Goal: Task Accomplishment & Management: Use online tool/utility

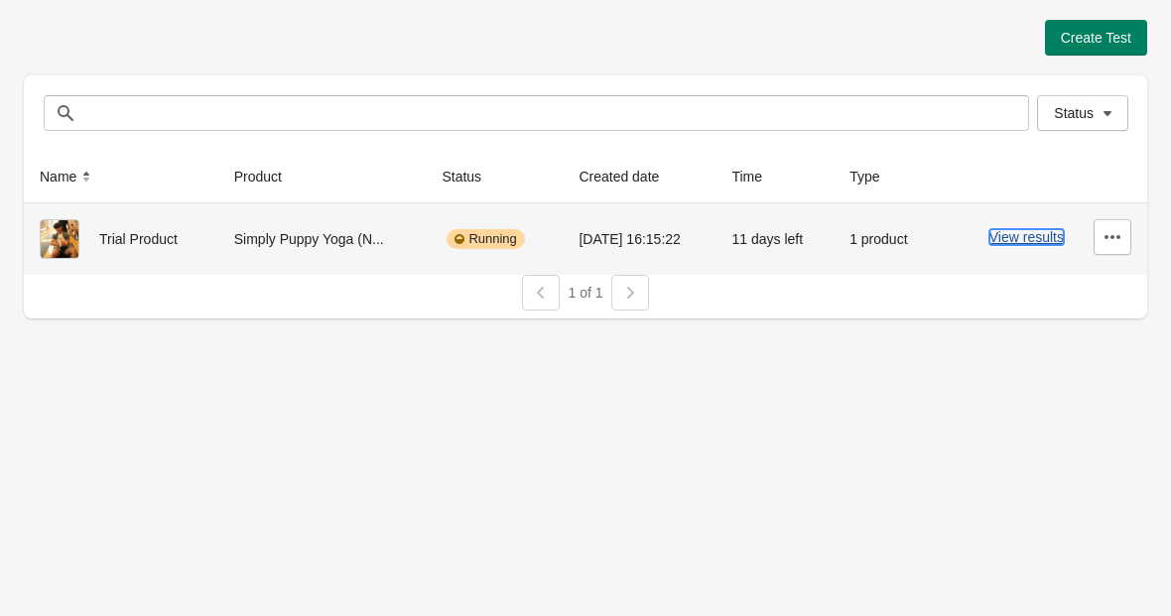
click at [1029, 233] on button "View results" at bounding box center [1026, 237] width 74 height 16
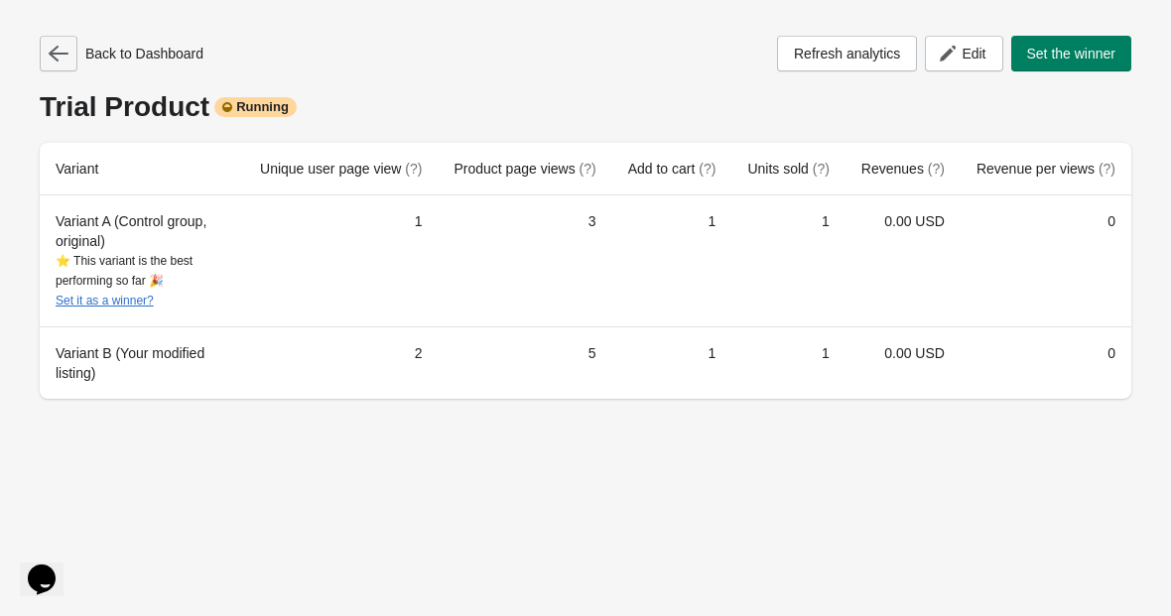
click at [66, 53] on icon "button" at bounding box center [59, 54] width 20 height 16
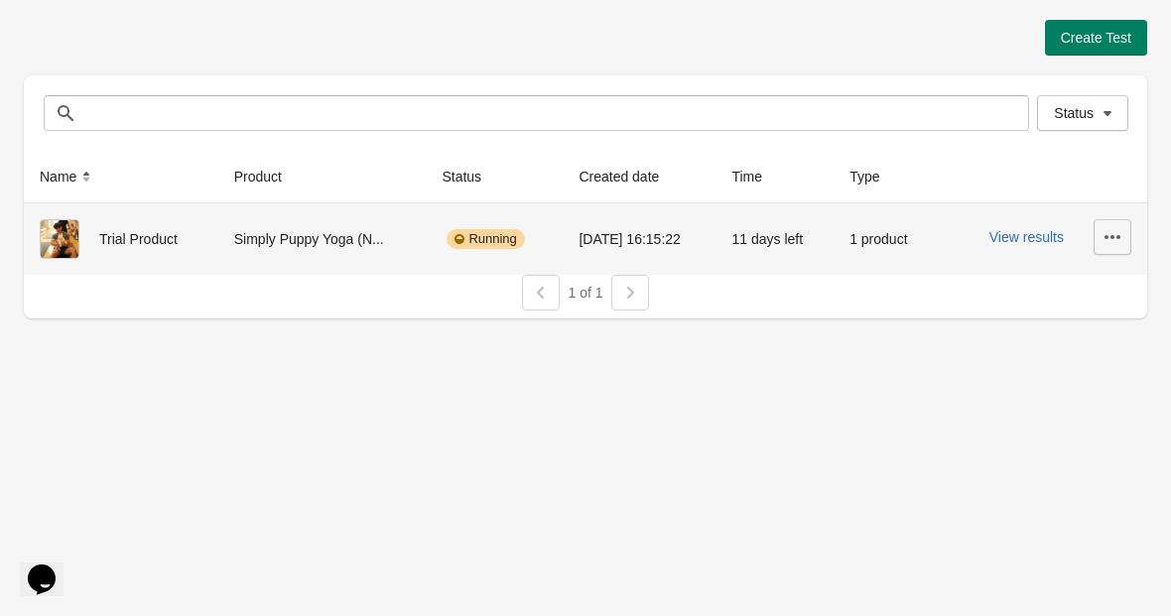
click at [1130, 237] on button "button" at bounding box center [1113, 237] width 38 height 36
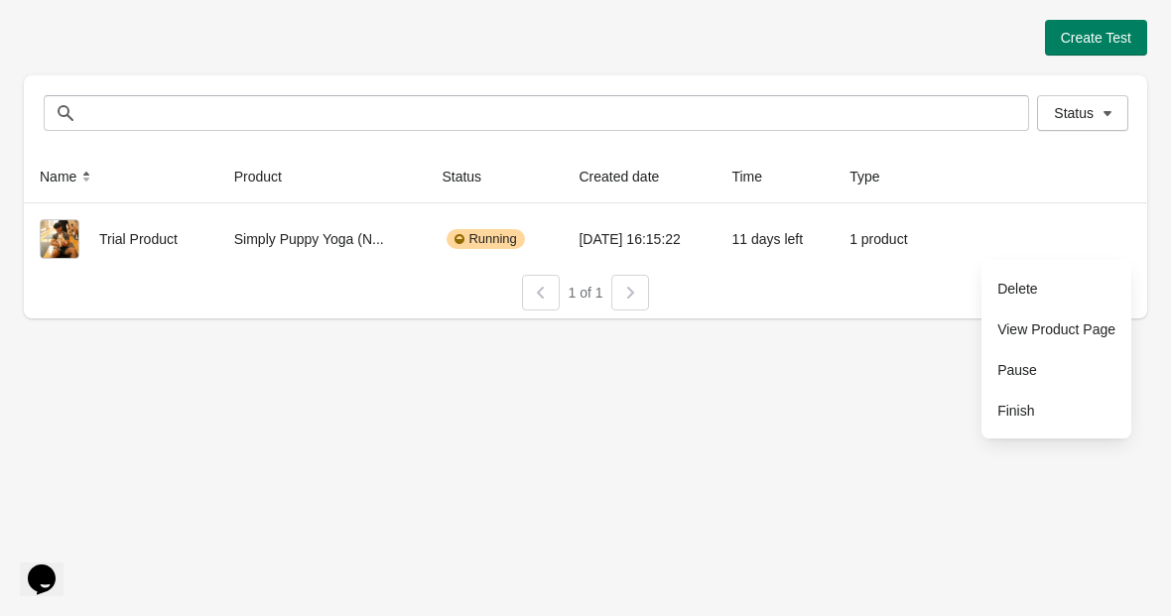
click at [780, 388] on div "Create Test Status Status Name Product Status Created date Time Type Trial Prod…" at bounding box center [585, 308] width 1171 height 616
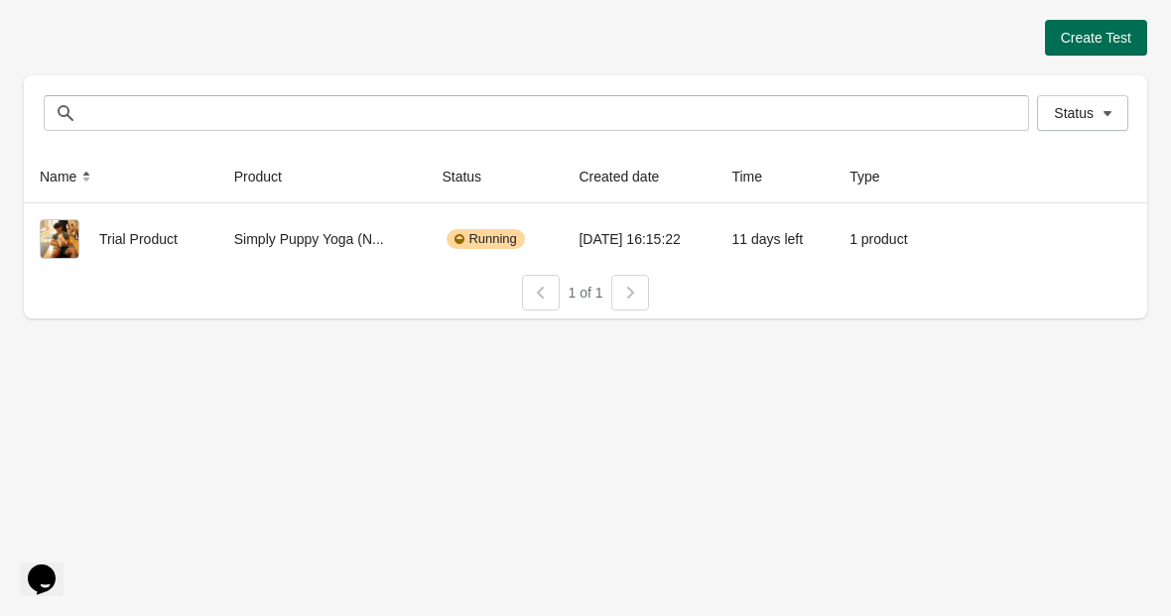
click at [1072, 43] on span "Create Test" at bounding box center [1096, 38] width 70 height 16
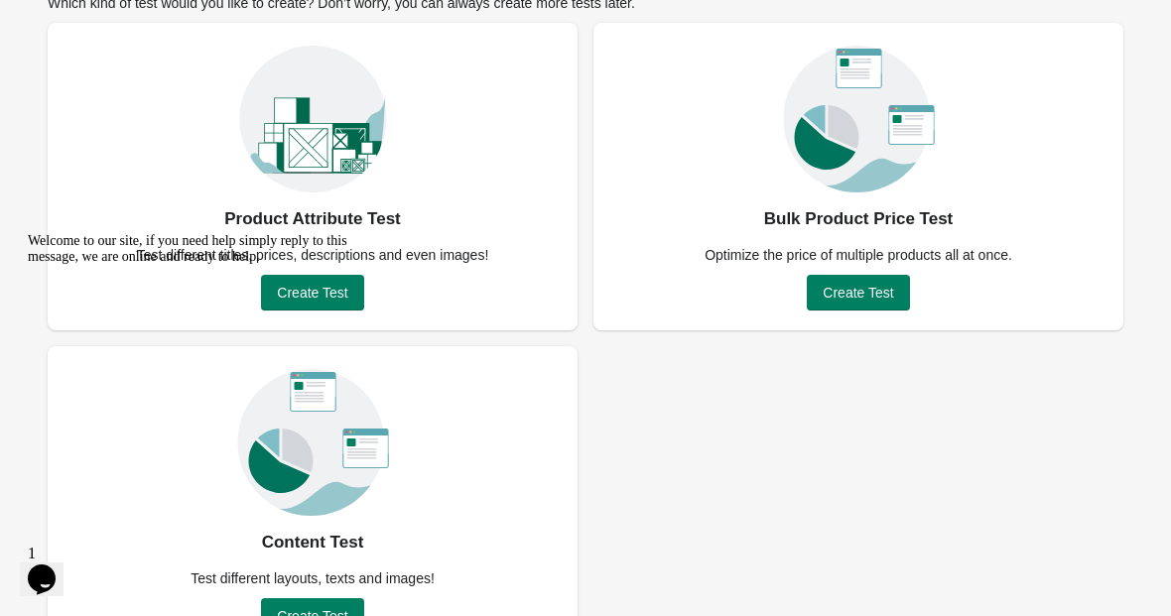
scroll to position [131, 0]
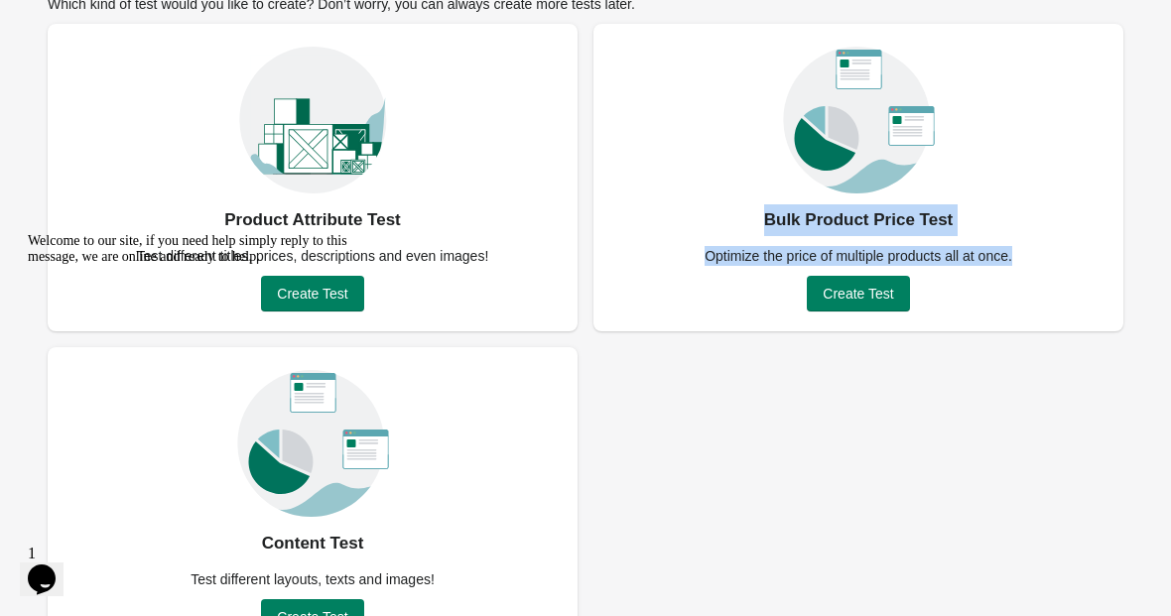
drag, startPoint x: 768, startPoint y: 219, endPoint x: 1028, endPoint y: 275, distance: 265.9
click at [1029, 275] on div "Bulk Product Price Test Optimize the price of multiple products all at once. Cr…" at bounding box center [859, 178] width 530 height 308
click at [951, 360] on div "Product Attribute Test Test different titles, prices, descriptions and even ima…" at bounding box center [586, 339] width 1076 height 631
drag, startPoint x: 701, startPoint y: 256, endPoint x: 1047, endPoint y: 248, distance: 346.5
click at [1049, 249] on div "Bulk Product Price Test Optimize the price of multiple products all at once. Cr…" at bounding box center [859, 178] width 530 height 308
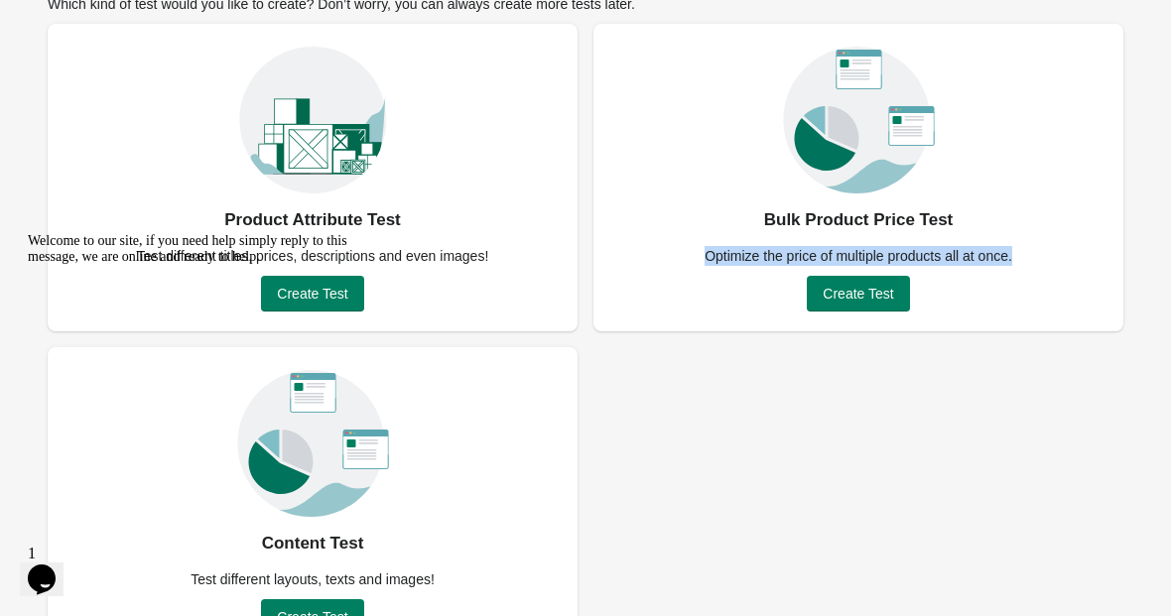
click at [914, 462] on div "Product Attribute Test Test different titles, prices, descriptions and even ima…" at bounding box center [586, 339] width 1076 height 631
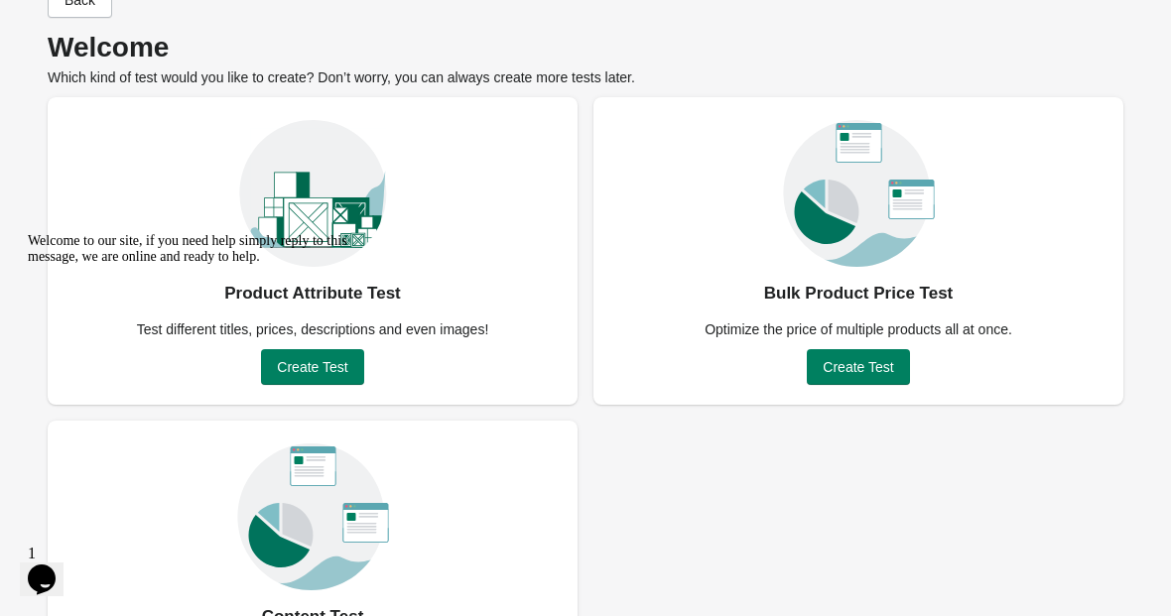
scroll to position [66, 0]
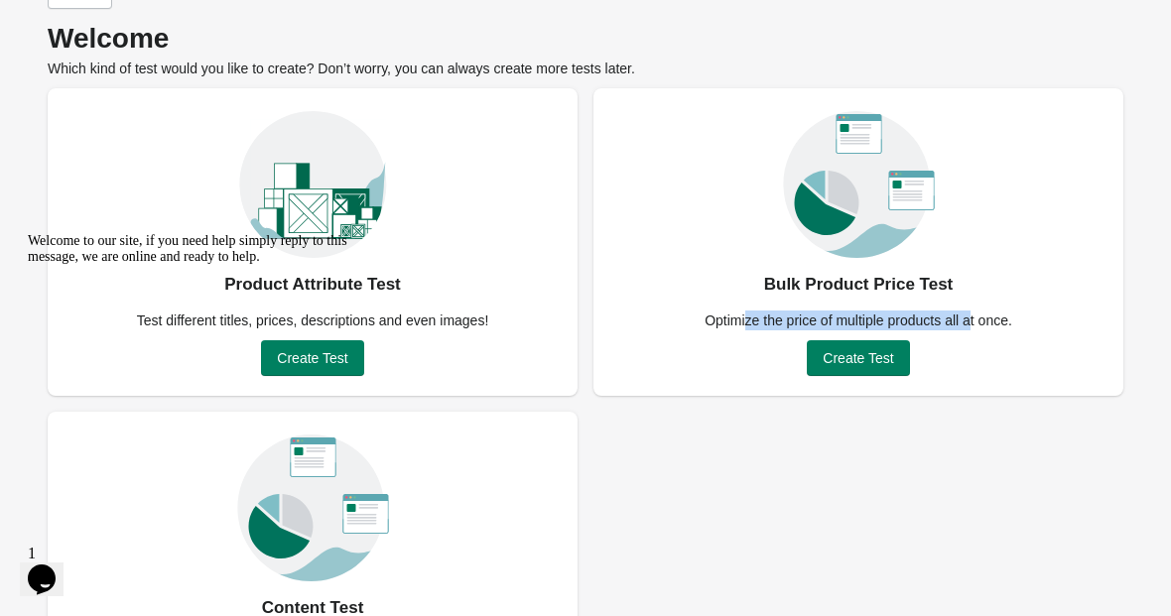
drag, startPoint x: 737, startPoint y: 319, endPoint x: 972, endPoint y: 309, distance: 234.4
click at [974, 311] on div "Optimize the price of multiple products all at once." at bounding box center [858, 321] width 331 height 20
drag, startPoint x: 767, startPoint y: 293, endPoint x: 799, endPoint y: 295, distance: 31.8
click at [799, 295] on div "Bulk Product Price Test" at bounding box center [859, 285] width 190 height 32
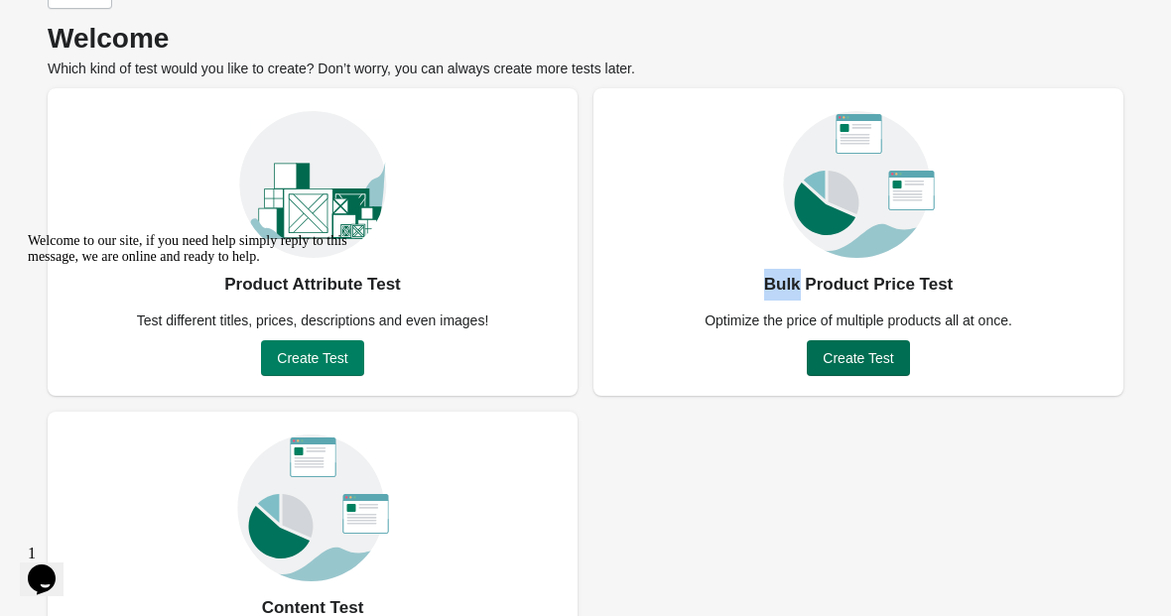
click at [857, 351] on span "Create Test" at bounding box center [858, 358] width 70 height 16
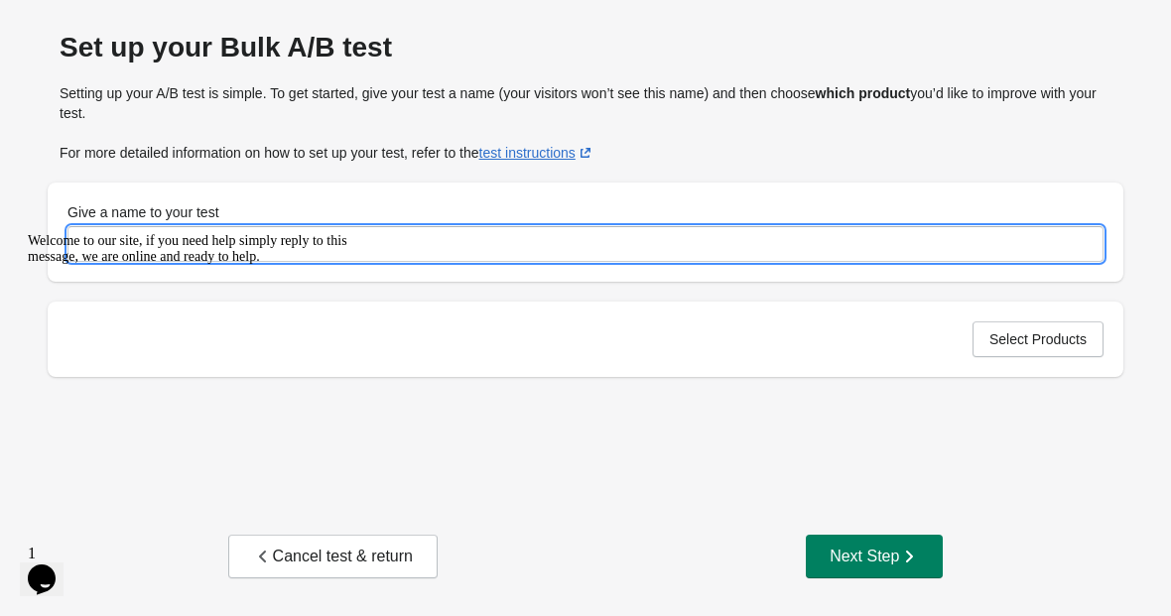
click at [578, 248] on input "Give a name to your test" at bounding box center [585, 244] width 1036 height 36
click at [1004, 342] on span "Select Products" at bounding box center [1037, 339] width 97 height 16
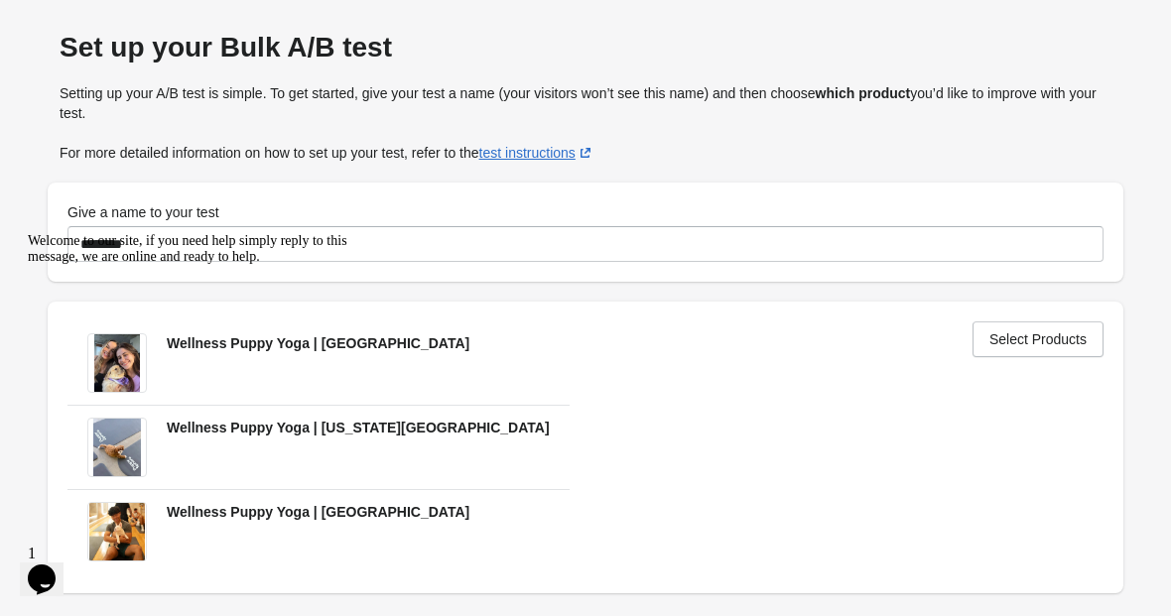
click at [161, 247] on div "Welcome to our site, if you need help simply reply to this message, we are onli…" at bounding box center [206, 249] width 357 height 32
click at [137, 235] on div "Welcome to our site, if you need help simply reply to this message, we are onli…" at bounding box center [206, 249] width 357 height 32
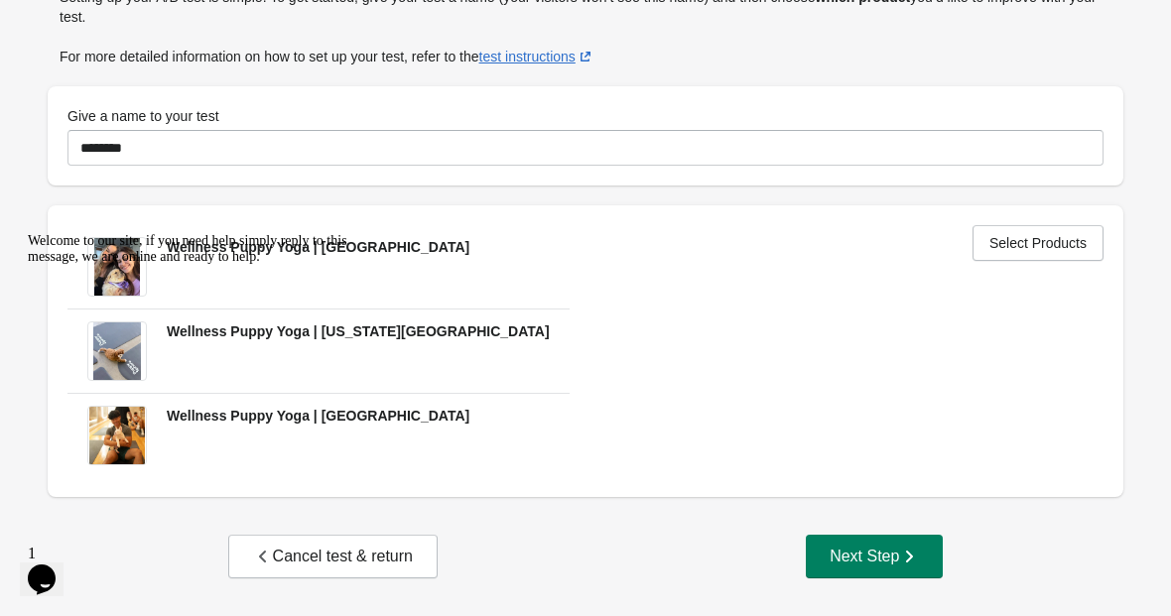
click at [28, 233] on icon "Chat attention grabber" at bounding box center [28, 233] width 0 height 0
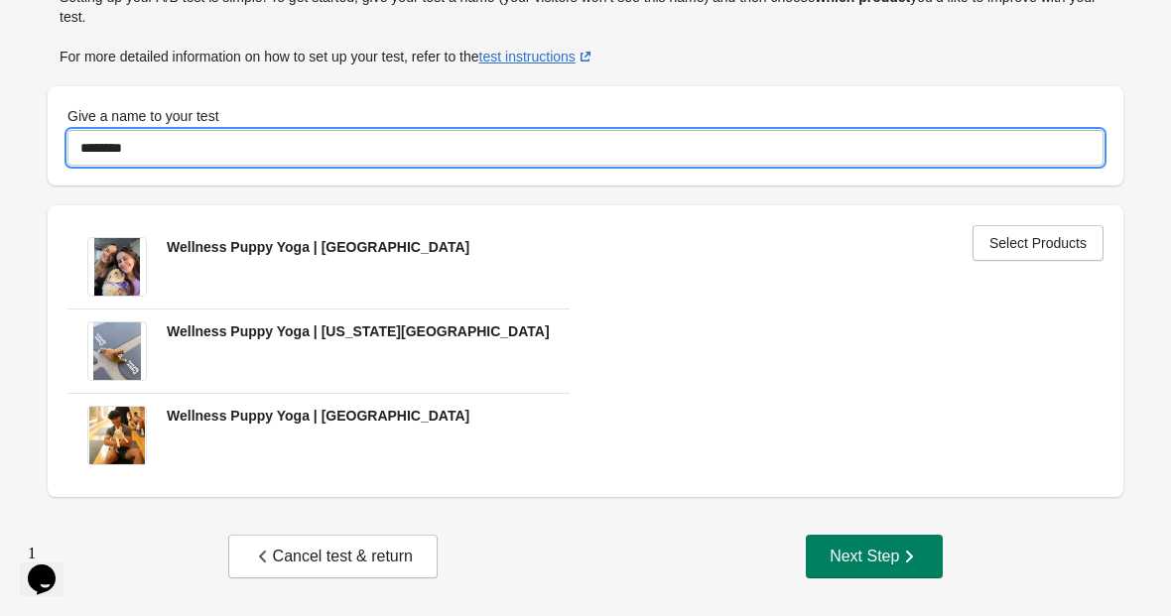
click at [207, 137] on input "********" at bounding box center [585, 148] width 1036 height 36
type input "***"
click at [588, 555] on div "Cancel test & return Next Step" at bounding box center [586, 557] width 1084 height 44
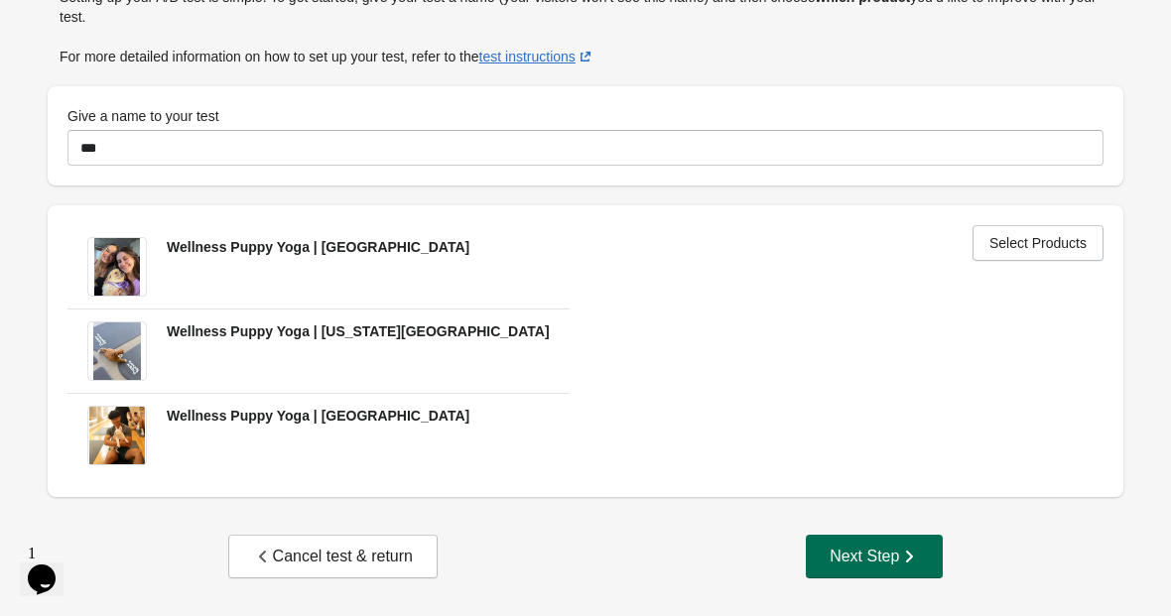
click at [847, 562] on div "Next Step" at bounding box center [874, 557] width 89 height 20
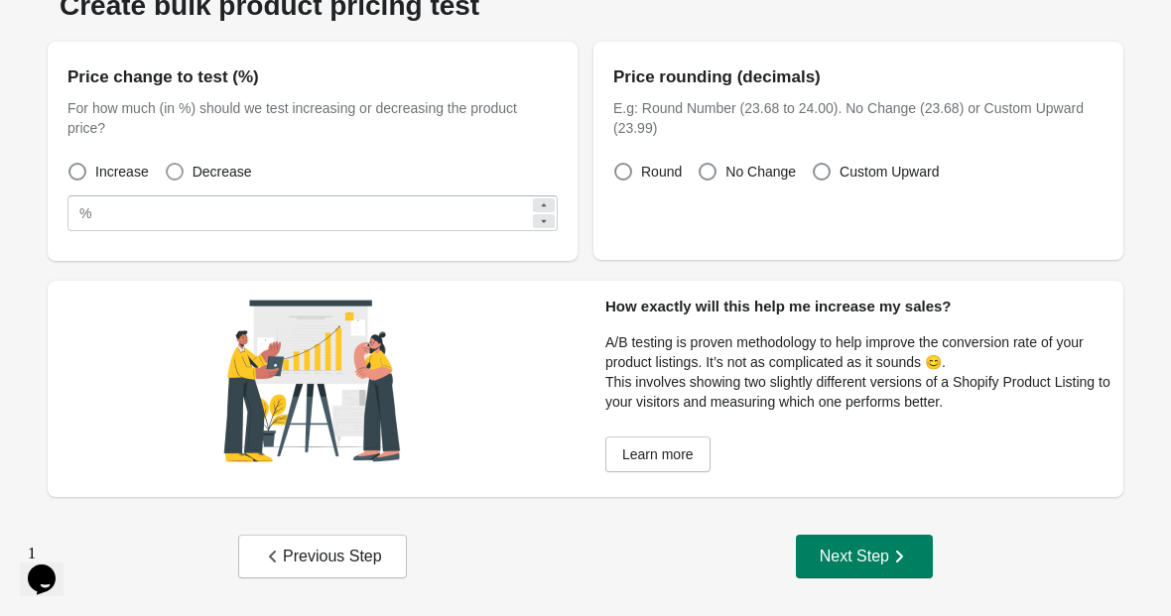
click at [185, 166] on label "Decrease" at bounding box center [208, 172] width 87 height 28
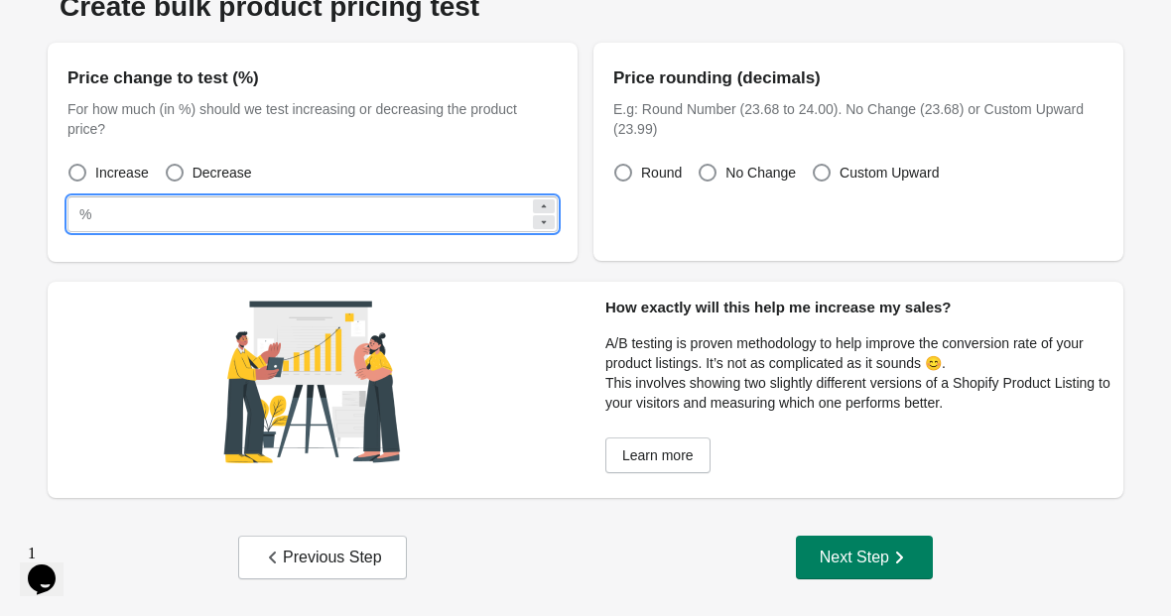
drag, startPoint x: 117, startPoint y: 220, endPoint x: 93, endPoint y: 220, distance: 23.8
click at [93, 220] on div "% **" at bounding box center [312, 215] width 490 height 36
click at [833, 169] on label "Custom Upward" at bounding box center [875, 173] width 127 height 28
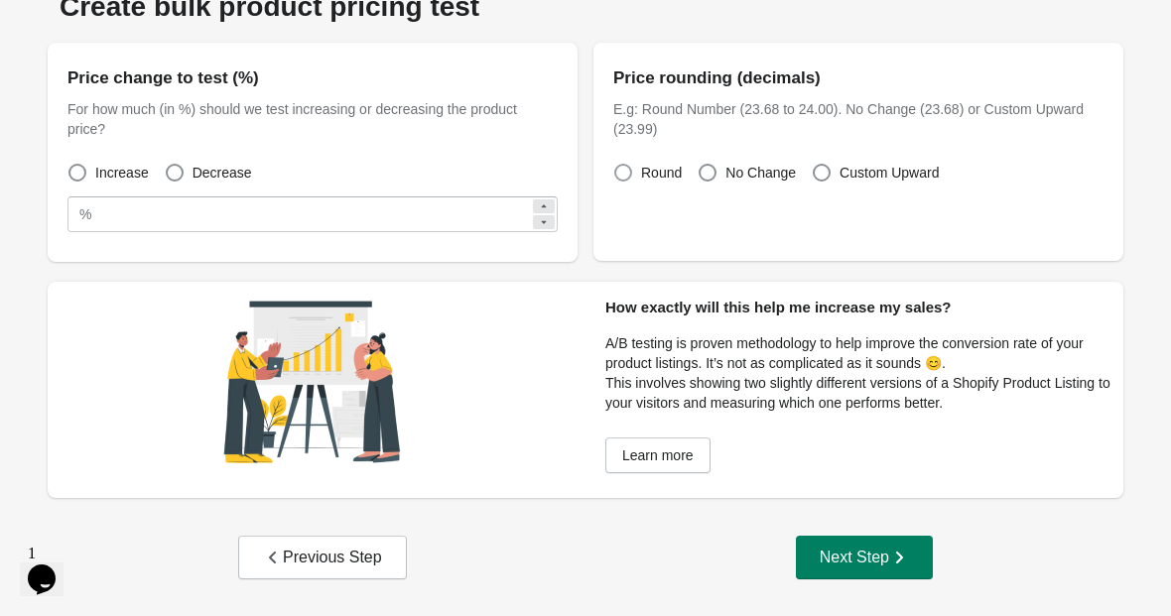
click at [626, 173] on span at bounding box center [623, 173] width 18 height 18
click at [329, 558] on div "Previous Step" at bounding box center [322, 558] width 119 height 20
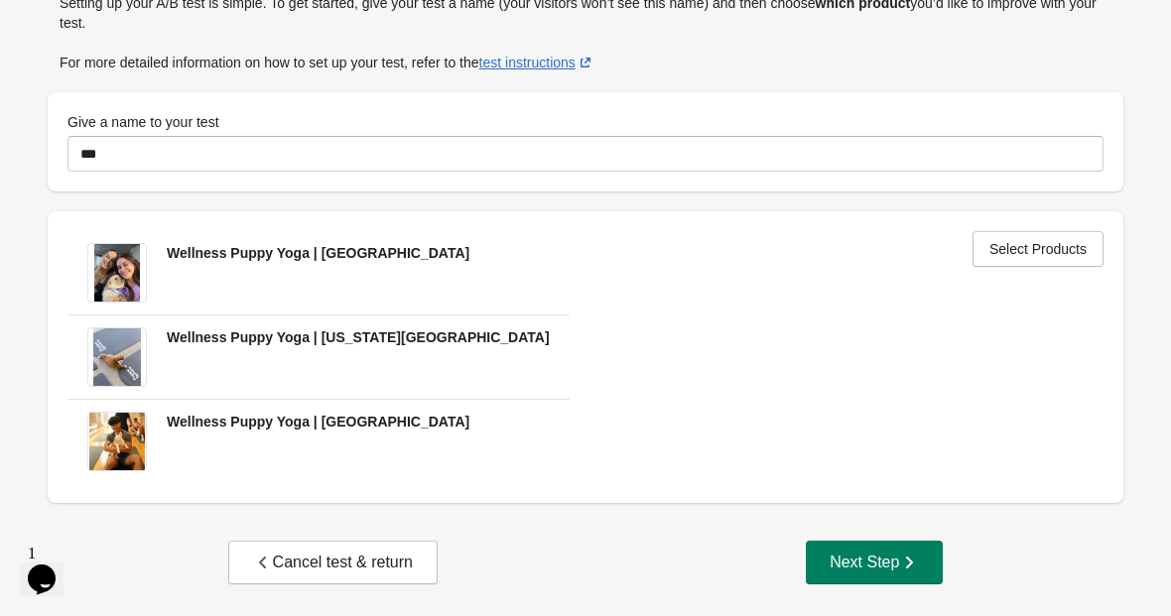
scroll to position [157, 0]
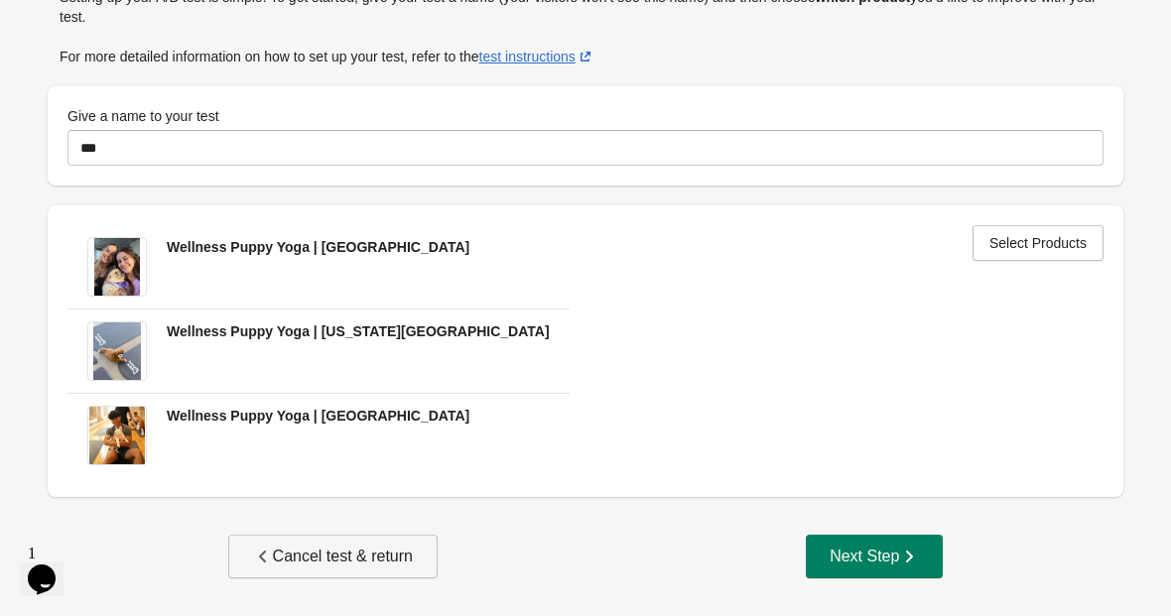
click at [355, 565] on div "Cancel test & return" at bounding box center [333, 557] width 160 height 20
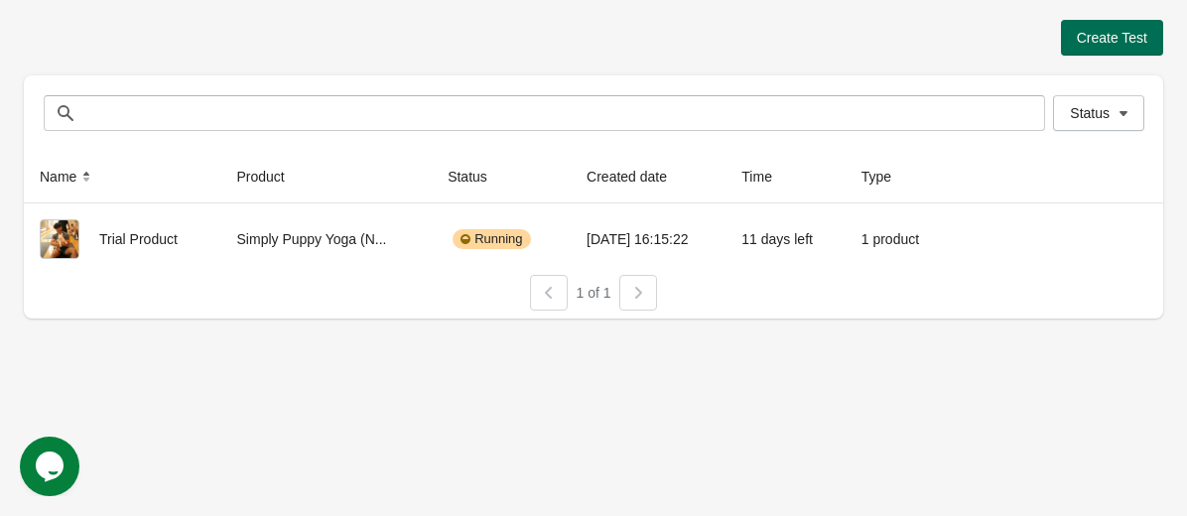
click at [1109, 46] on button "Create Test" at bounding box center [1112, 38] width 102 height 36
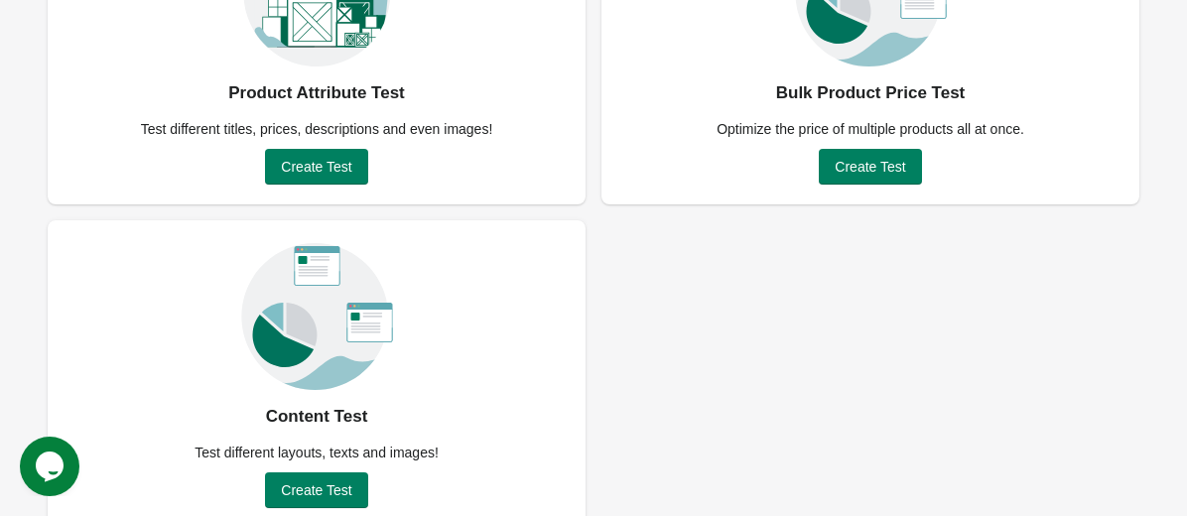
scroll to position [253, 0]
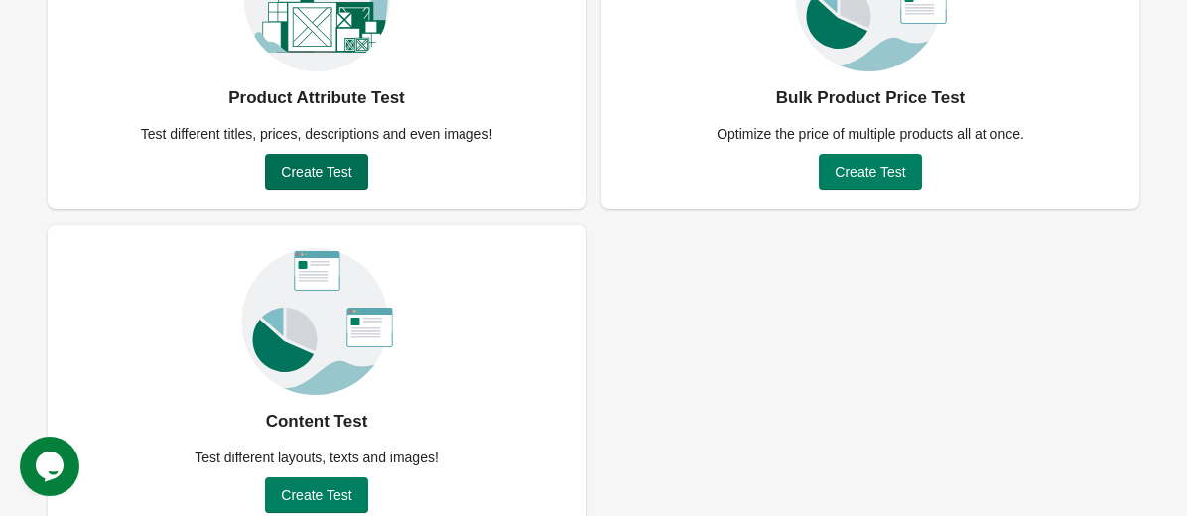
click at [326, 169] on span "Create Test" at bounding box center [316, 172] width 70 height 16
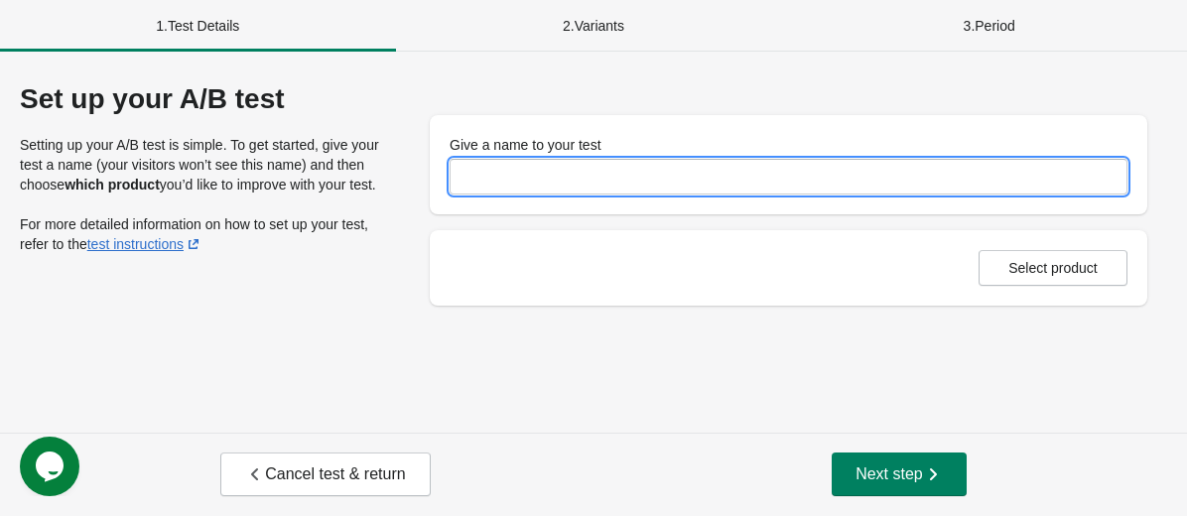
click at [581, 171] on input "Give a name to your test" at bounding box center [789, 177] width 678 height 36
type input "**********"
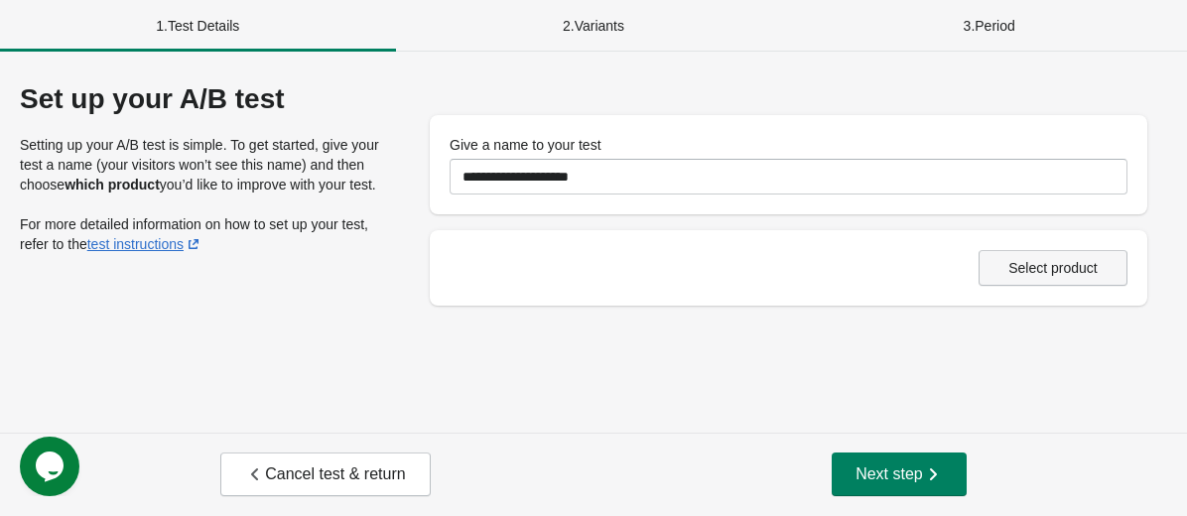
click at [1038, 274] on span "Select product" at bounding box center [1052, 268] width 89 height 16
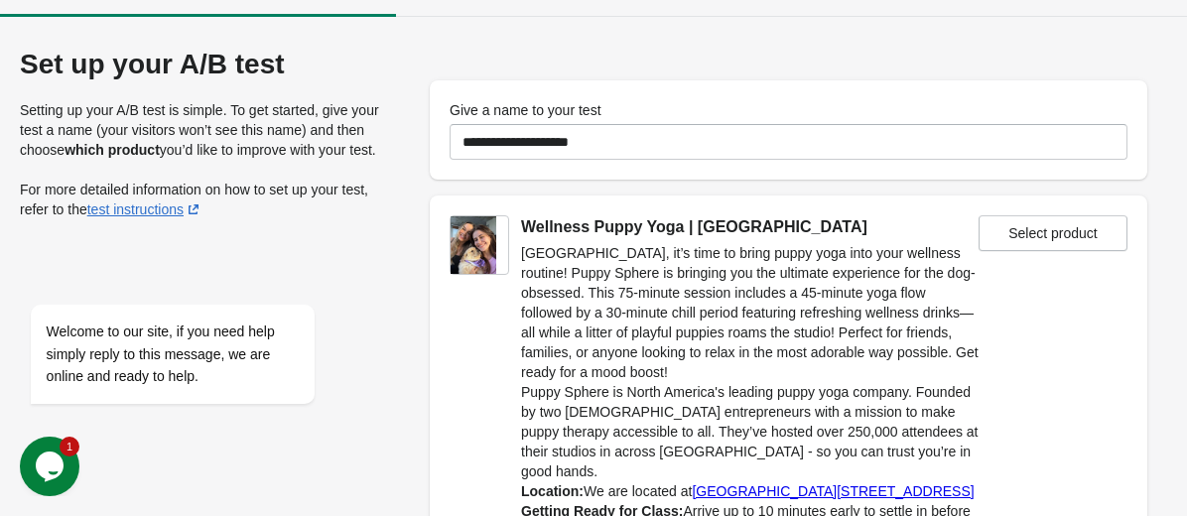
scroll to position [29, 0]
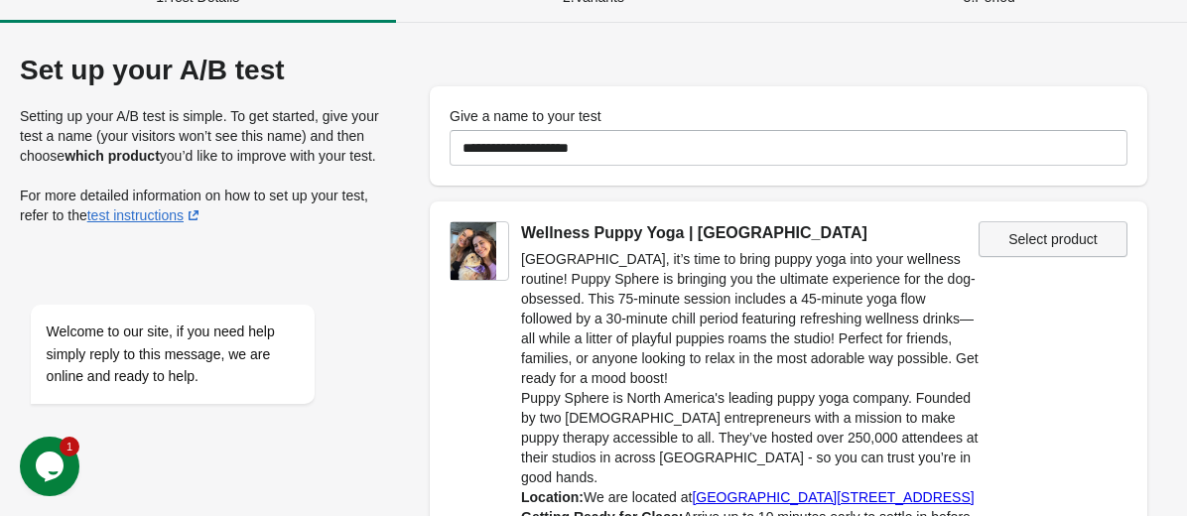
click at [1019, 229] on button "Select product" at bounding box center [1053, 239] width 149 height 36
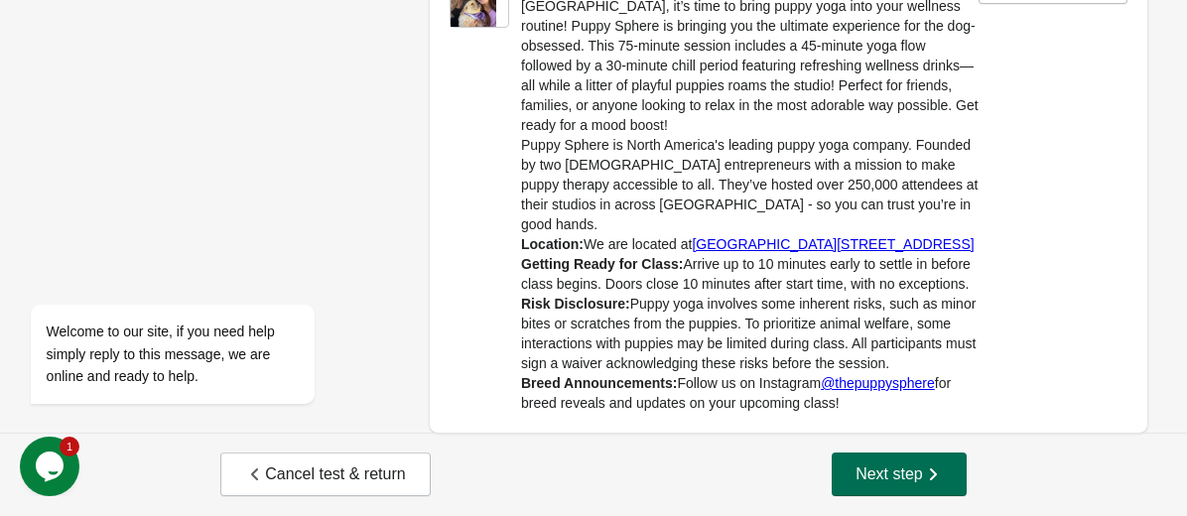
click at [880, 468] on span "Next step" at bounding box center [899, 474] width 87 height 20
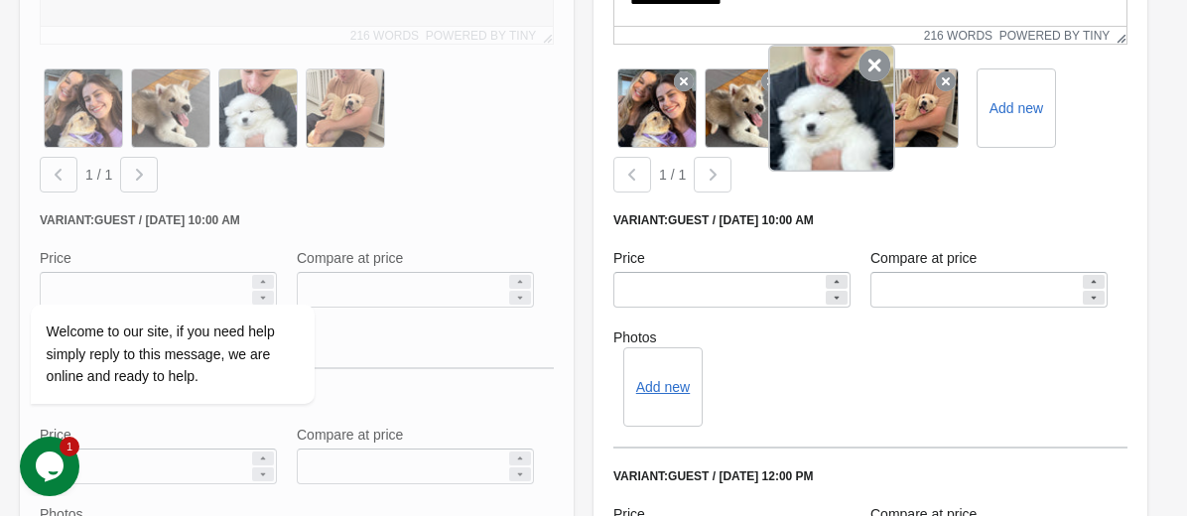
scroll to position [924, 0]
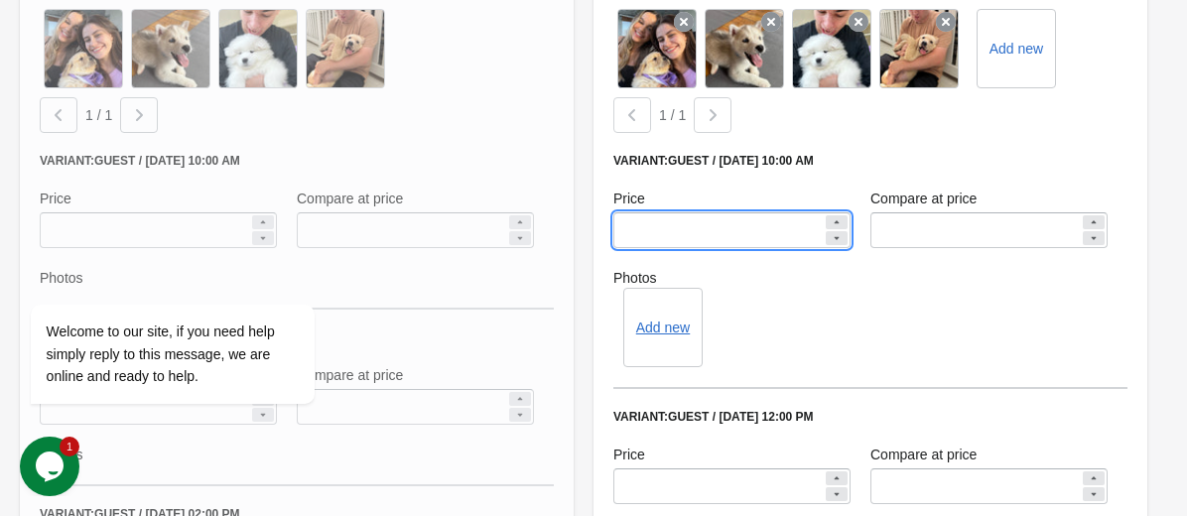
click at [742, 245] on input "*****" at bounding box center [717, 230] width 209 height 36
drag, startPoint x: 742, startPoint y: 245, endPoint x: 562, endPoint y: 245, distance: 180.6
click at [562, 245] on div "**********" at bounding box center [583, 277] width 1147 height 1418
click at [562, 245] on div at bounding box center [297, 188] width 554 height 1101
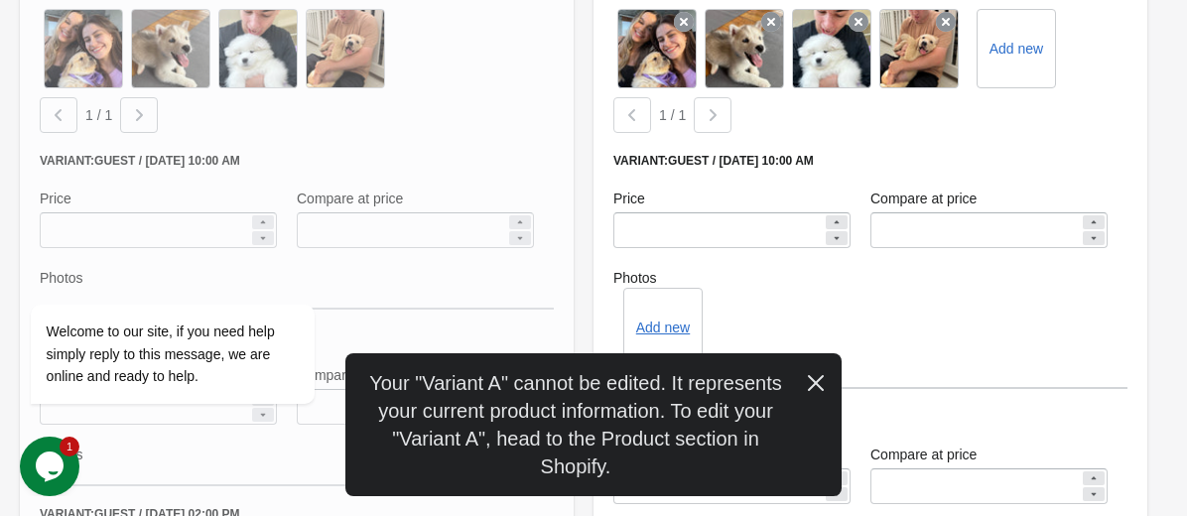
click at [430, 186] on div at bounding box center [297, 188] width 554 height 1101
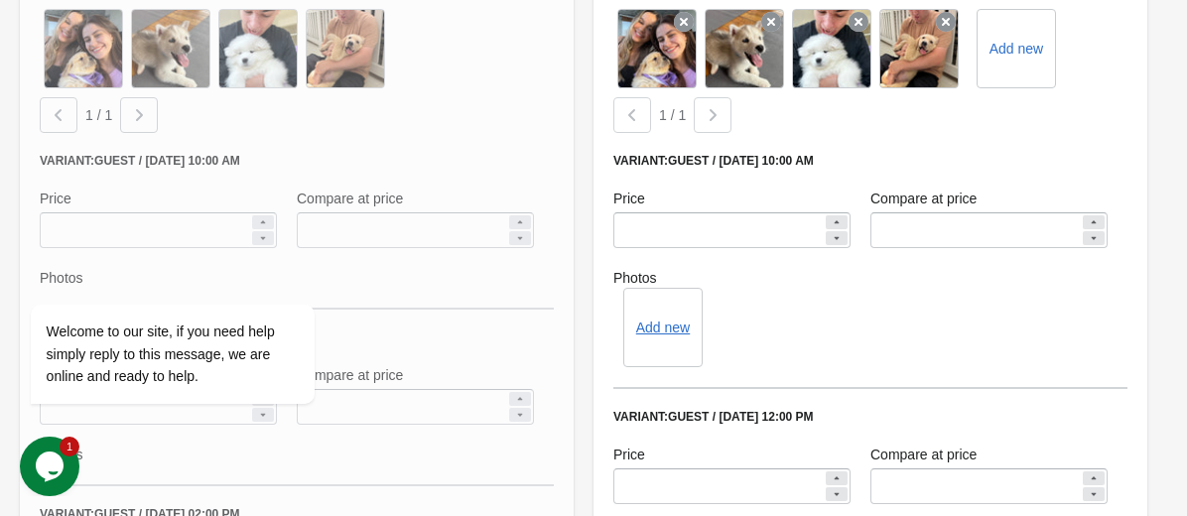
click at [816, 325] on div "Add new" at bounding box center [870, 327] width 514 height 79
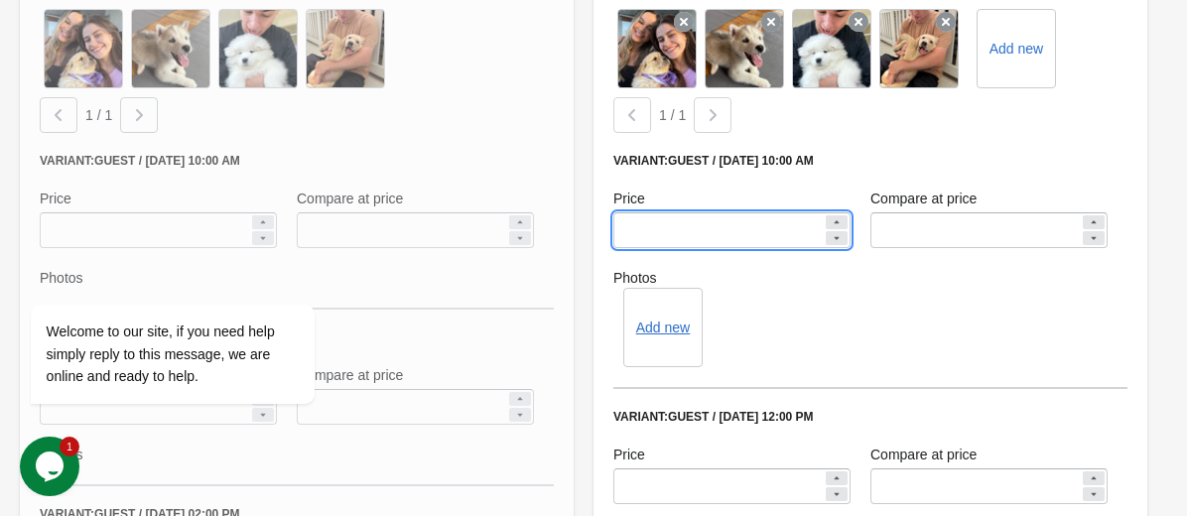
drag, startPoint x: 682, startPoint y: 244, endPoint x: 577, endPoint y: 239, distance: 105.3
click at [578, 240] on div "**********" at bounding box center [583, 277] width 1147 height 1418
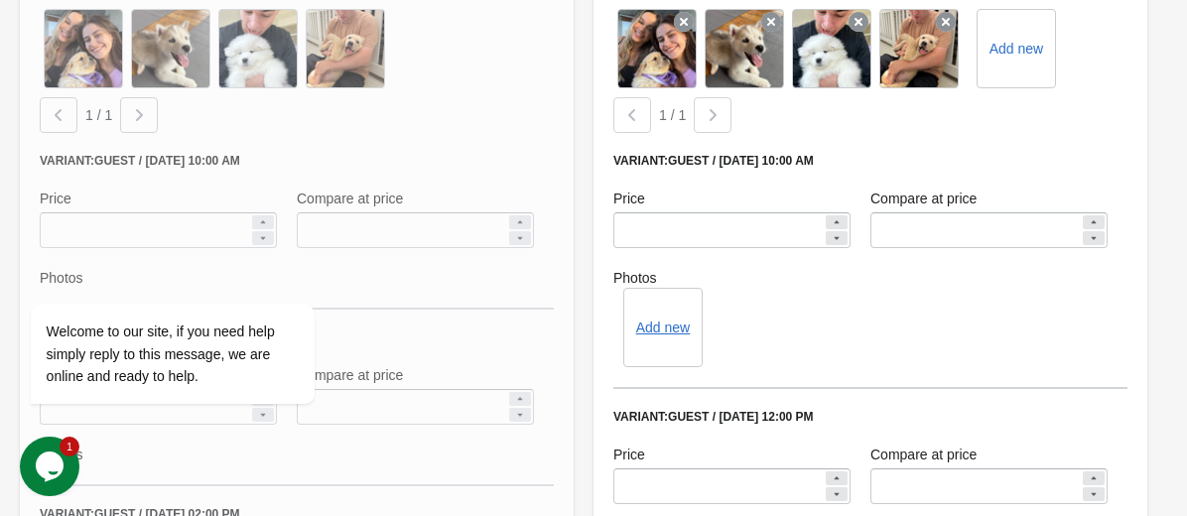
click at [776, 288] on label "Photos" at bounding box center [870, 278] width 514 height 20
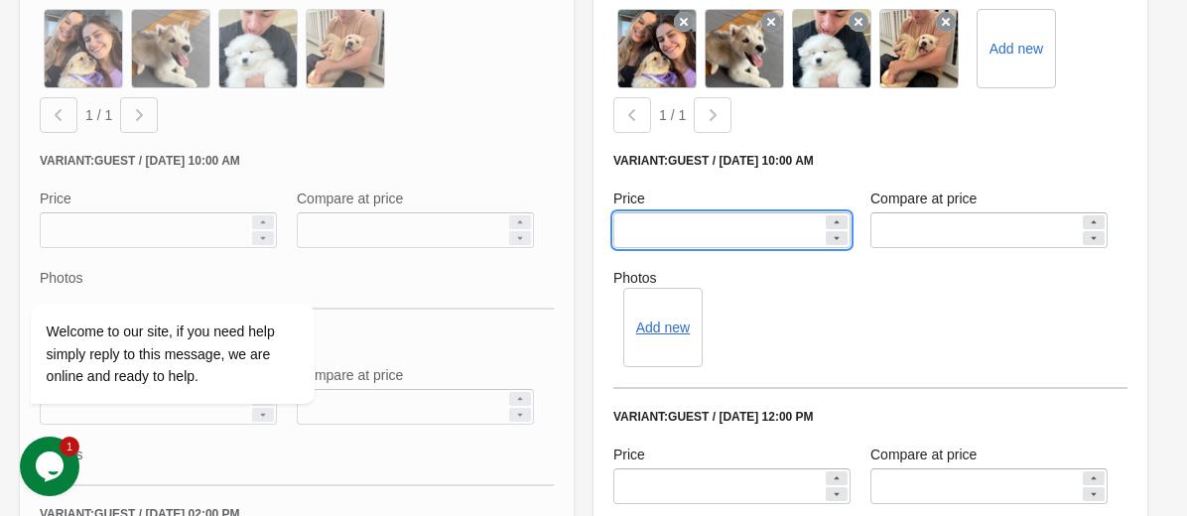
click at [691, 248] on input "**" at bounding box center [717, 230] width 209 height 36
type input "*****"
click at [861, 351] on div "Add new" at bounding box center [870, 327] width 514 height 79
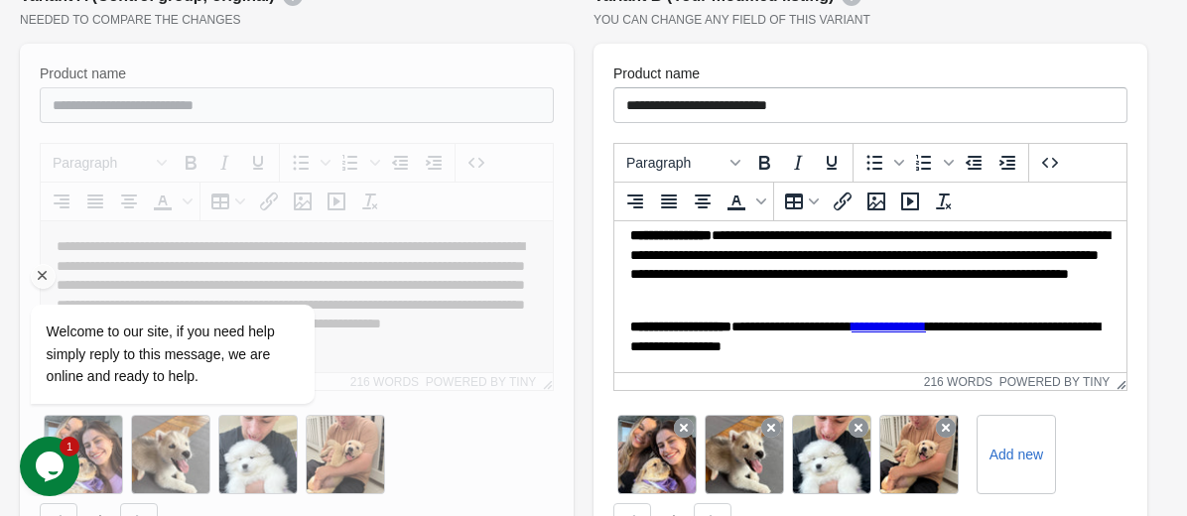
scroll to position [511, 0]
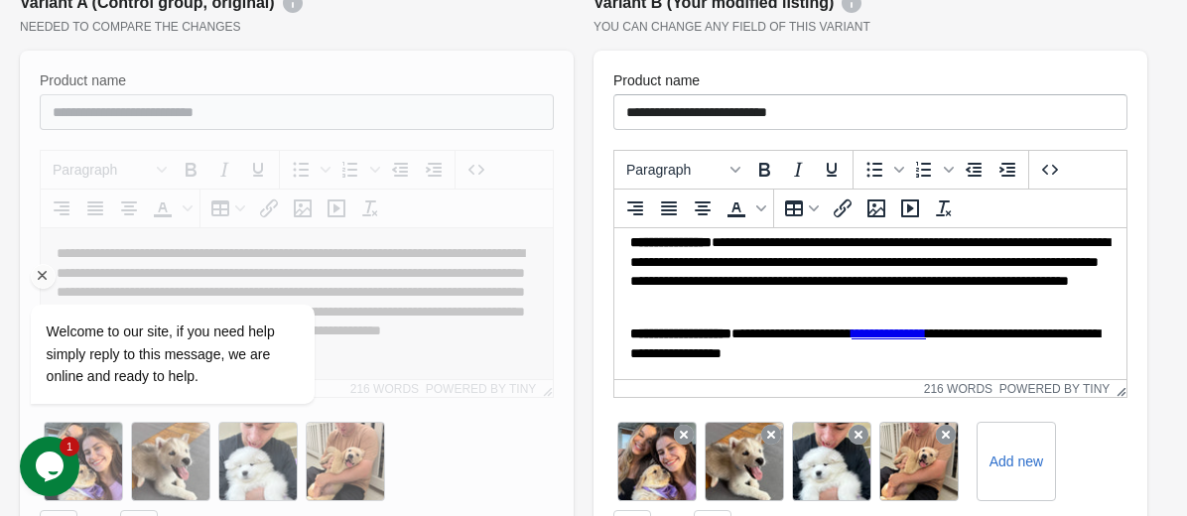
drag, startPoint x: 47, startPoint y: 272, endPoint x: 274, endPoint y: 313, distance: 230.9
click at [47, 272] on icon "Chat attention grabber" at bounding box center [43, 276] width 18 height 18
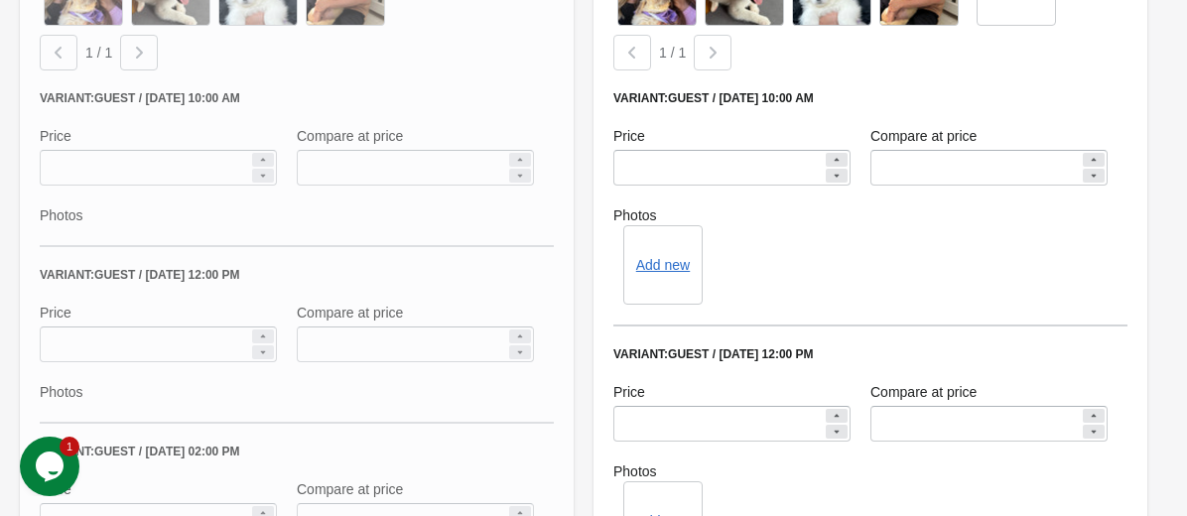
scroll to position [1014, 0]
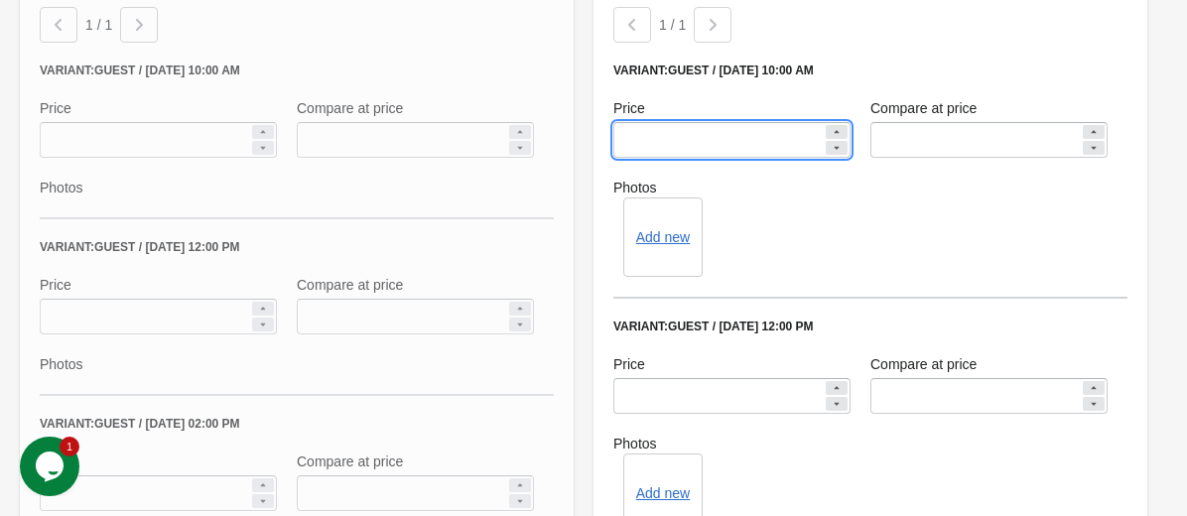
drag, startPoint x: 686, startPoint y: 159, endPoint x: 569, endPoint y: 159, distance: 117.1
click at [569, 159] on div "**********" at bounding box center [583, 187] width 1147 height 1418
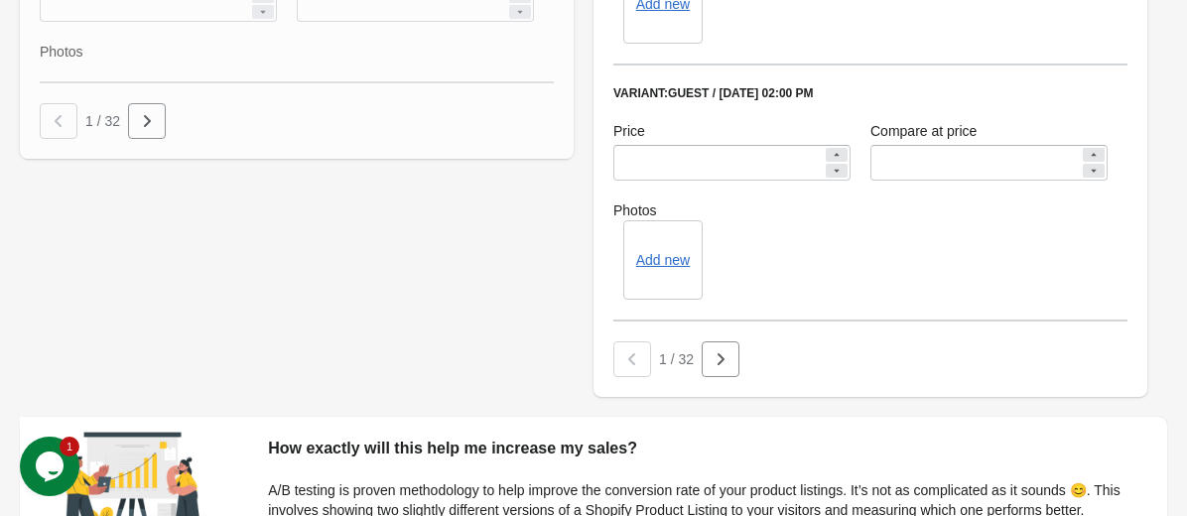
scroll to position [1503, 0]
click at [722, 366] on button "button" at bounding box center [721, 360] width 38 height 36
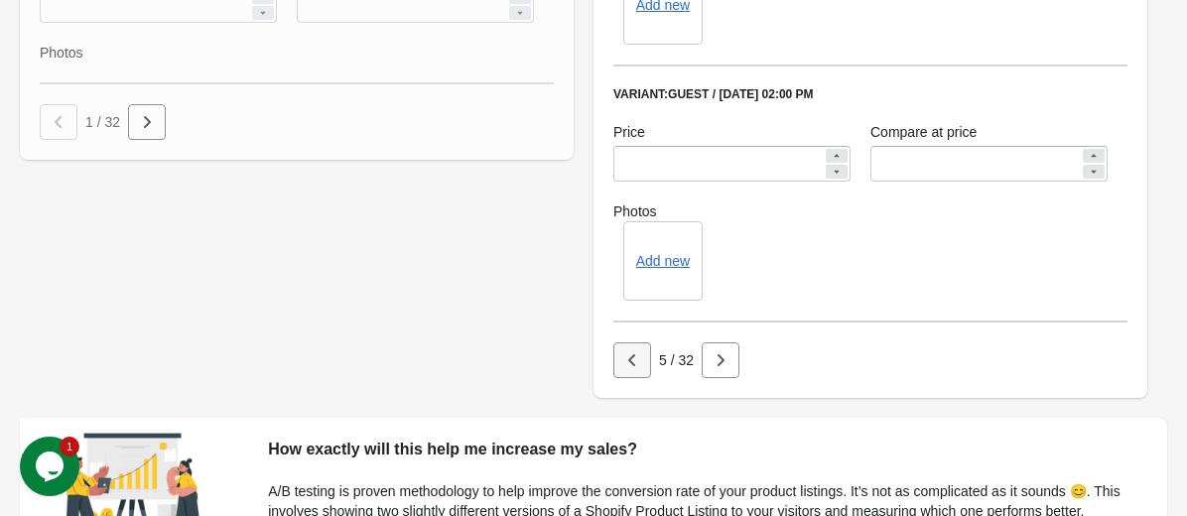
click at [626, 370] on icon "button" at bounding box center [632, 360] width 20 height 20
click at [626, 376] on div at bounding box center [632, 360] width 38 height 36
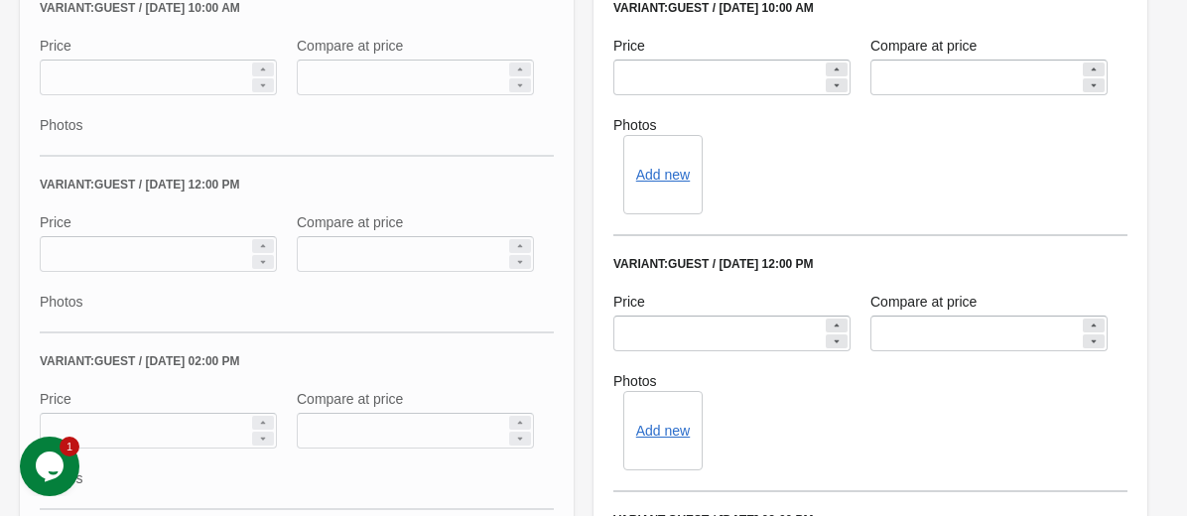
scroll to position [1021, 0]
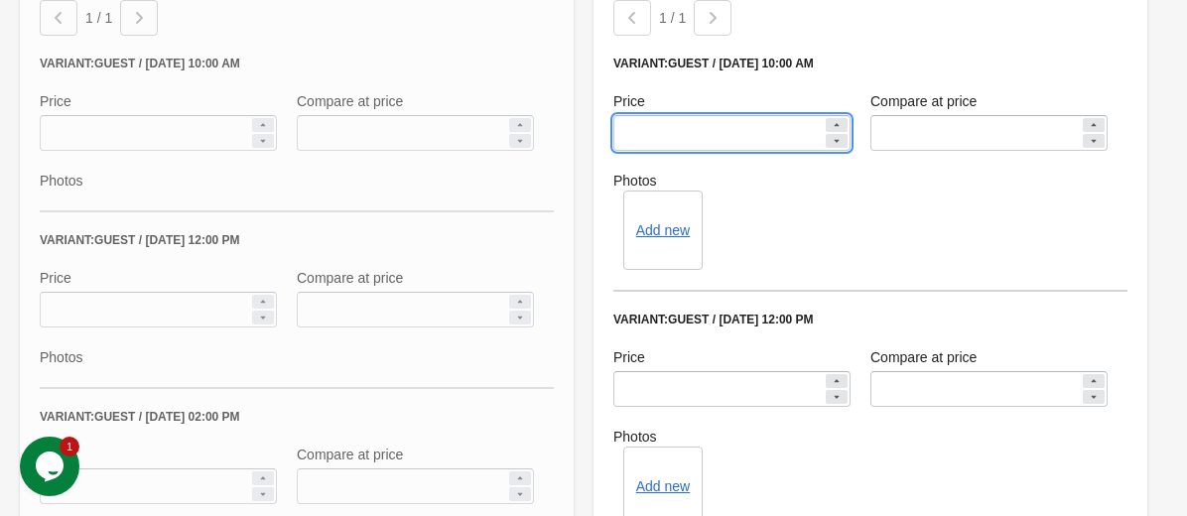
drag, startPoint x: 679, startPoint y: 154, endPoint x: 587, endPoint y: 152, distance: 92.3
click at [587, 153] on div "**********" at bounding box center [871, 180] width 574 height 1418
type input "*****"
click at [779, 250] on div "Add new" at bounding box center [870, 230] width 514 height 79
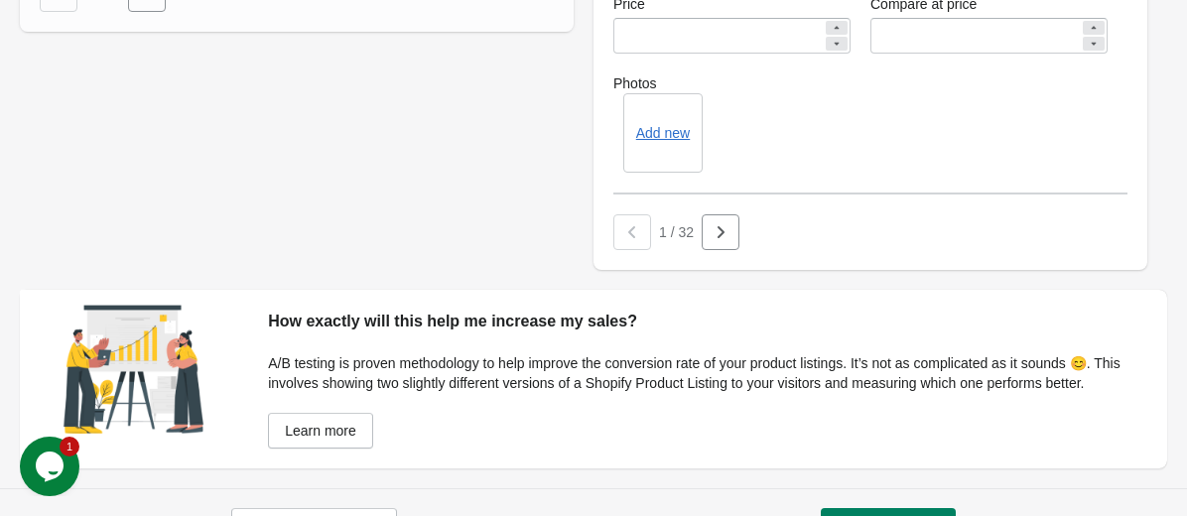
scroll to position [1630, 0]
click at [720, 243] on icon "button" at bounding box center [721, 233] width 20 height 20
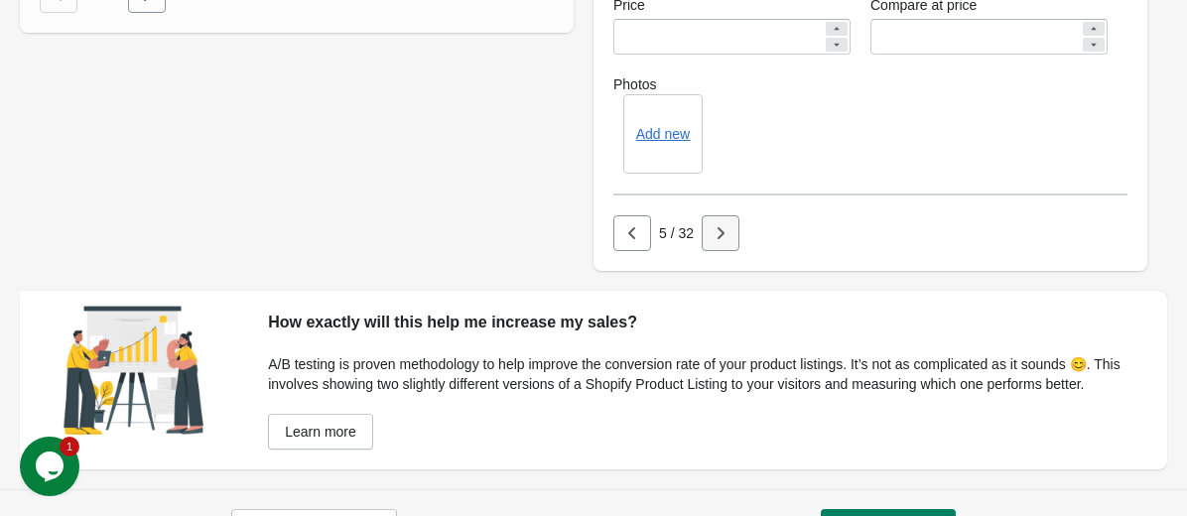
click at [720, 243] on icon "button" at bounding box center [721, 233] width 20 height 20
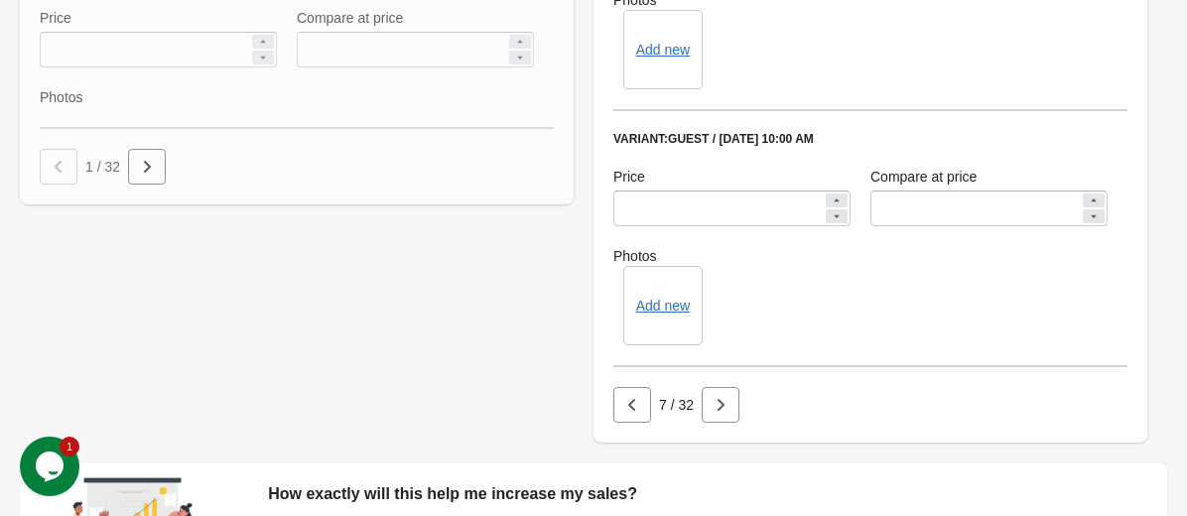
scroll to position [1331, 0]
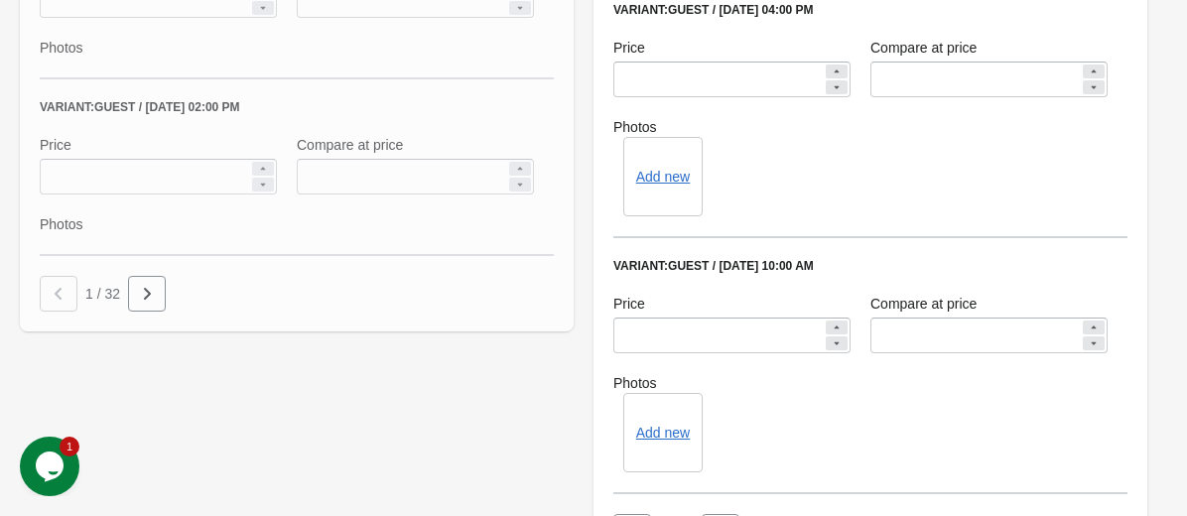
drag, startPoint x: 913, startPoint y: 285, endPoint x: 726, endPoint y: 286, distance: 187.6
click at [726, 274] on div "Variant: Guest / October 19, 2025 10:00 AM" at bounding box center [870, 266] width 514 height 16
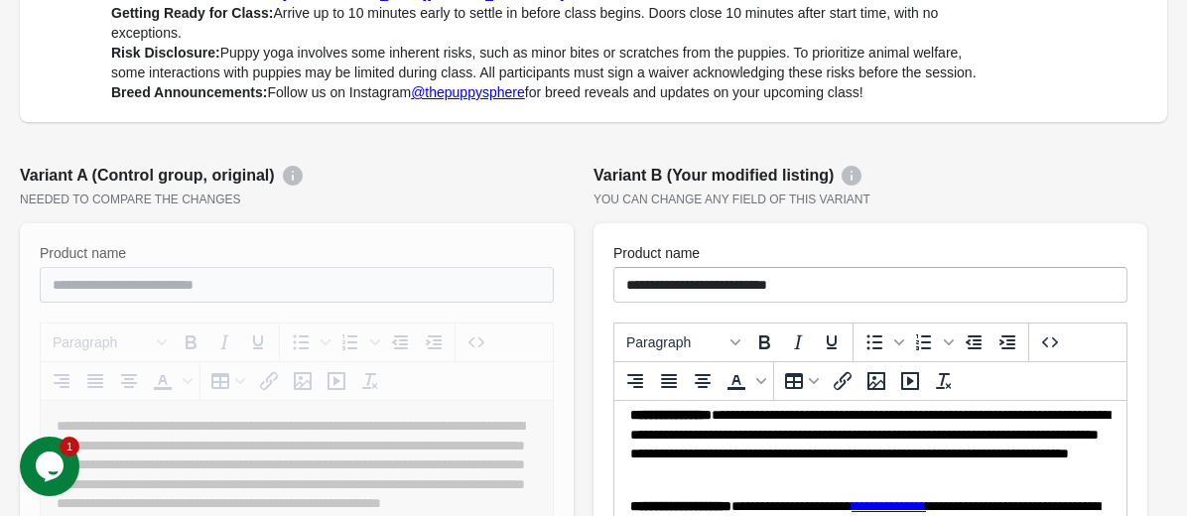
scroll to position [221, 0]
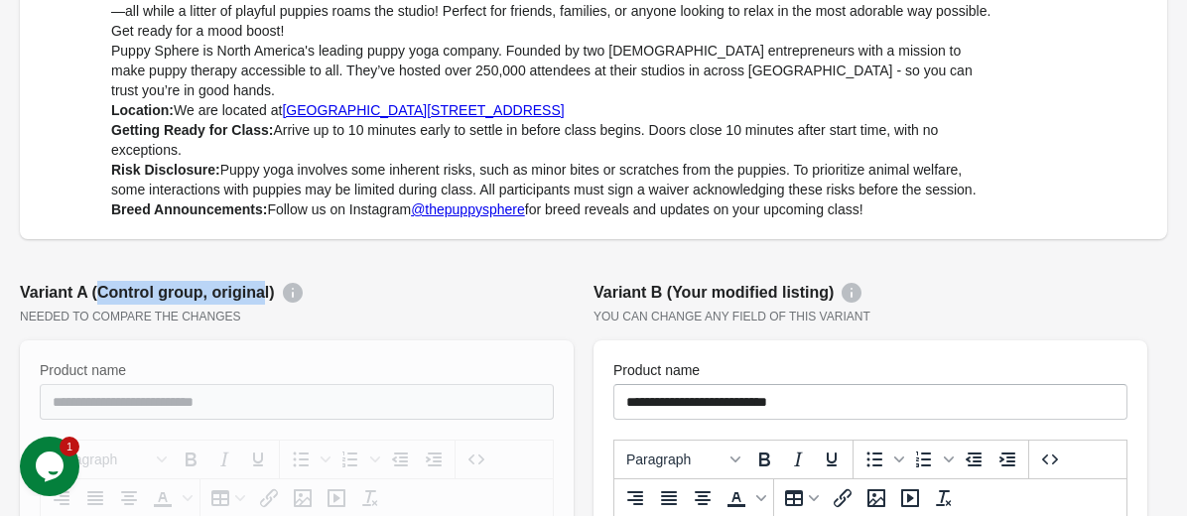
drag, startPoint x: 97, startPoint y: 312, endPoint x: 263, endPoint y: 314, distance: 165.8
click at [263, 305] on div "Variant A (Control group, original)" at bounding box center [297, 293] width 554 height 24
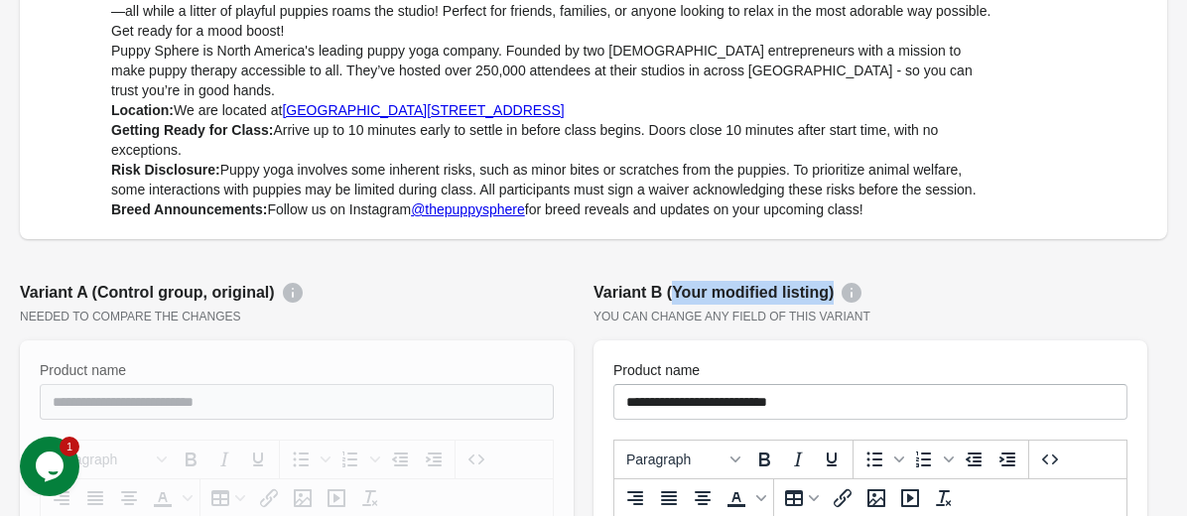
drag, startPoint x: 675, startPoint y: 315, endPoint x: 824, endPoint y: 310, distance: 149.0
click at [828, 305] on div "Variant B (Your modified listing)" at bounding box center [871, 293] width 554 height 24
click at [843, 325] on div "You can change any field of this variant" at bounding box center [871, 317] width 554 height 16
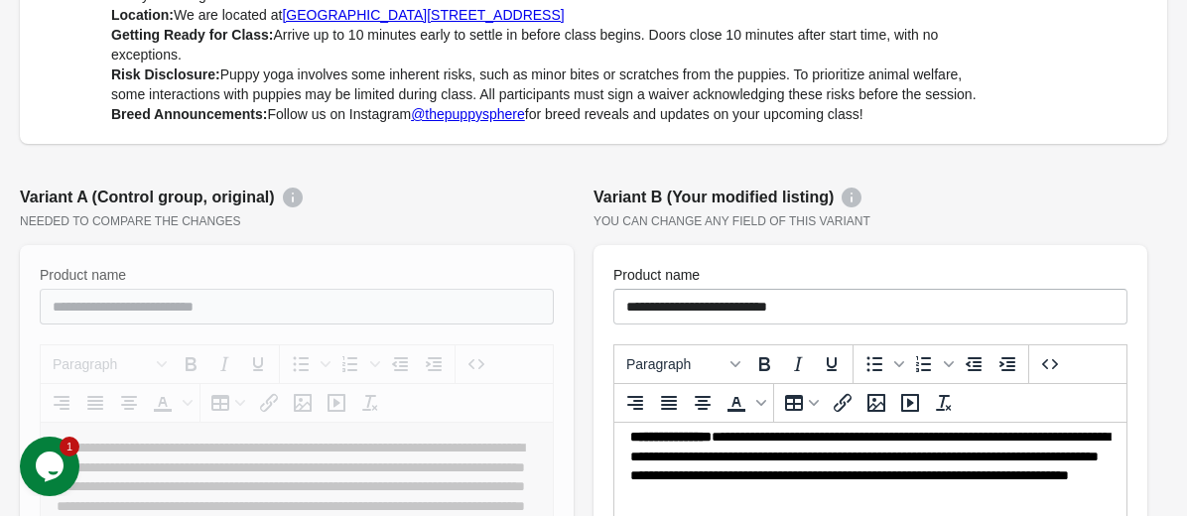
scroll to position [323, 0]
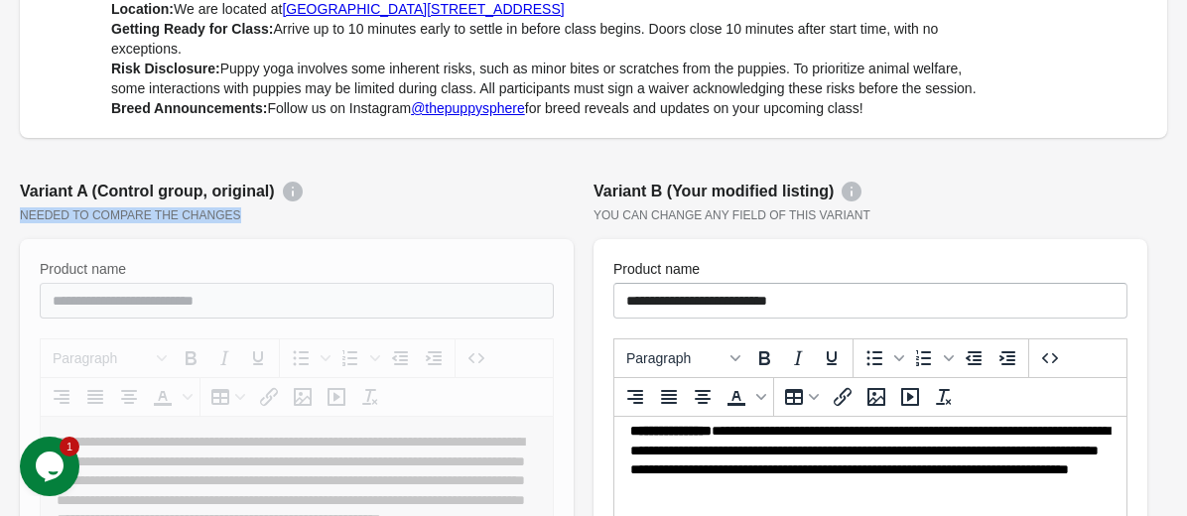
drag, startPoint x: 21, startPoint y: 235, endPoint x: 239, endPoint y: 231, distance: 218.4
click at [244, 223] on div "Needed to compare the changes" at bounding box center [297, 215] width 554 height 16
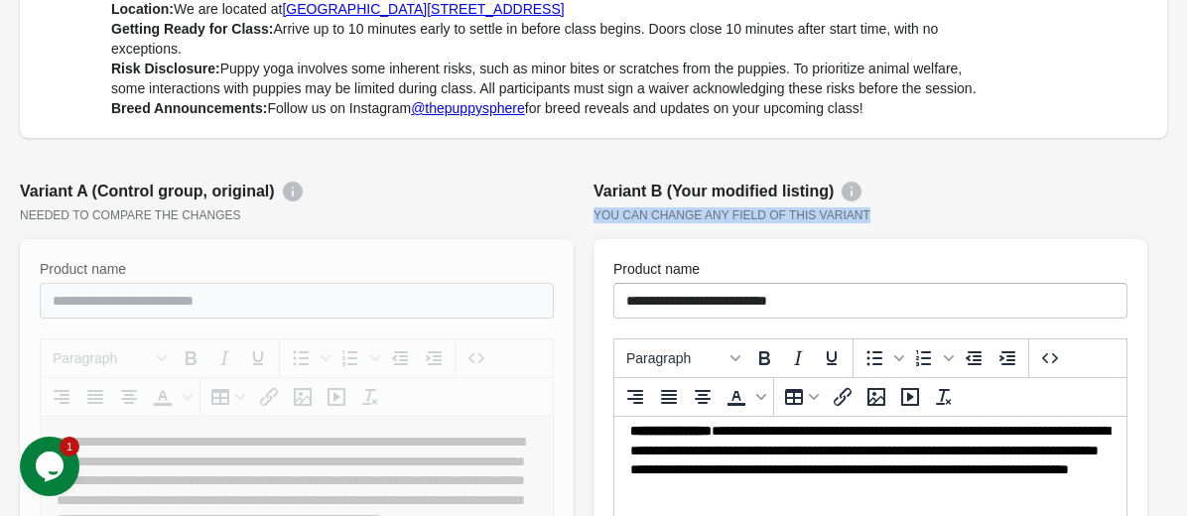
drag, startPoint x: 589, startPoint y: 234, endPoint x: 893, endPoint y: 234, distance: 304.7
click at [893, 223] on div "You can change any field of this variant" at bounding box center [871, 215] width 554 height 16
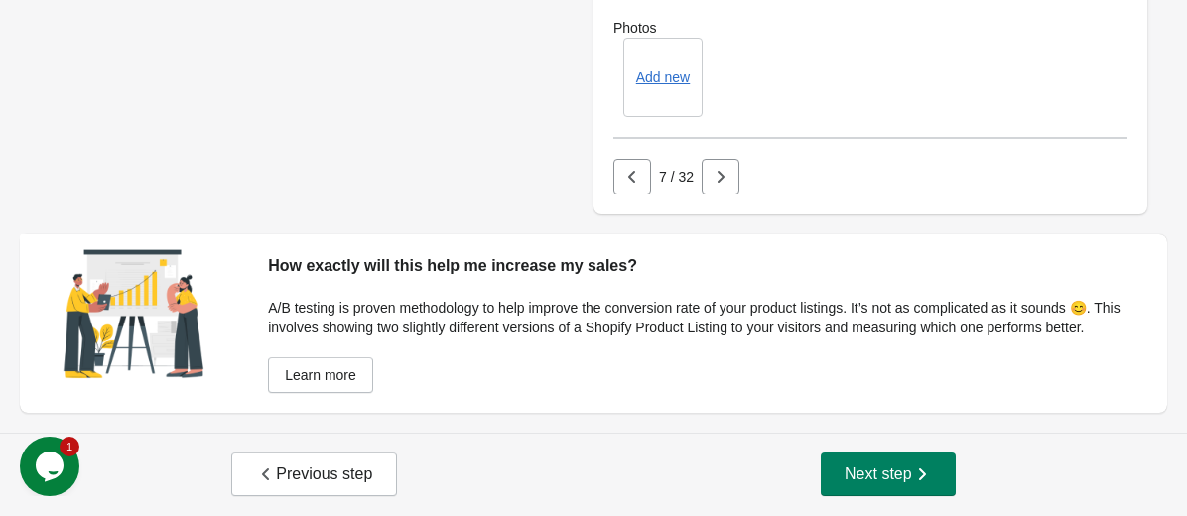
scroll to position [1726, 0]
click at [710, 160] on button "button" at bounding box center [721, 177] width 38 height 36
click at [710, 160] on button "button" at bounding box center [729, 177] width 38 height 36
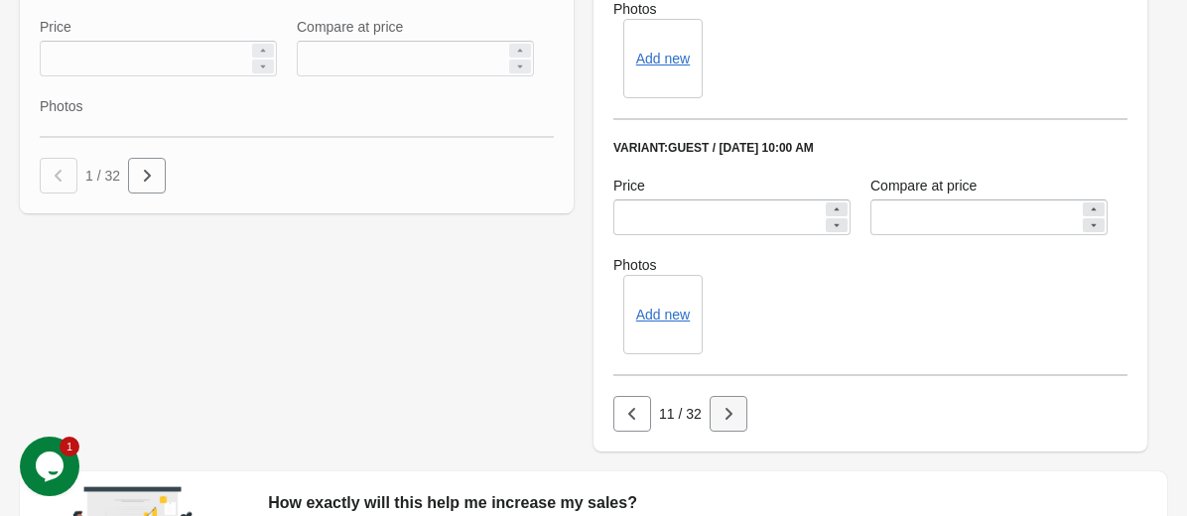
scroll to position [1447, 0]
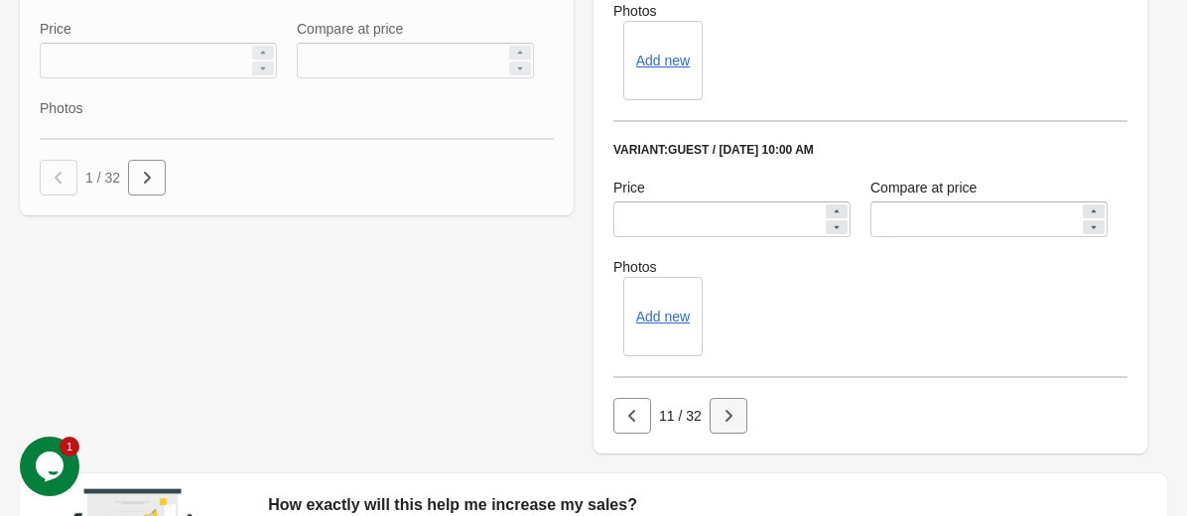
click at [719, 426] on icon "button" at bounding box center [729, 416] width 20 height 20
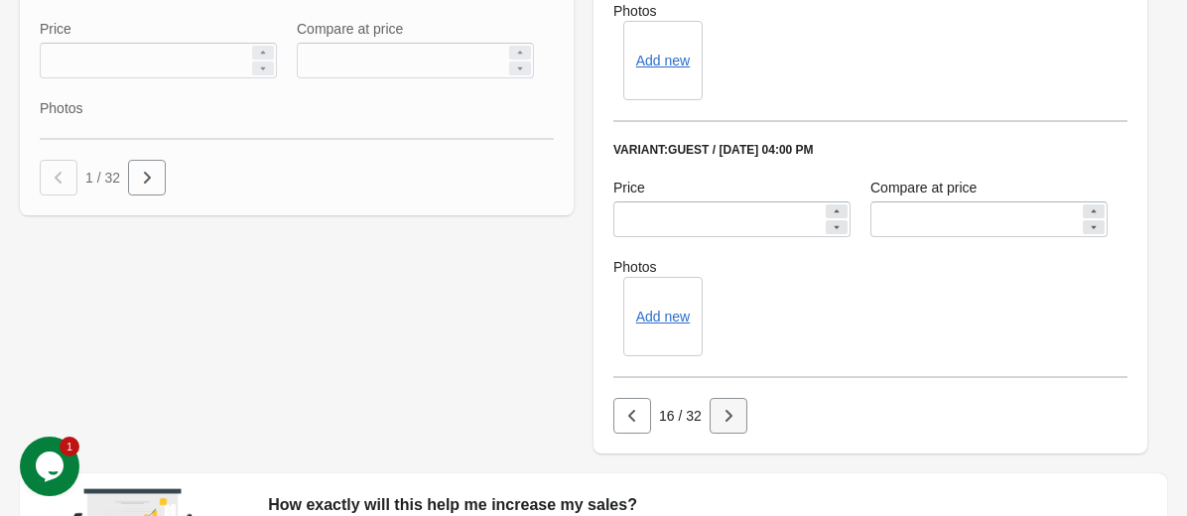
click at [719, 426] on icon "button" at bounding box center [729, 416] width 20 height 20
click at [719, 430] on button "button" at bounding box center [729, 416] width 38 height 36
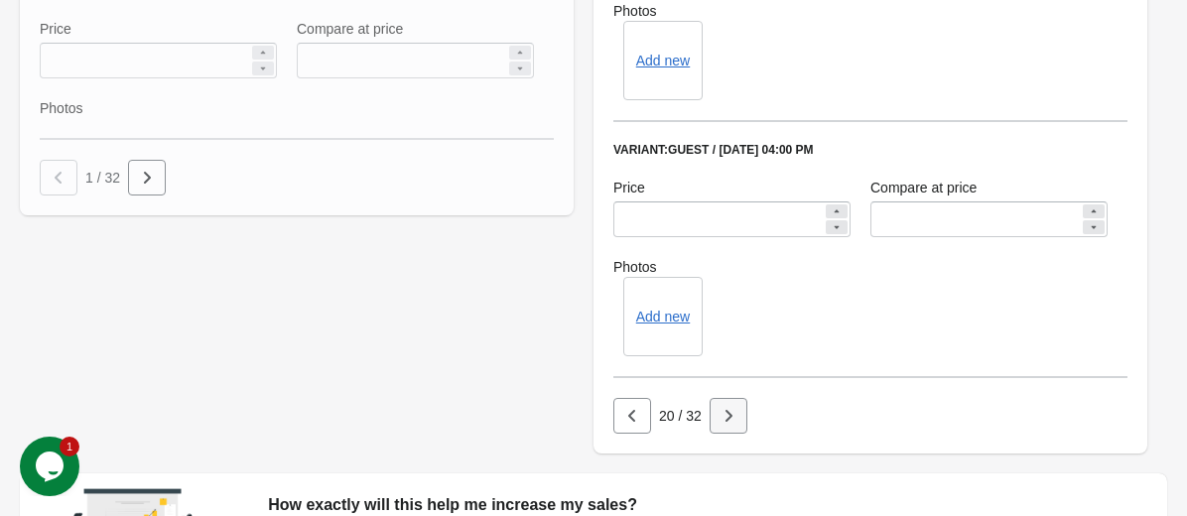
click at [719, 426] on icon "button" at bounding box center [729, 416] width 20 height 20
click at [719, 430] on button "button" at bounding box center [729, 416] width 38 height 36
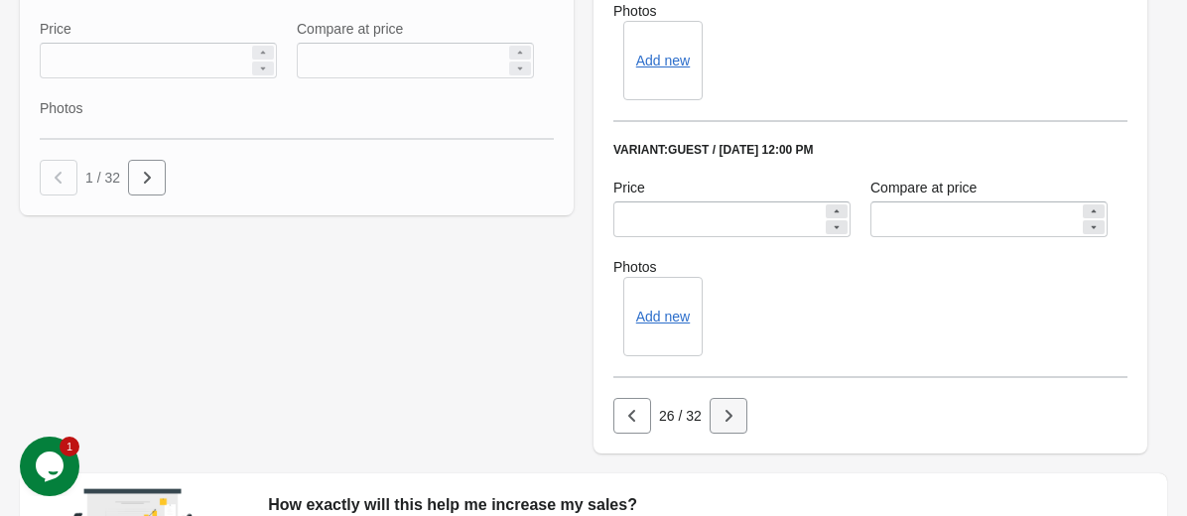
click at [719, 430] on button "button" at bounding box center [729, 416] width 38 height 36
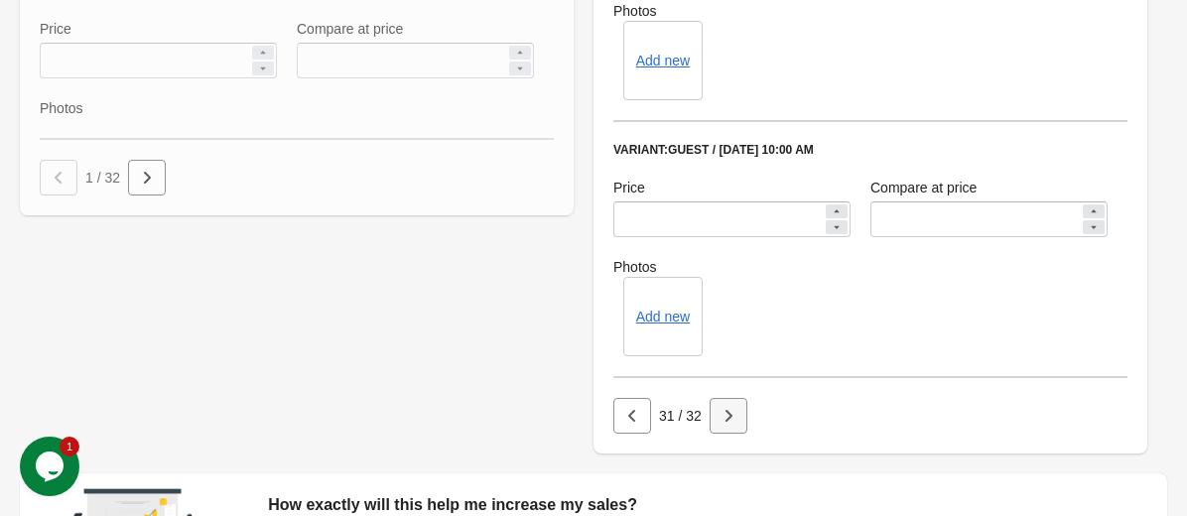
click at [719, 426] on icon "button" at bounding box center [729, 416] width 20 height 20
click at [719, 430] on div at bounding box center [729, 416] width 38 height 36
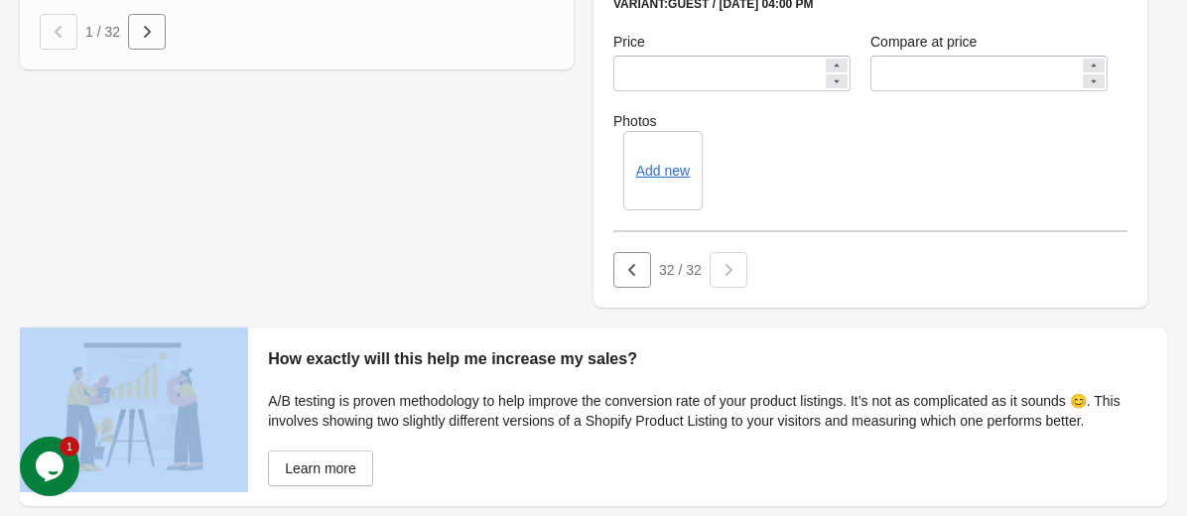
scroll to position [1726, 0]
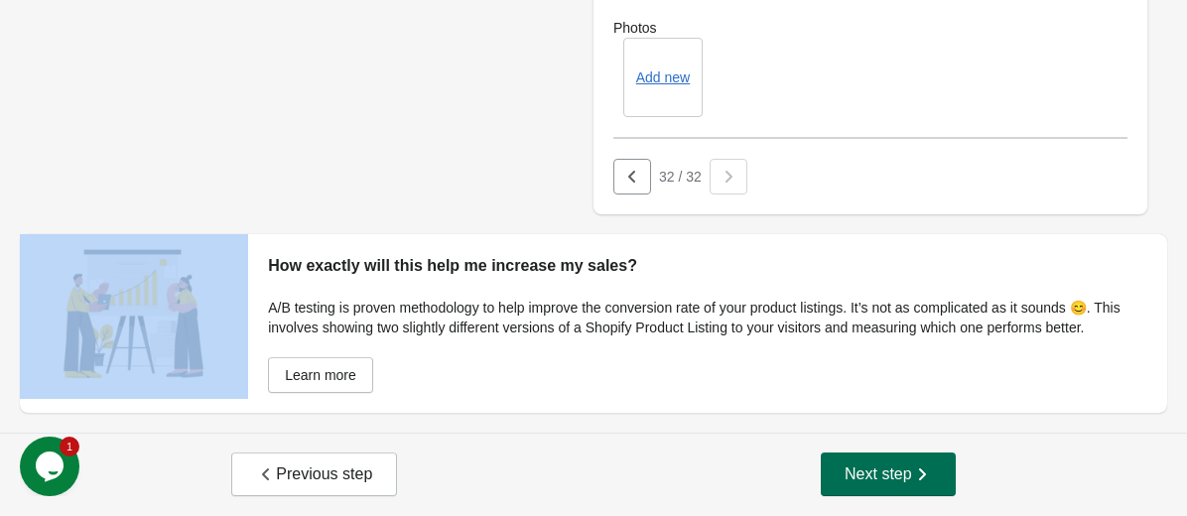
click at [893, 483] on span "Next step" at bounding box center [888, 474] width 87 height 20
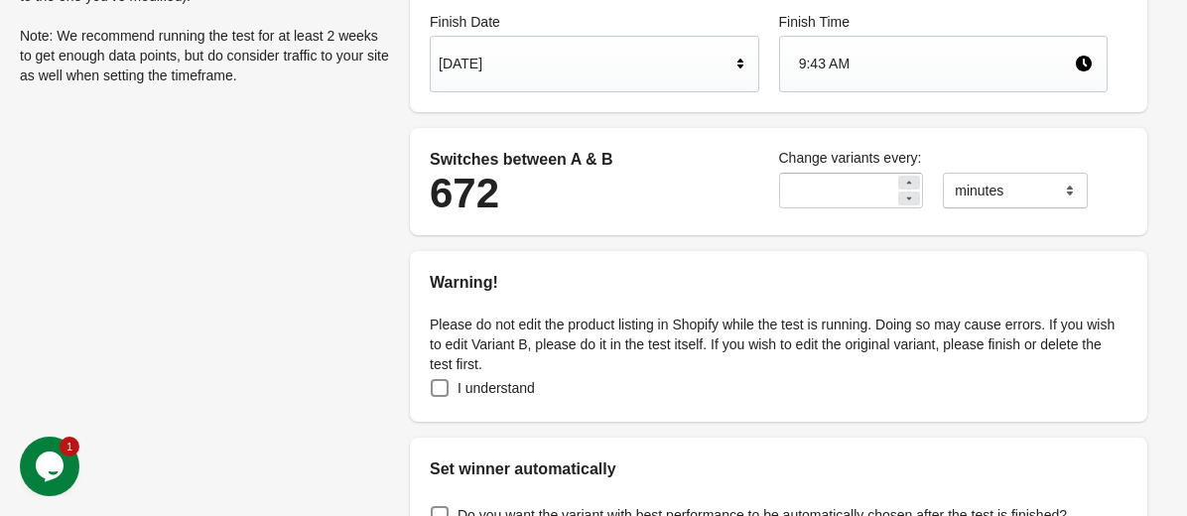
scroll to position [269, 0]
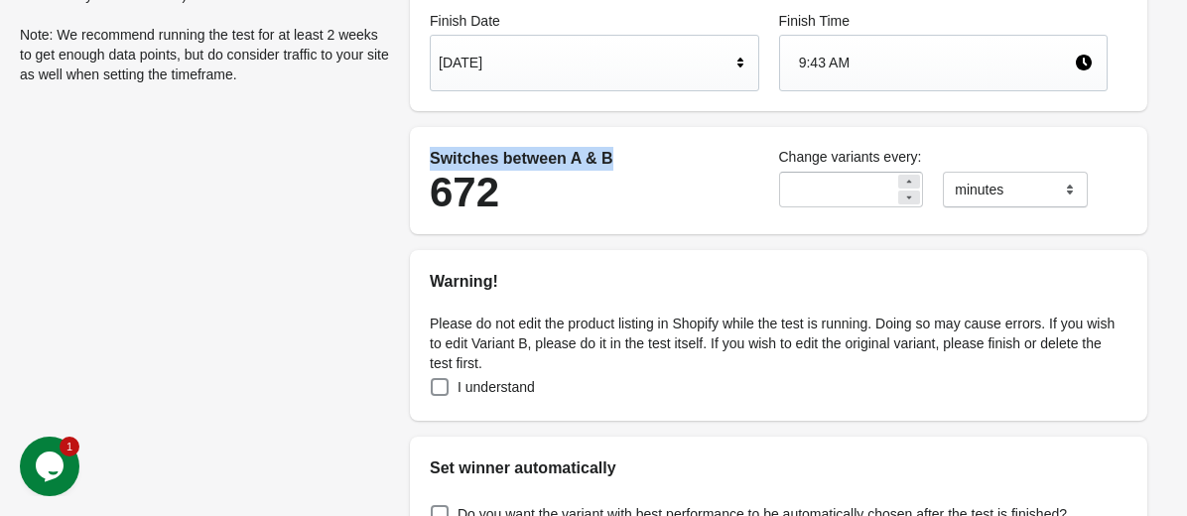
drag, startPoint x: 428, startPoint y: 155, endPoint x: 608, endPoint y: 156, distance: 180.6
click at [610, 157] on div "Switches between A & B 672" at bounding box center [594, 180] width 349 height 87
copy div "Switches between A & B"
click at [621, 191] on div "672" at bounding box center [595, 193] width 330 height 44
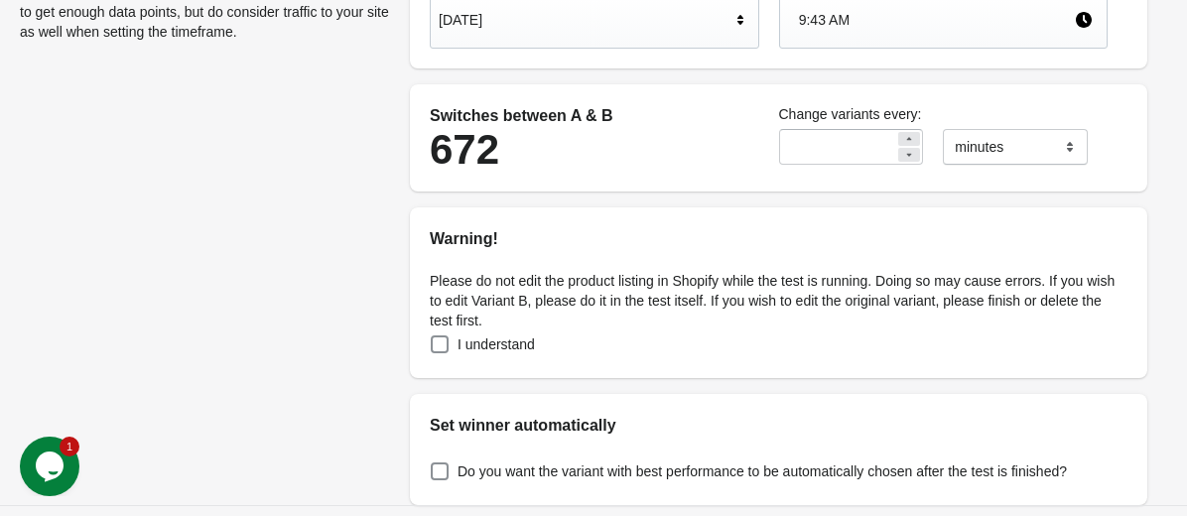
scroll to position [384, 0]
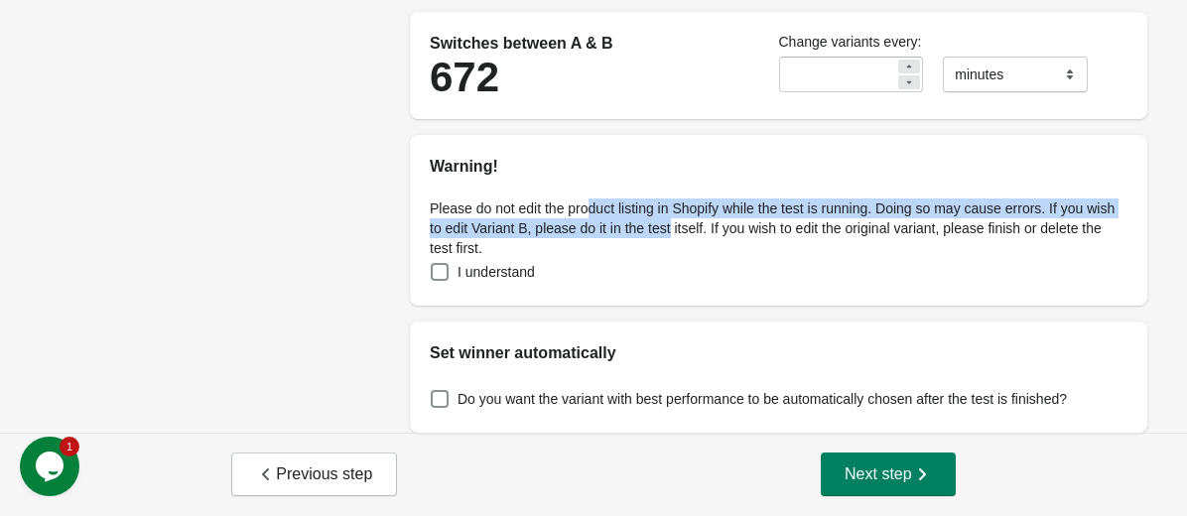
drag, startPoint x: 593, startPoint y: 205, endPoint x: 713, endPoint y: 226, distance: 121.9
click at [714, 226] on p "Please do not edit the product listing in Shopify while the test is running. Do…" at bounding box center [779, 228] width 698 height 60
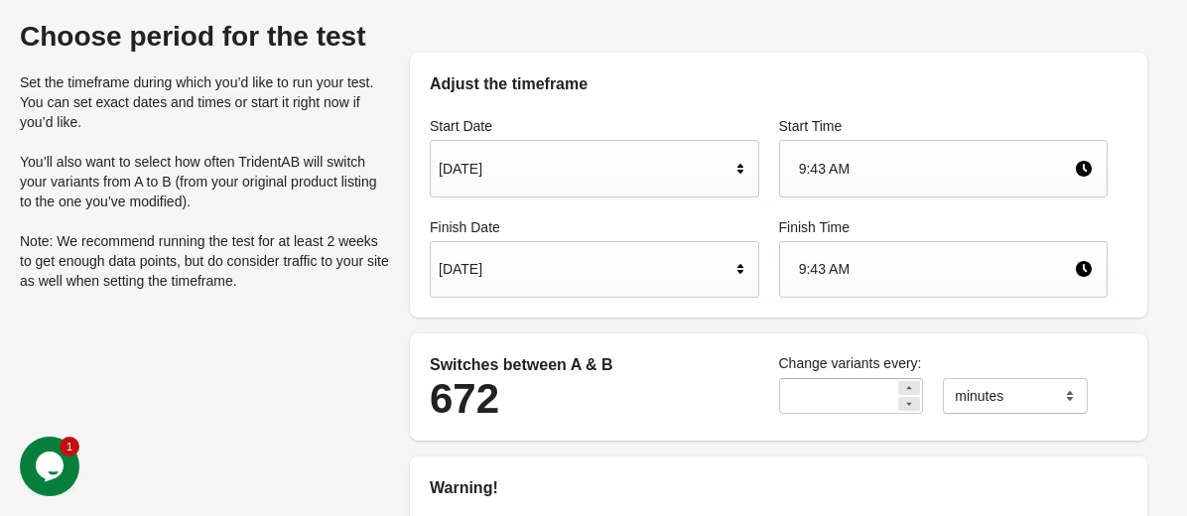
scroll to position [67, 0]
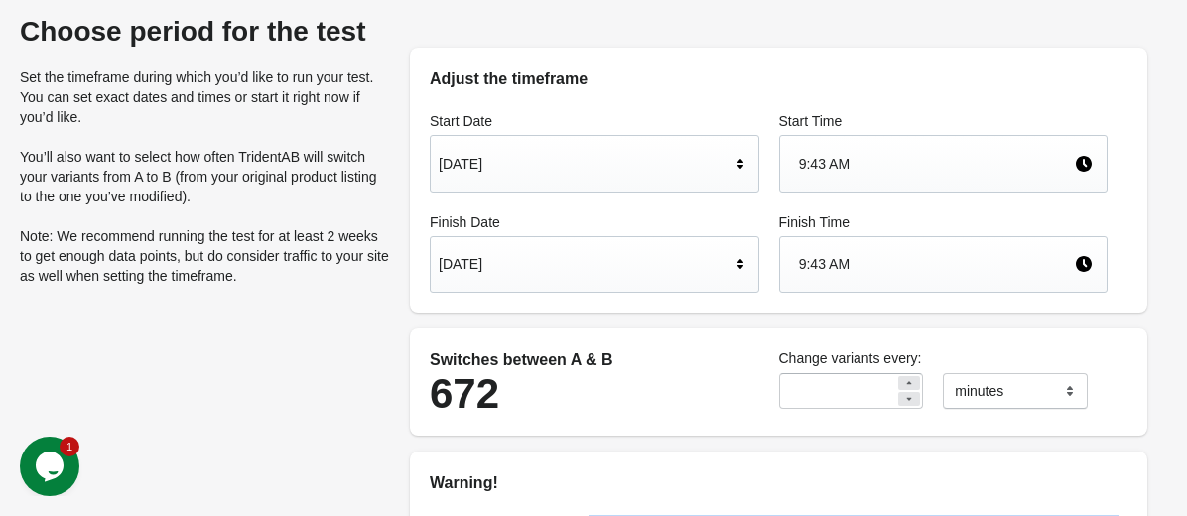
click at [219, 160] on p "You’ll also want to select how often TridentAB will switch your variants from A…" at bounding box center [205, 177] width 370 height 60
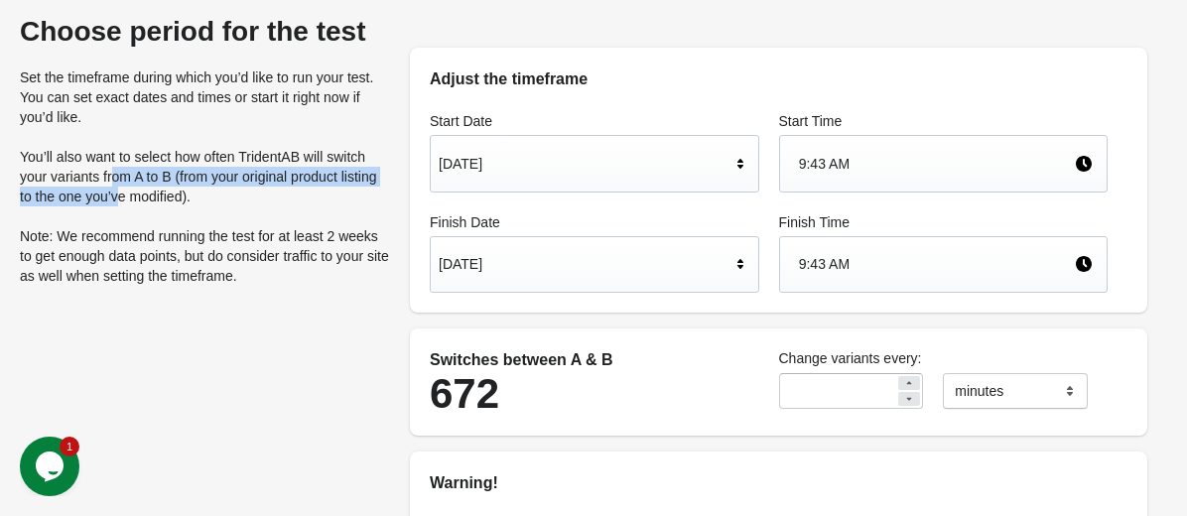
drag, startPoint x: 114, startPoint y: 180, endPoint x: 163, endPoint y: 198, distance: 51.8
click at [163, 198] on p "You’ll also want to select how often TridentAB will switch your variants from A…" at bounding box center [205, 177] width 370 height 60
click at [220, 241] on p "Note: We recommend running the test for at least 2 weeks to get enough data poi…" at bounding box center [205, 256] width 370 height 60
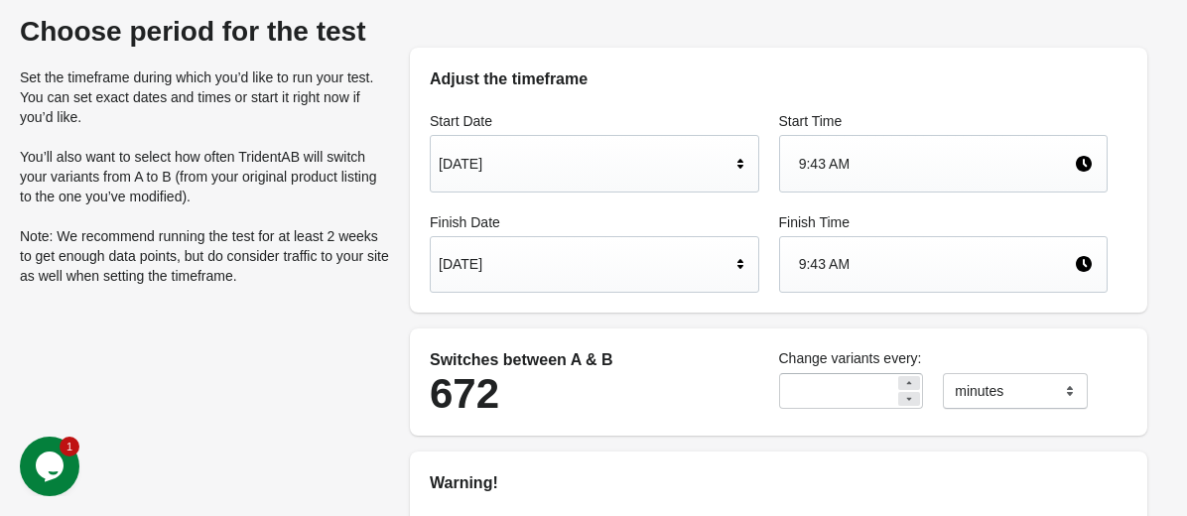
click at [188, 143] on div "Choose period for the test Set the timeframe during which you’d like to run you…" at bounding box center [205, 161] width 370 height 290
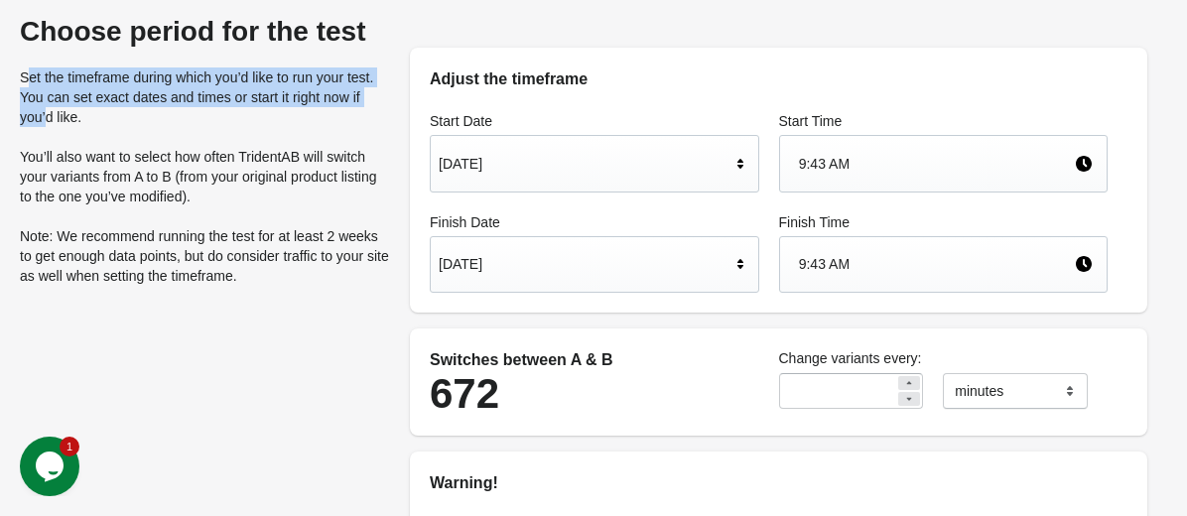
drag, startPoint x: 25, startPoint y: 74, endPoint x: 90, endPoint y: 124, distance: 82.2
click at [90, 124] on p "Set the timeframe during which you’d like to run your test. You can set exact d…" at bounding box center [205, 97] width 370 height 60
click at [90, 166] on p "You’ll also want to select how often TridentAB will switch your variants from A…" at bounding box center [205, 177] width 370 height 60
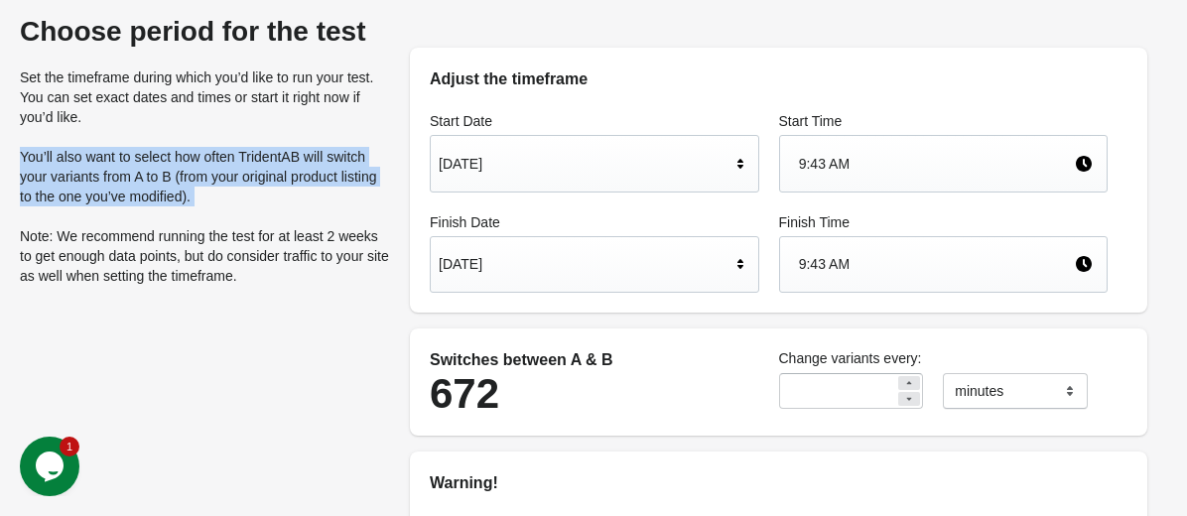
drag, startPoint x: 15, startPoint y: 153, endPoint x: 137, endPoint y: 215, distance: 137.2
click at [137, 215] on div "Choose period for the test Set the timeframe during which you’d like to run you…" at bounding box center [593, 366] width 1187 height 765
click at [129, 226] on p "Note: We recommend running the test for at least 2 weeks to get enough data poi…" at bounding box center [205, 256] width 370 height 60
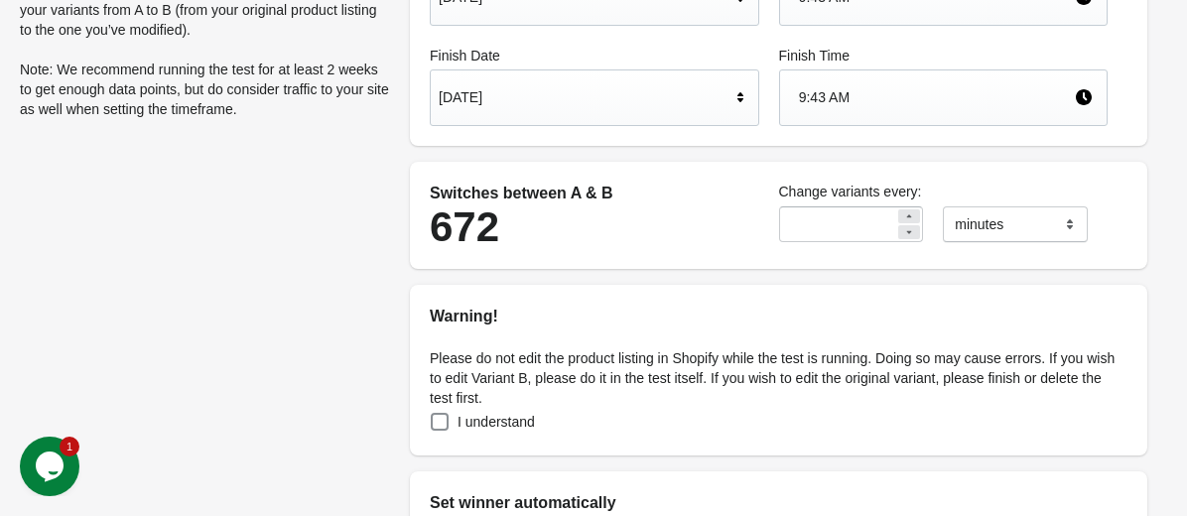
scroll to position [257, 0]
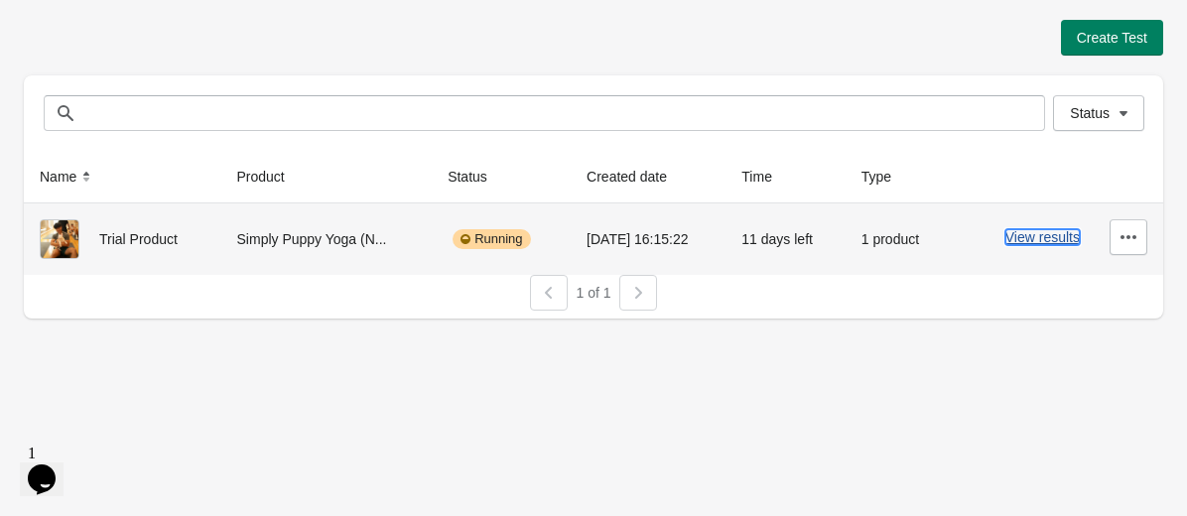
click at [1046, 232] on button "View results" at bounding box center [1042, 237] width 74 height 16
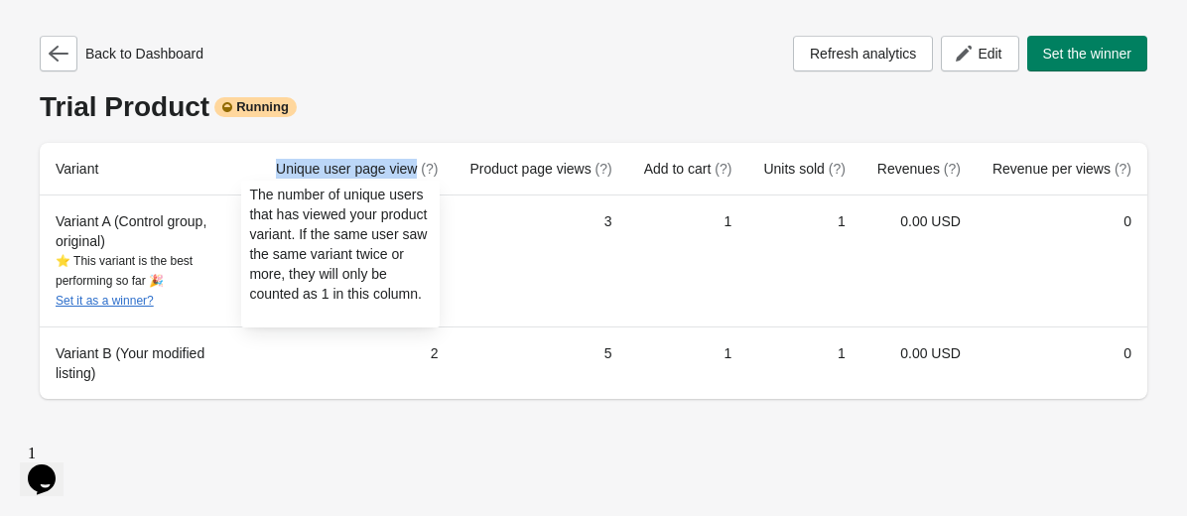
drag, startPoint x: 255, startPoint y: 167, endPoint x: 403, endPoint y: 167, distance: 147.9
click at [403, 167] on th "Unique user page view (?)" at bounding box center [357, 169] width 194 height 53
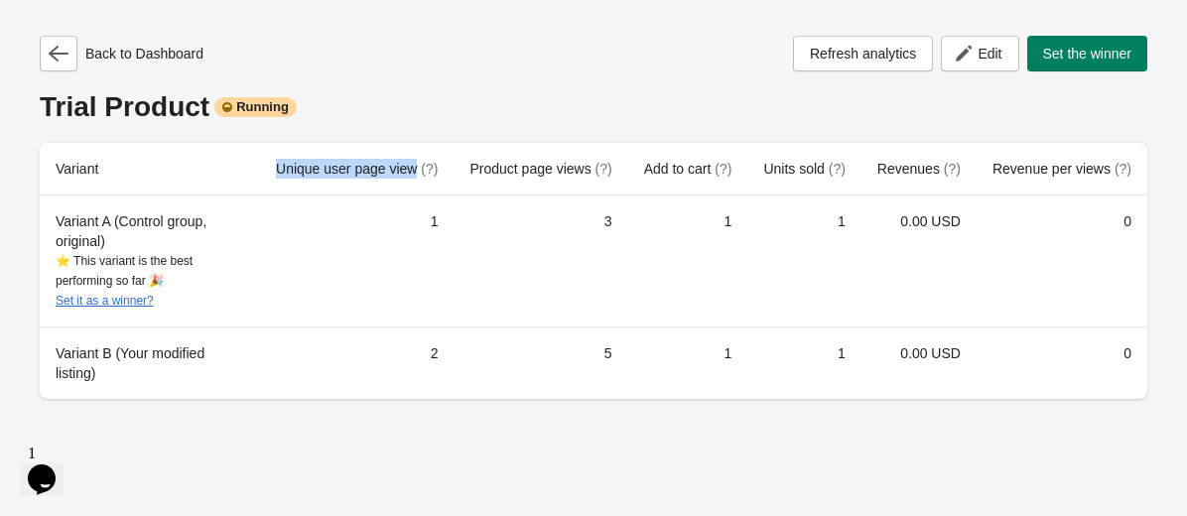
click at [357, 430] on div "Back to Dashboard Refresh analytics Edit Set the winner Trial Product Running V…" at bounding box center [593, 258] width 1187 height 516
click at [61, 48] on icon "button" at bounding box center [59, 54] width 20 height 20
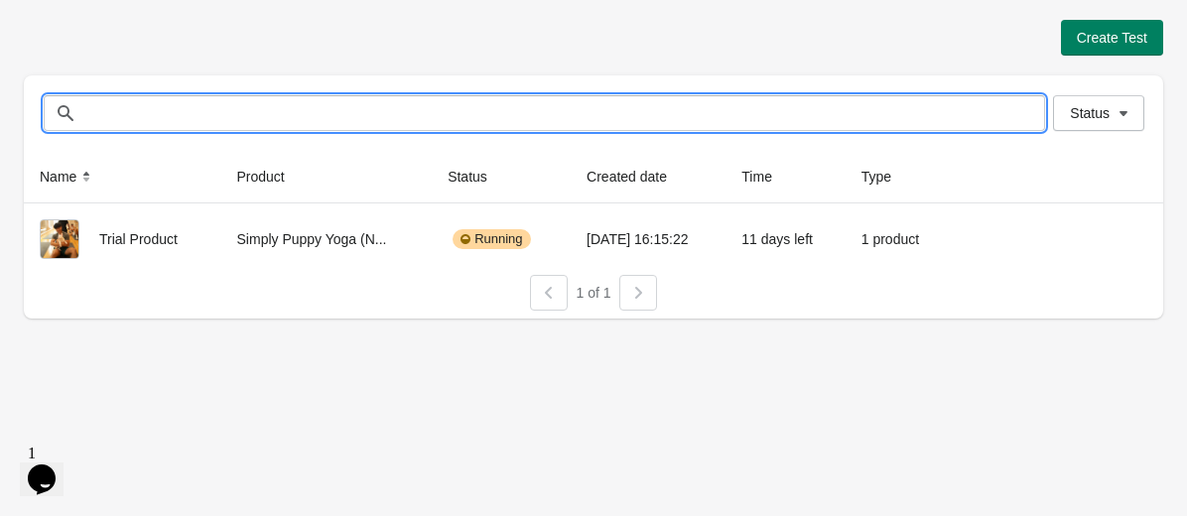
click at [310, 120] on input "text" at bounding box center [564, 113] width 962 height 36
click at [1109, 39] on span "Create Test" at bounding box center [1112, 38] width 70 height 16
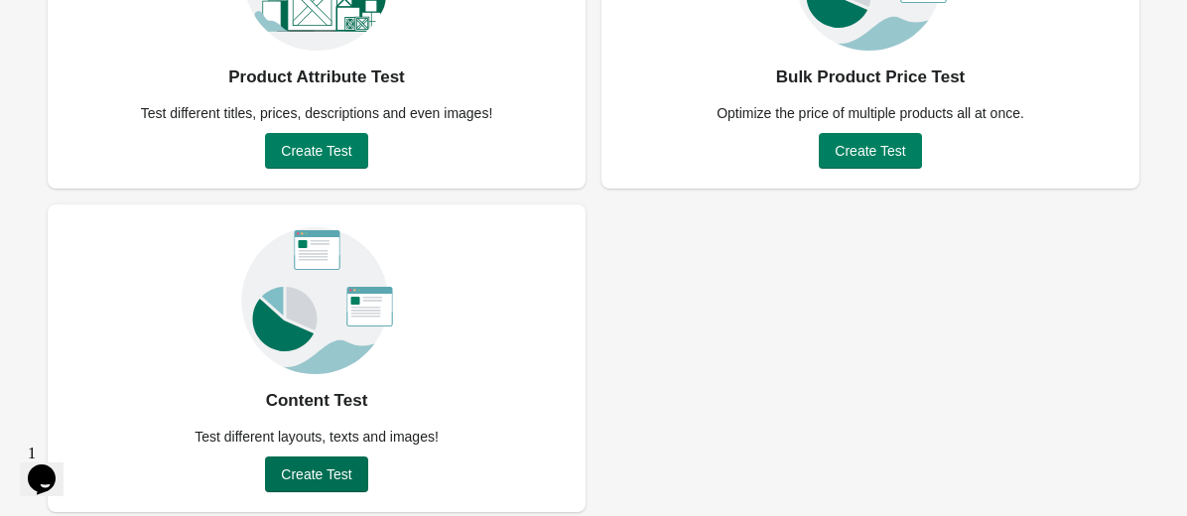
scroll to position [286, 0]
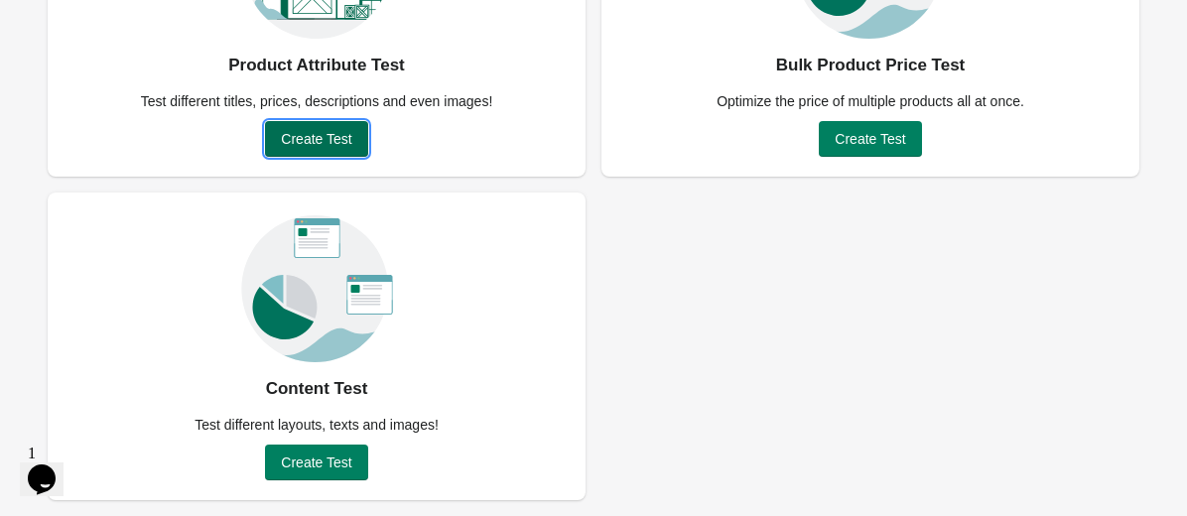
click at [325, 146] on span "Create Test" at bounding box center [316, 139] width 70 height 16
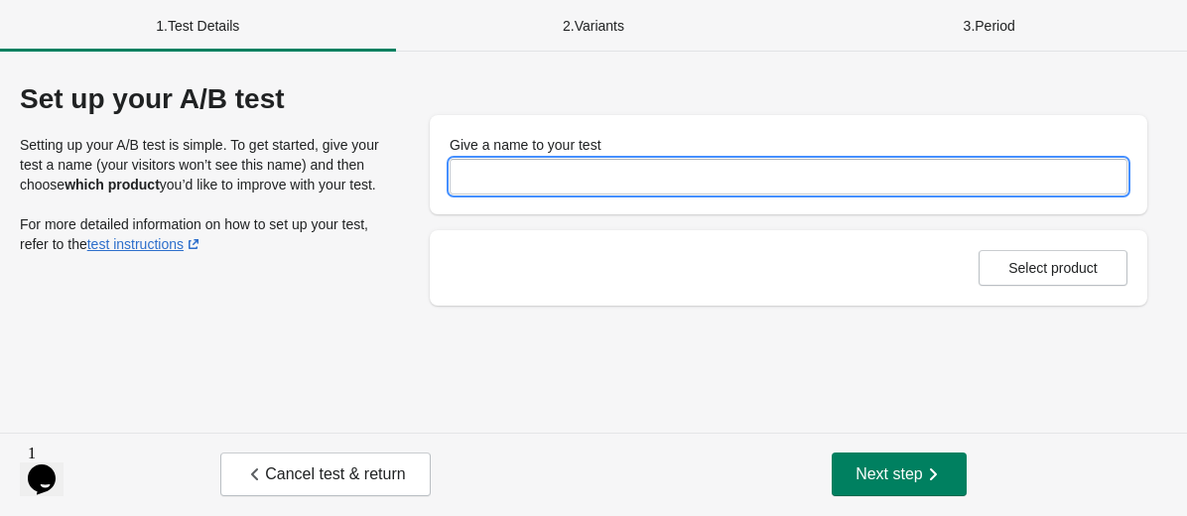
click at [507, 183] on input "Give a name to your test" at bounding box center [789, 177] width 678 height 36
type input "**********"
click at [1020, 277] on button "Select product" at bounding box center [1053, 268] width 149 height 36
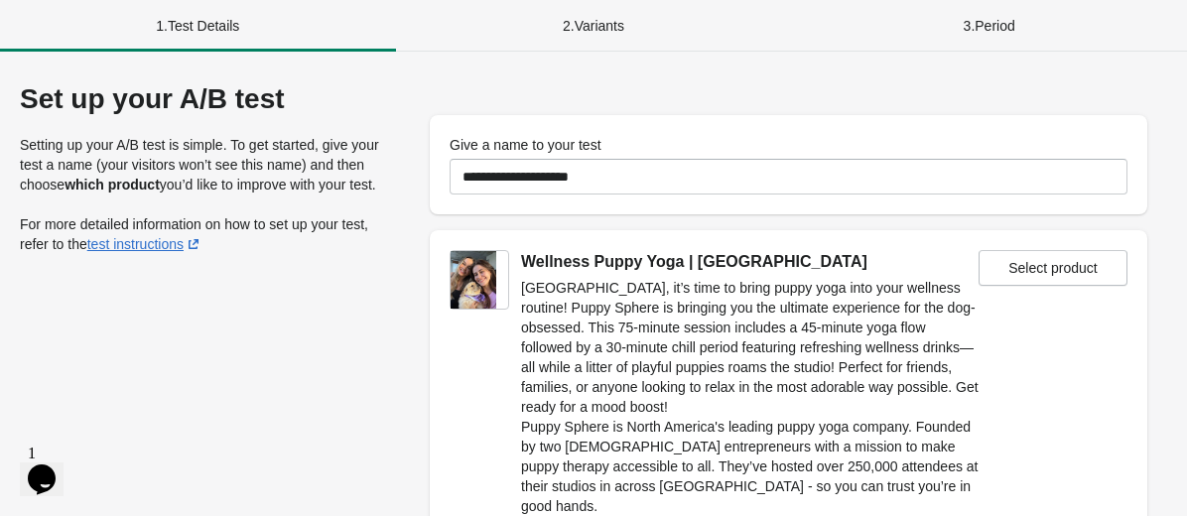
scroll to position [341, 0]
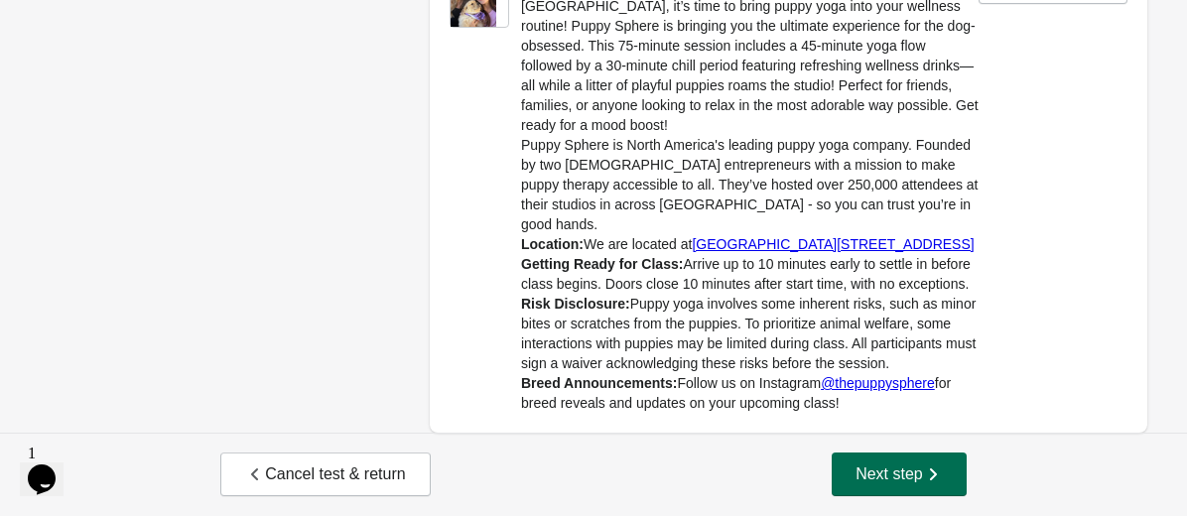
click at [897, 476] on span "Next step" at bounding box center [899, 474] width 87 height 20
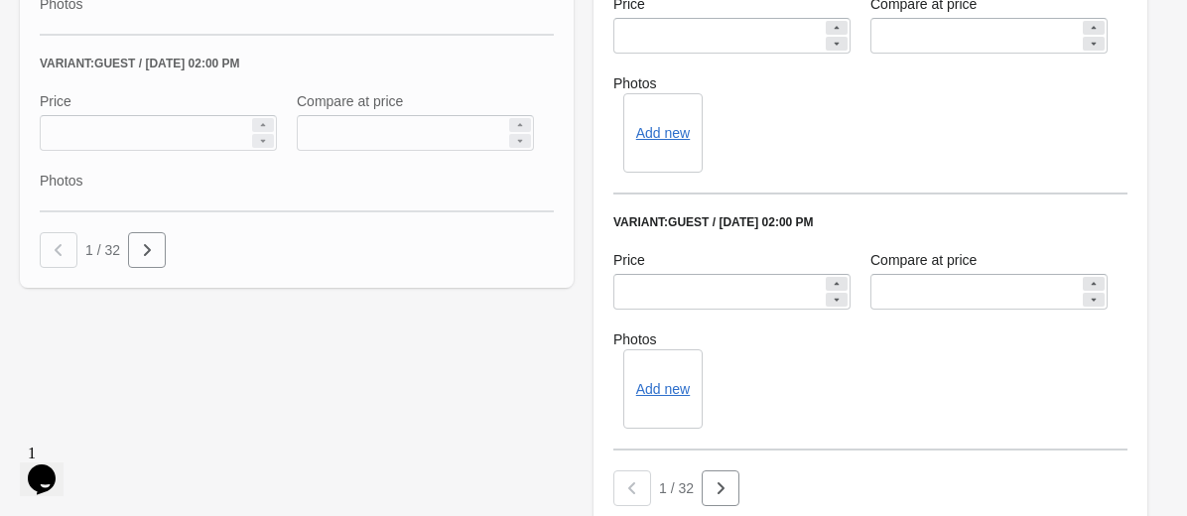
scroll to position [1726, 0]
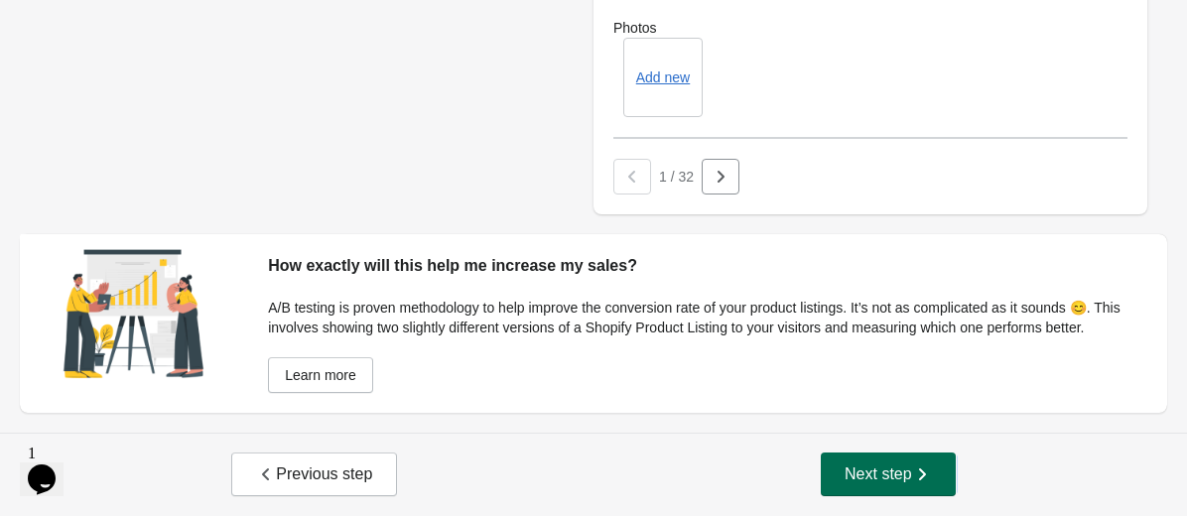
click at [896, 471] on span "Next step" at bounding box center [888, 474] width 87 height 20
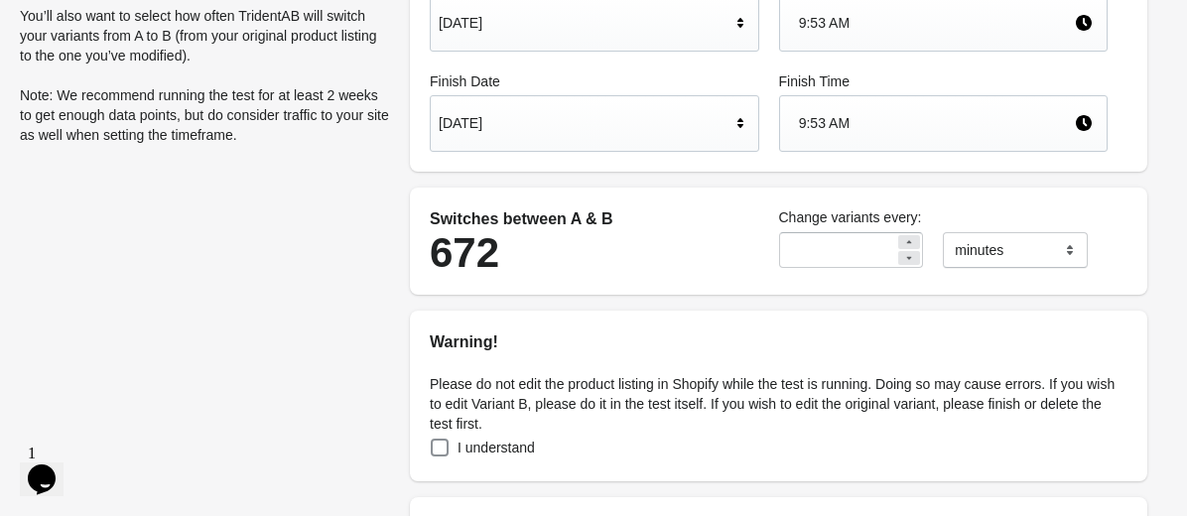
scroll to position [247, 0]
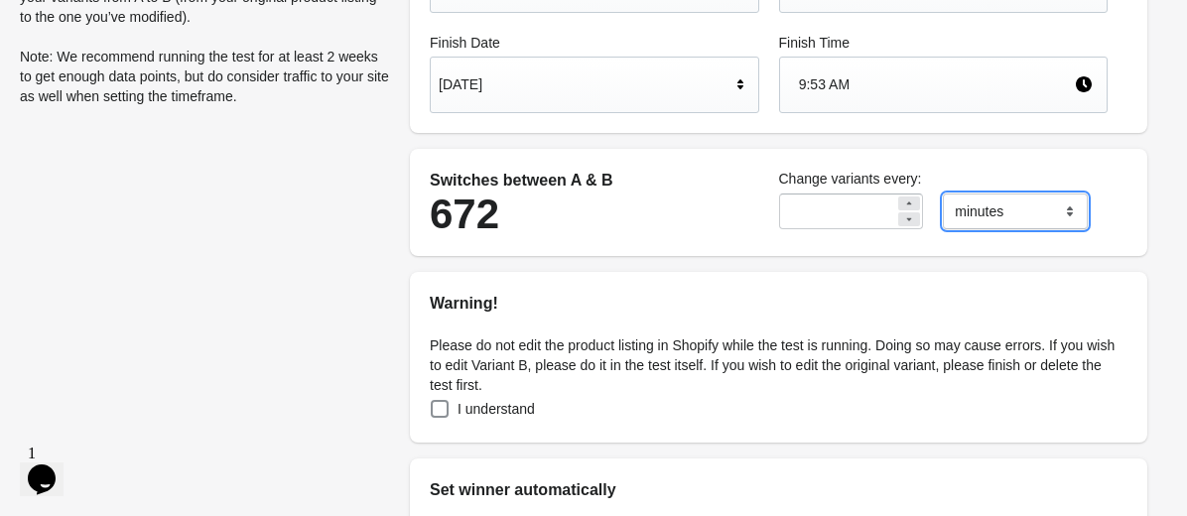
click at [1004, 227] on select "******* ***** ****" at bounding box center [1015, 212] width 145 height 36
select select "****"
click at [943, 194] on select "******* ***** ****" at bounding box center [1015, 212] width 145 height 36
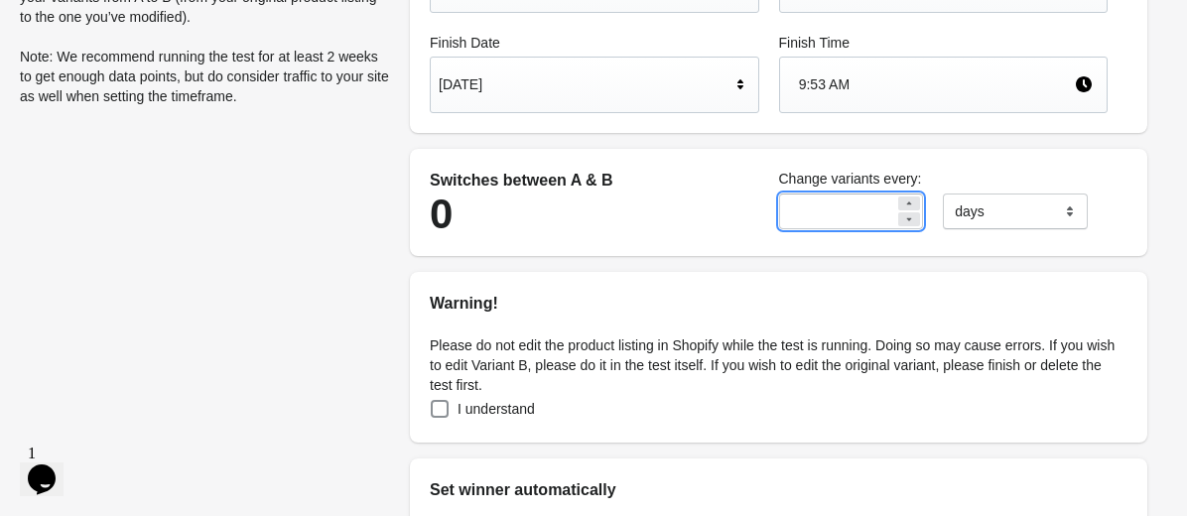
drag, startPoint x: 854, startPoint y: 217, endPoint x: 764, endPoint y: 213, distance: 89.4
click at [764, 213] on div "Switches between A & B 0 Change variants every: ** ******* ***** **** days" at bounding box center [769, 202] width 698 height 87
click at [736, 311] on h2 "Warning!" at bounding box center [779, 304] width 698 height 24
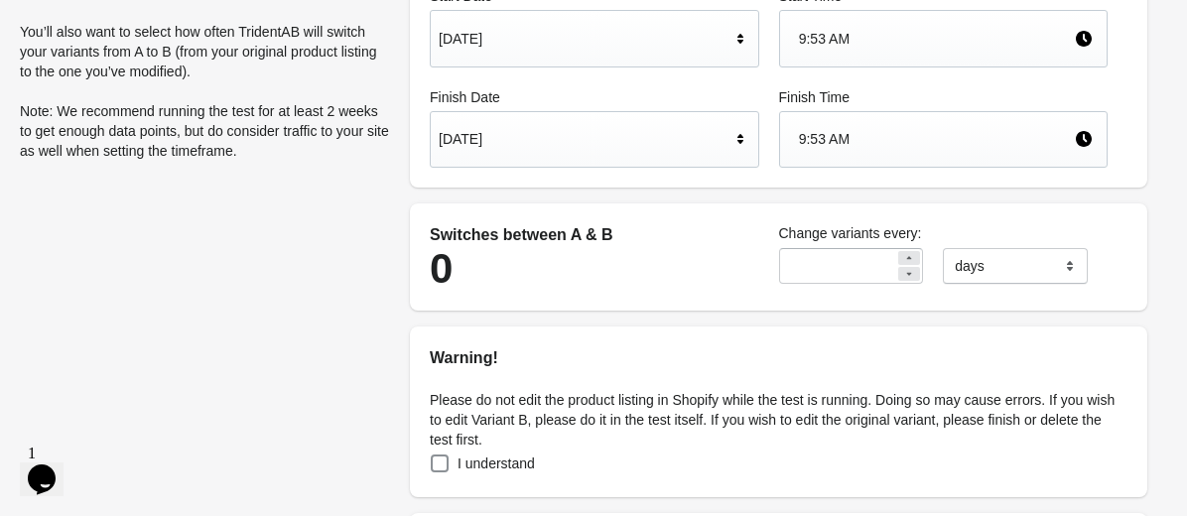
scroll to position [176, 0]
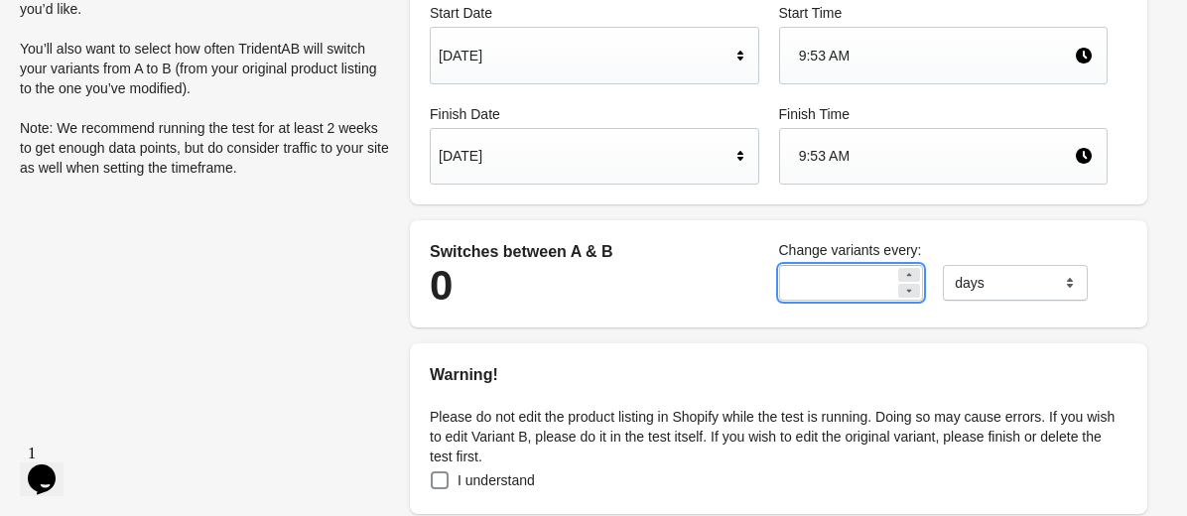
click at [809, 281] on input "**" at bounding box center [837, 283] width 117 height 36
type input "*"
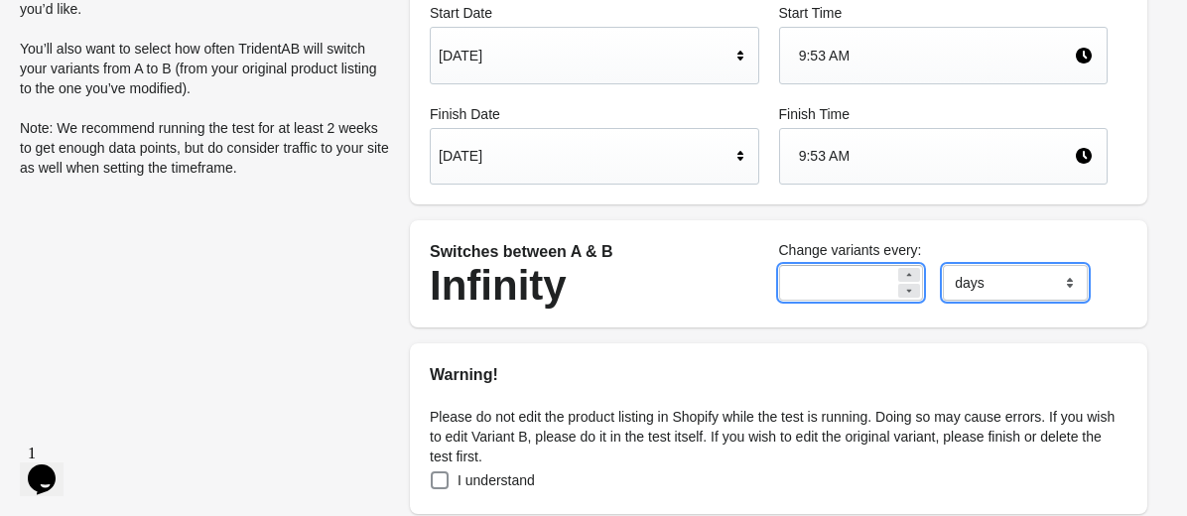
click at [1026, 291] on select "******* ***** ****" at bounding box center [1015, 283] width 145 height 36
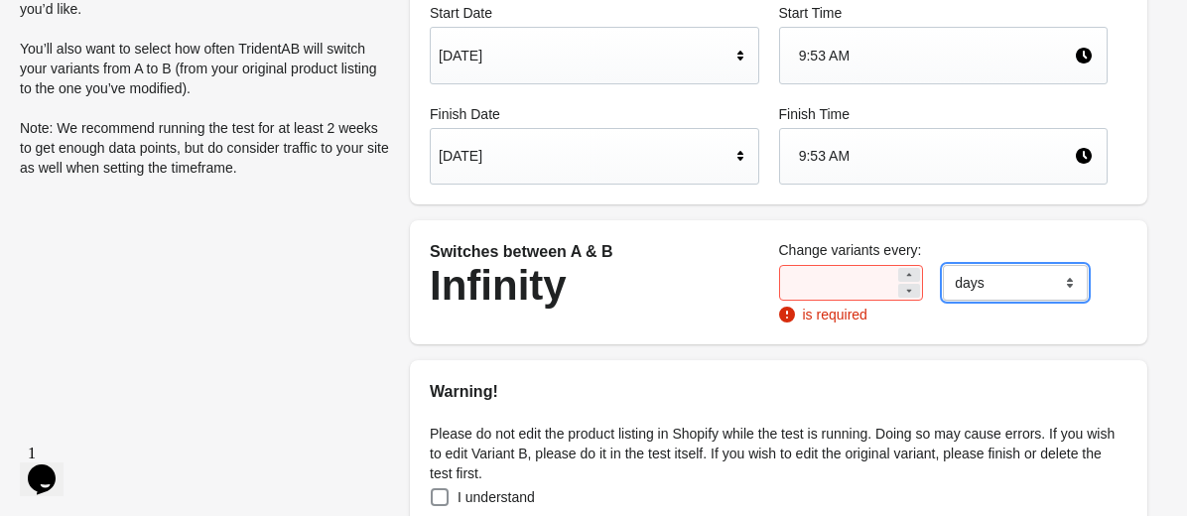
select select "*****"
click at [943, 265] on select "******* ***** ****" at bounding box center [1015, 283] width 145 height 36
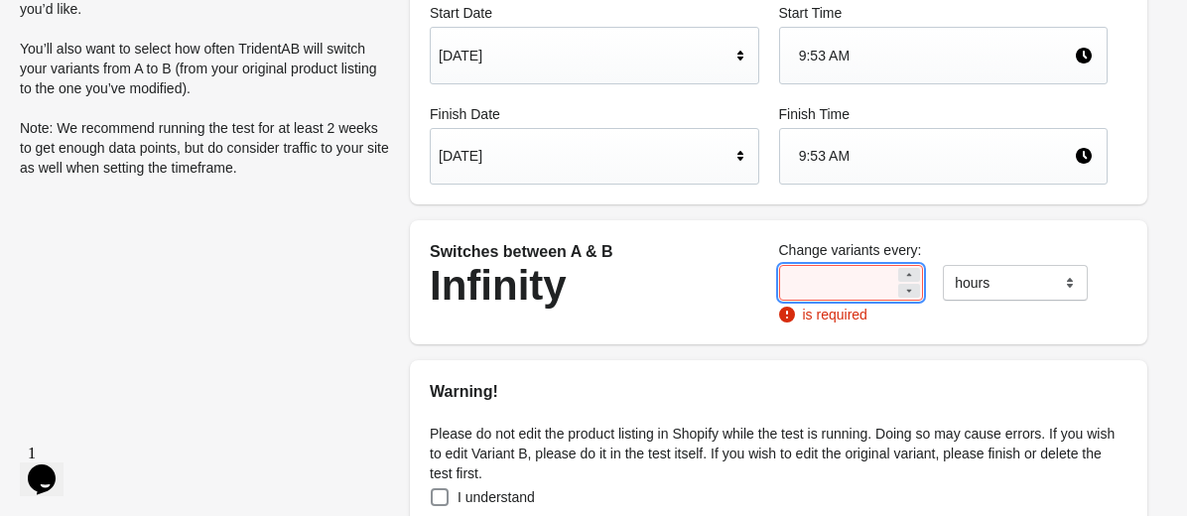
click at [840, 281] on input "number" at bounding box center [837, 283] width 117 height 36
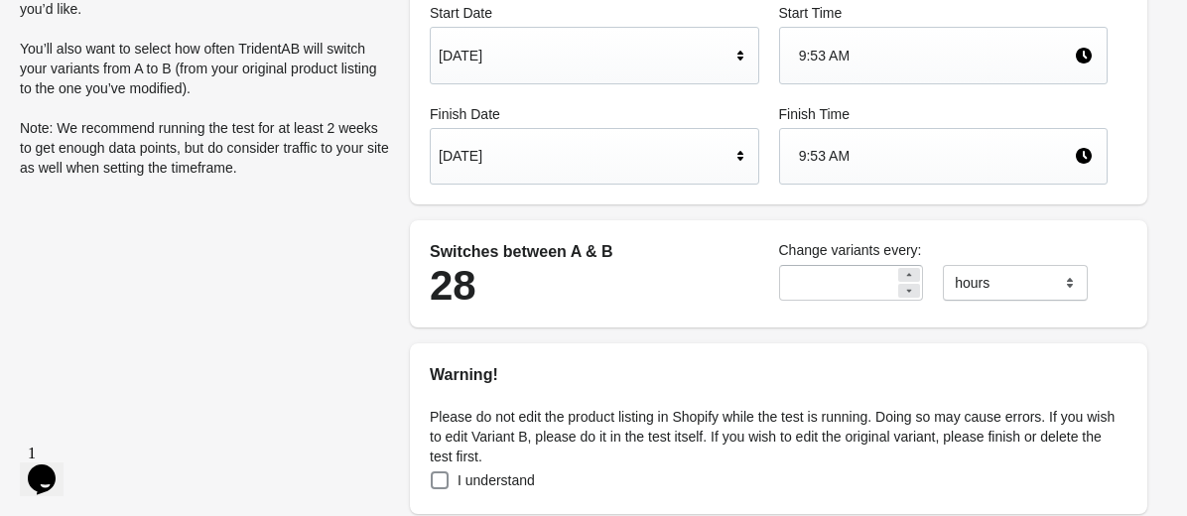
click at [861, 363] on h2 "Warning!" at bounding box center [779, 375] width 698 height 24
click at [855, 301] on div "**" at bounding box center [851, 283] width 165 height 56
click at [836, 288] on input "**" at bounding box center [837, 283] width 117 height 36
type input "*"
click at [846, 401] on div "Please do not edit the product listing in Shopify while the test is running. Do…" at bounding box center [778, 450] width 737 height 127
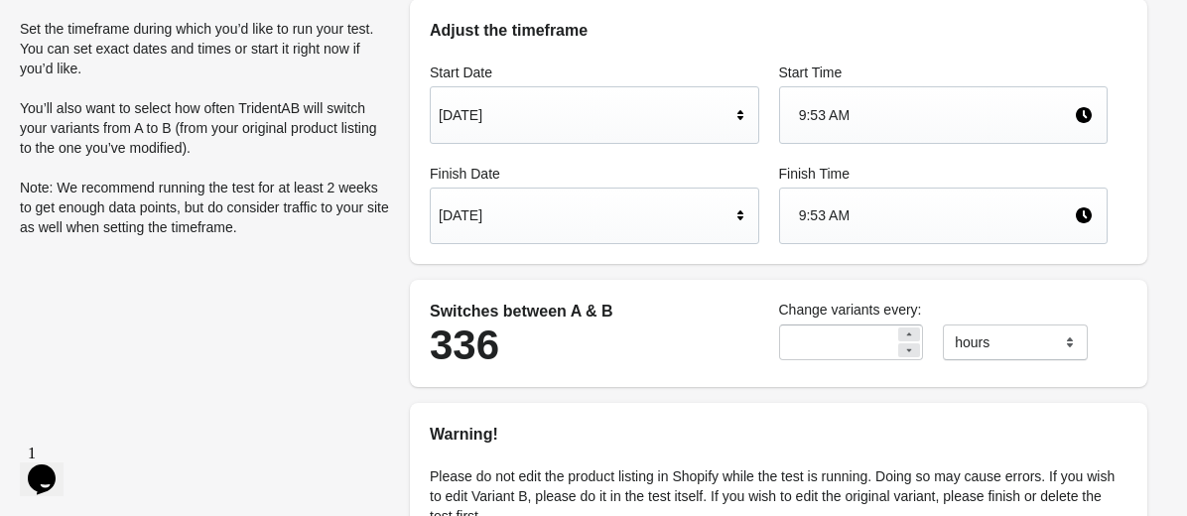
scroll to position [384, 0]
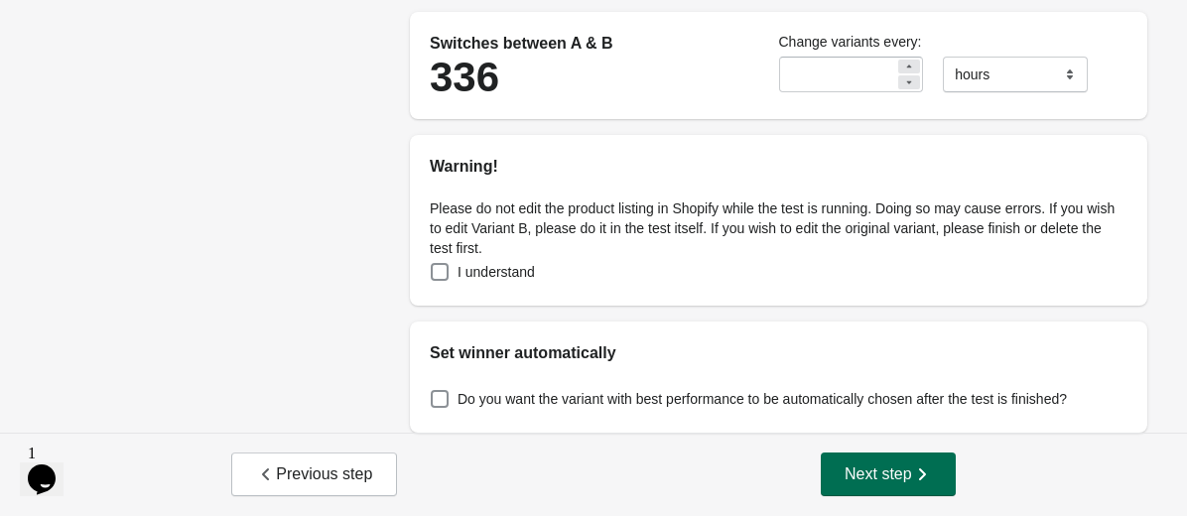
click at [845, 471] on span "Next step" at bounding box center [888, 474] width 87 height 20
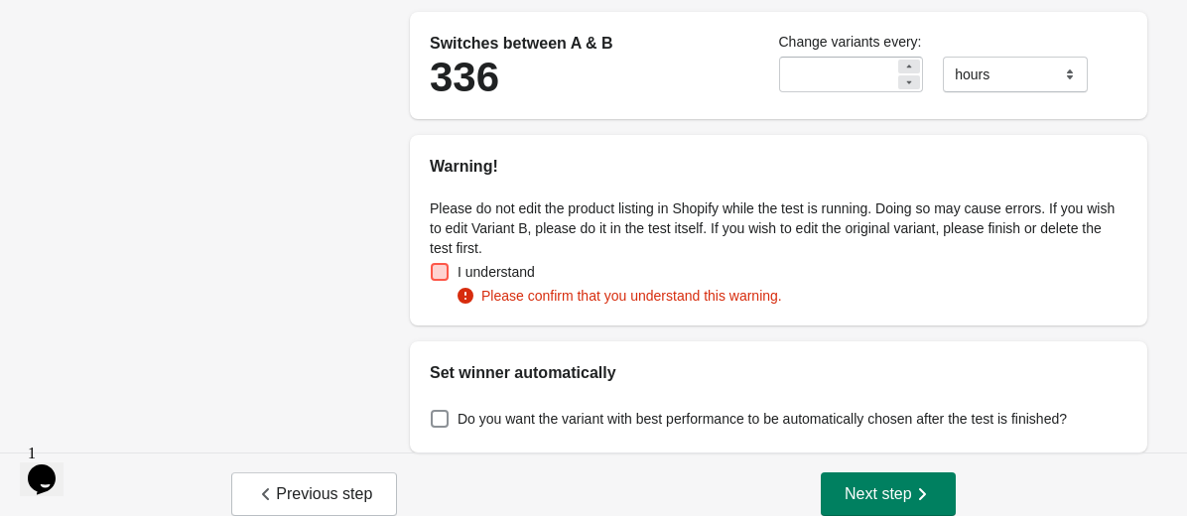
click at [558, 270] on div "I understand Please confirm that you understand this warning." at bounding box center [779, 282] width 698 height 48
click at [496, 276] on span "I understand" at bounding box center [496, 272] width 77 height 20
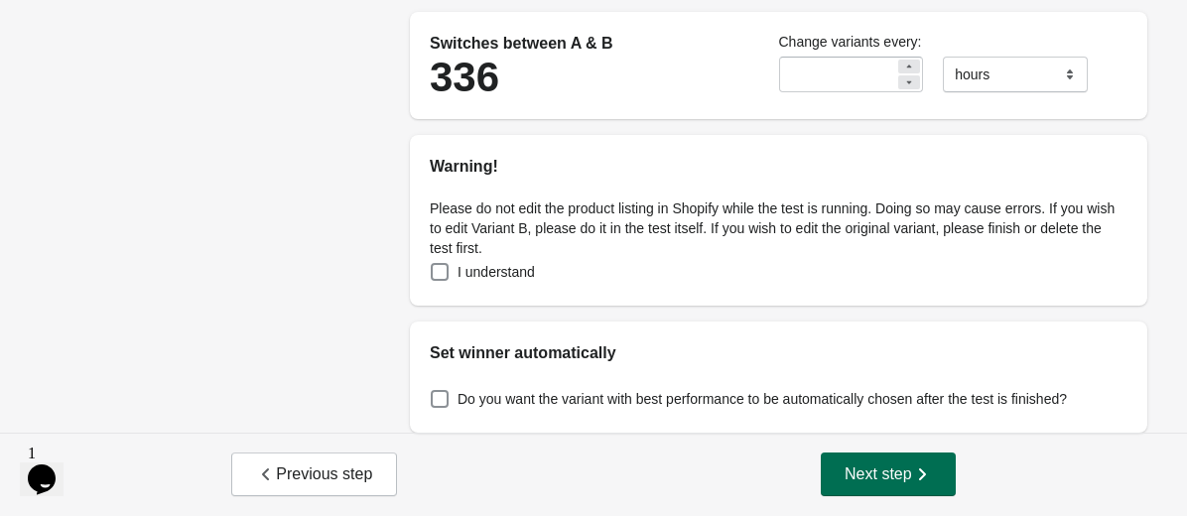
click at [869, 469] on span "Next step" at bounding box center [888, 474] width 87 height 20
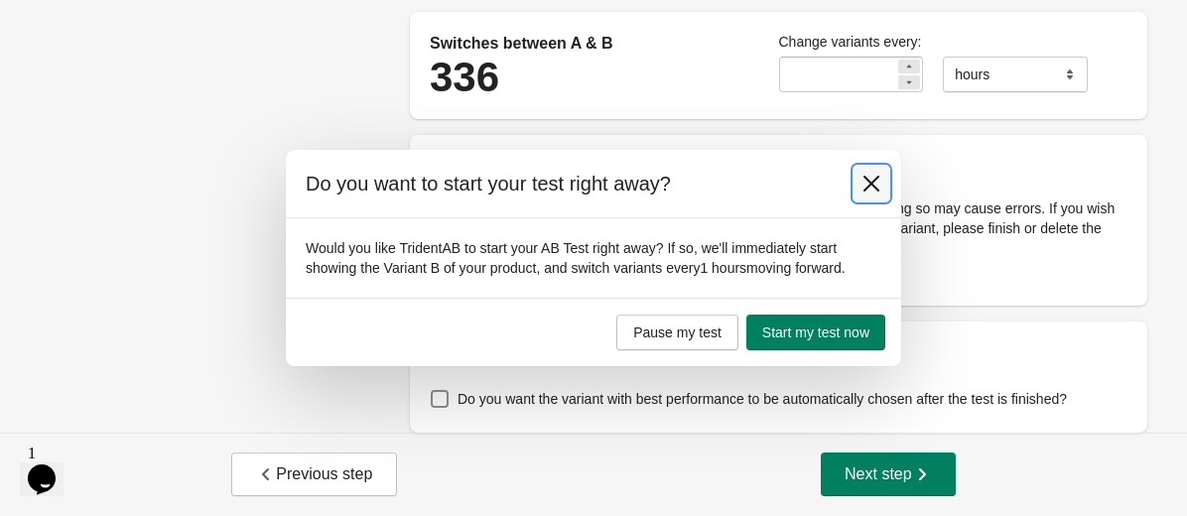
click at [874, 171] on button at bounding box center [872, 184] width 36 height 36
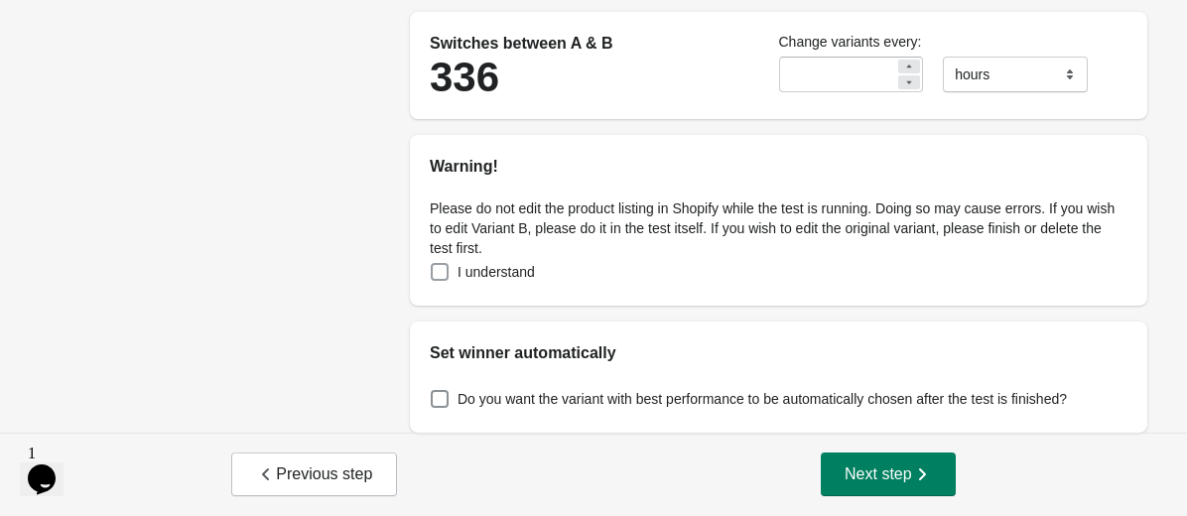
click at [442, 280] on span at bounding box center [440, 272] width 18 height 18
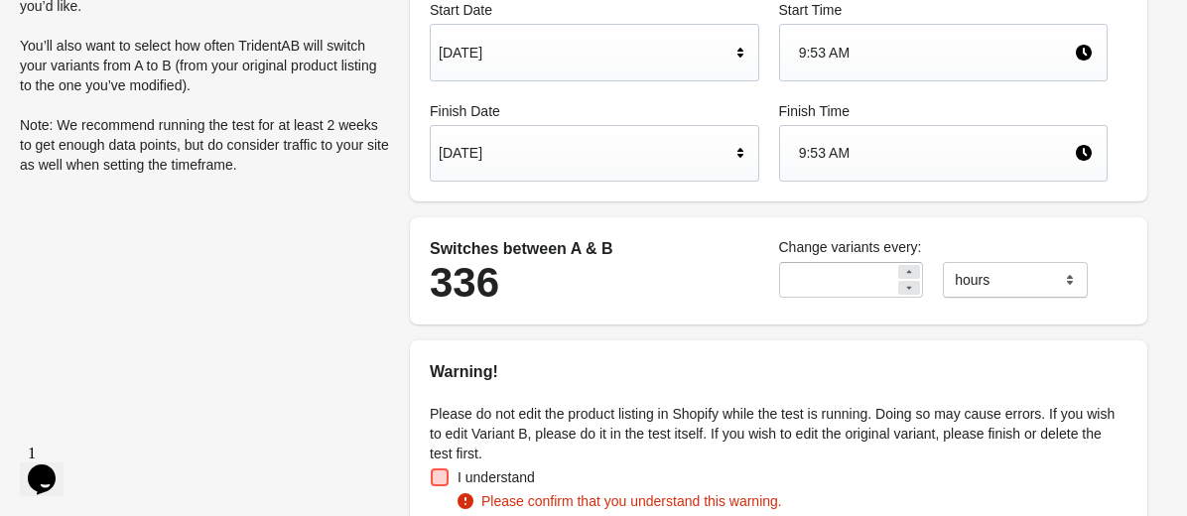
scroll to position [172, 0]
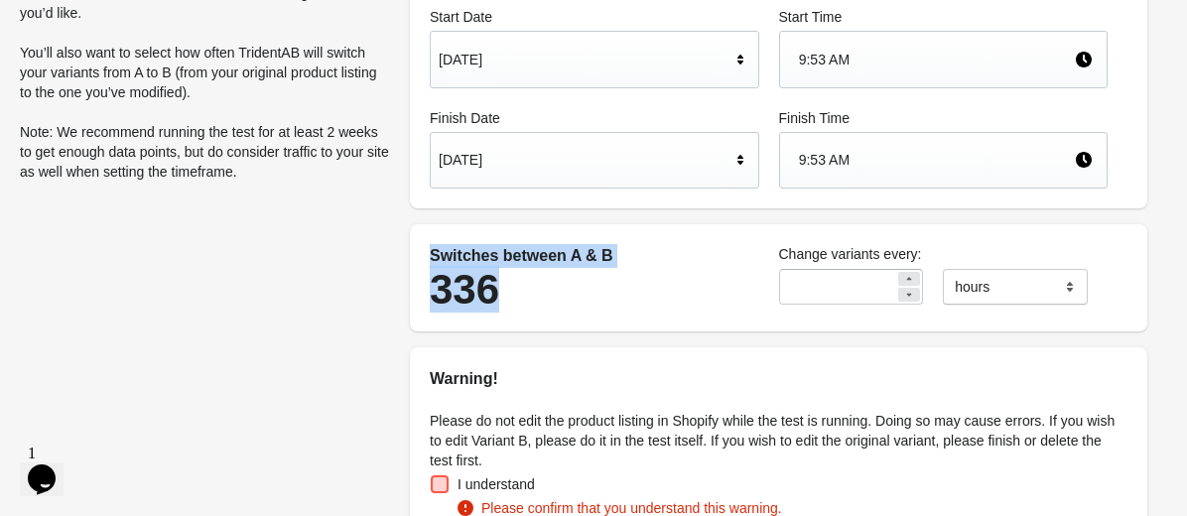
drag, startPoint x: 541, startPoint y: 306, endPoint x: 422, endPoint y: 257, distance: 128.6
click at [422, 256] on div "Switches between A & B 336" at bounding box center [594, 277] width 349 height 87
click at [485, 289] on div "336" at bounding box center [595, 290] width 330 height 44
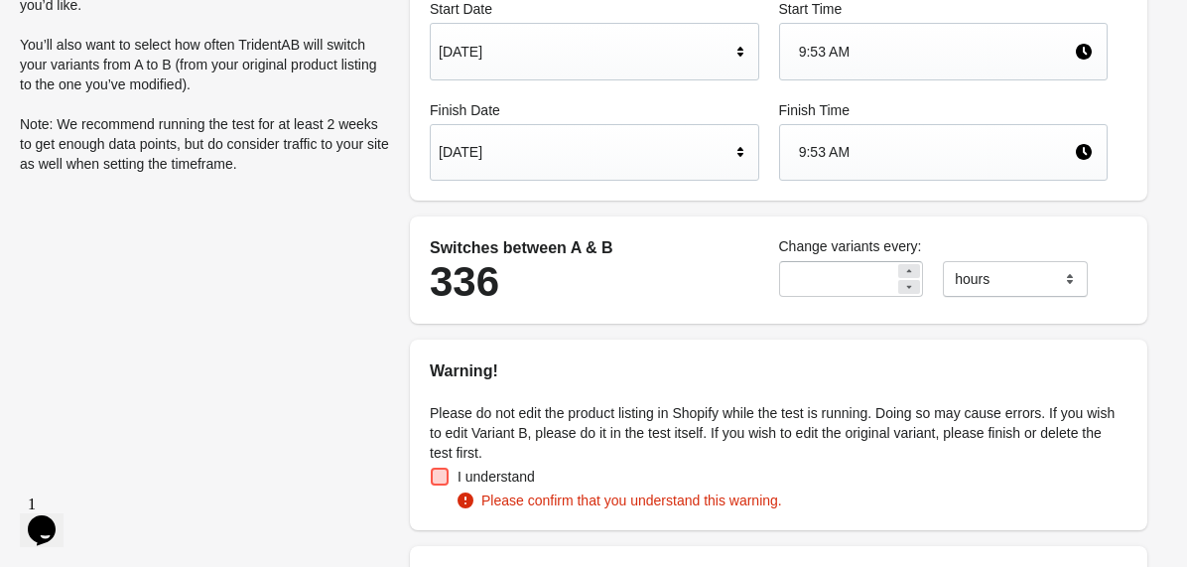
scroll to position [353, 0]
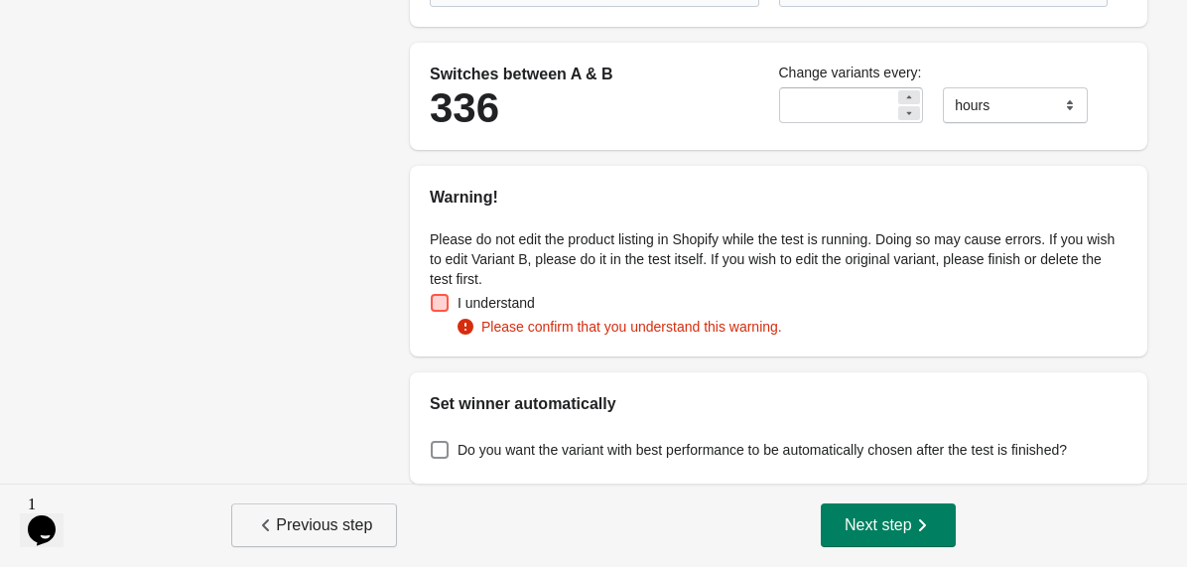
click at [288, 515] on span "Previous step" at bounding box center [314, 525] width 116 height 20
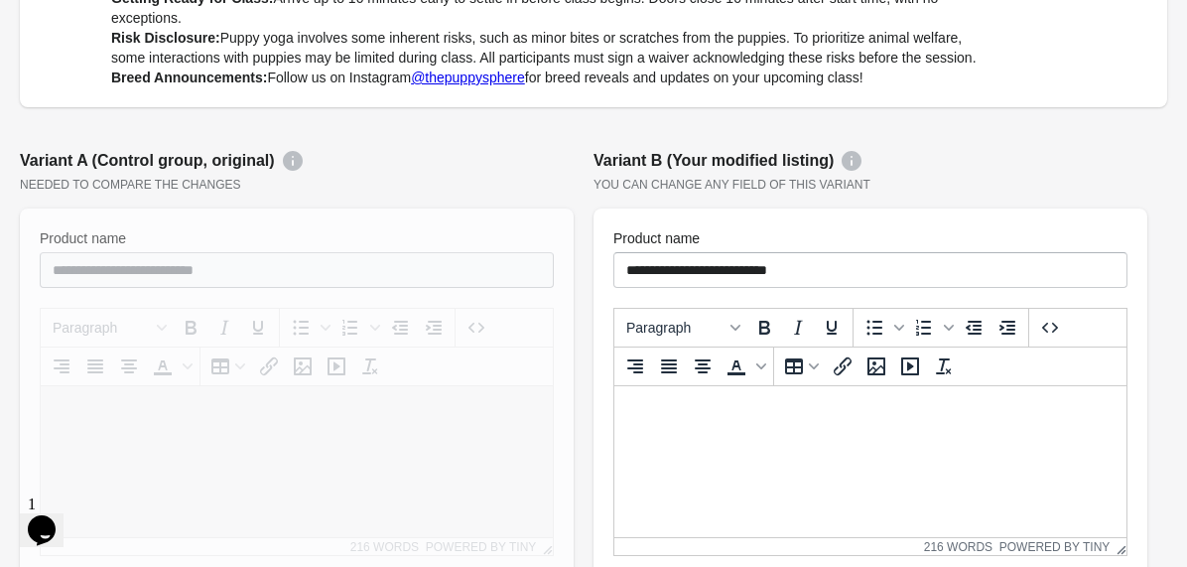
scroll to position [0, 0]
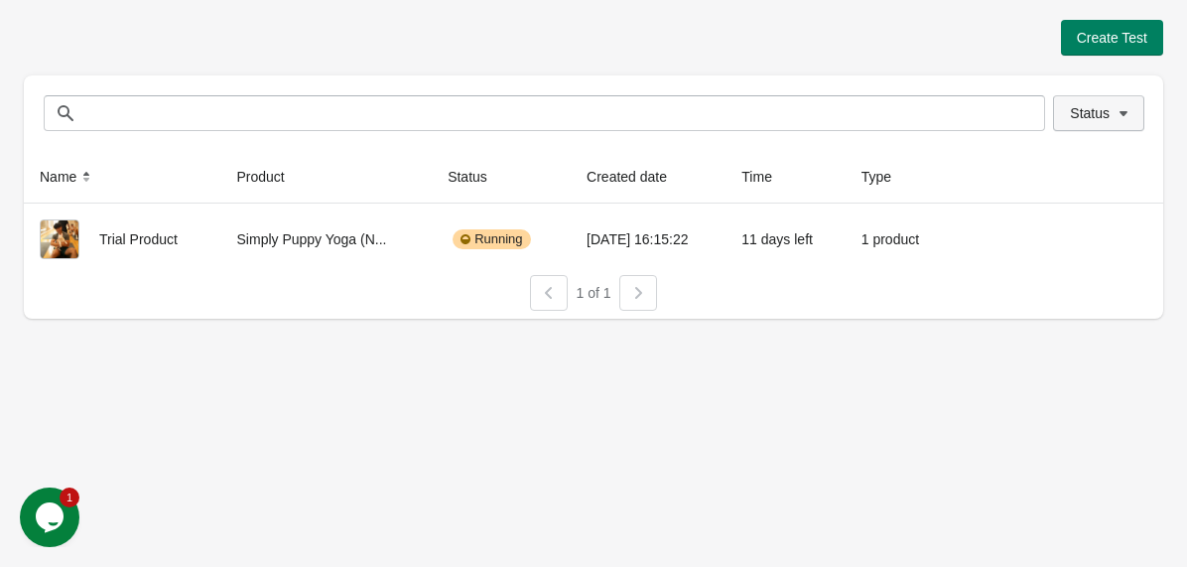
click at [1118, 106] on icon "button" at bounding box center [1124, 113] width 20 height 20
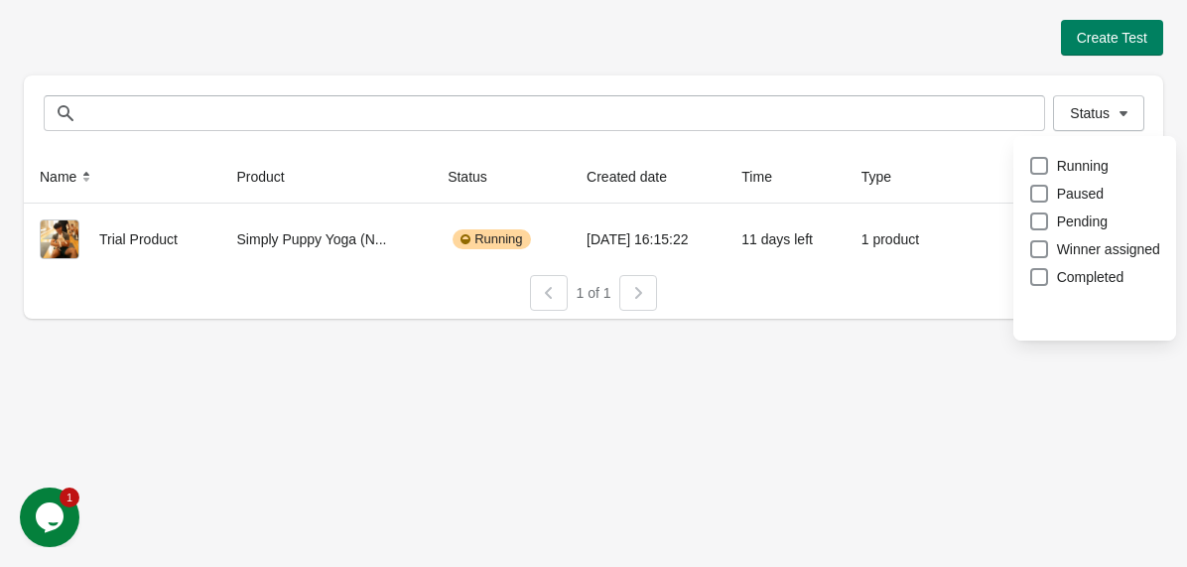
click at [941, 70] on div "Create Test Status Status Name Product Status Created date Time Type Trial Prod…" at bounding box center [593, 169] width 1139 height 299
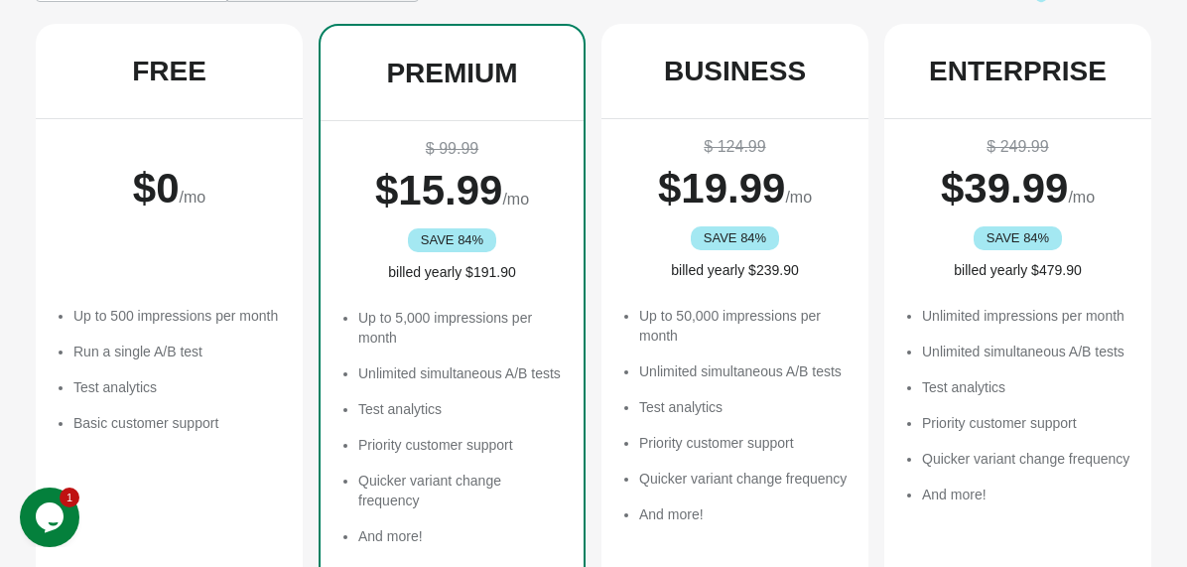
scroll to position [120, 0]
